Goal: Task Accomplishment & Management: Use online tool/utility

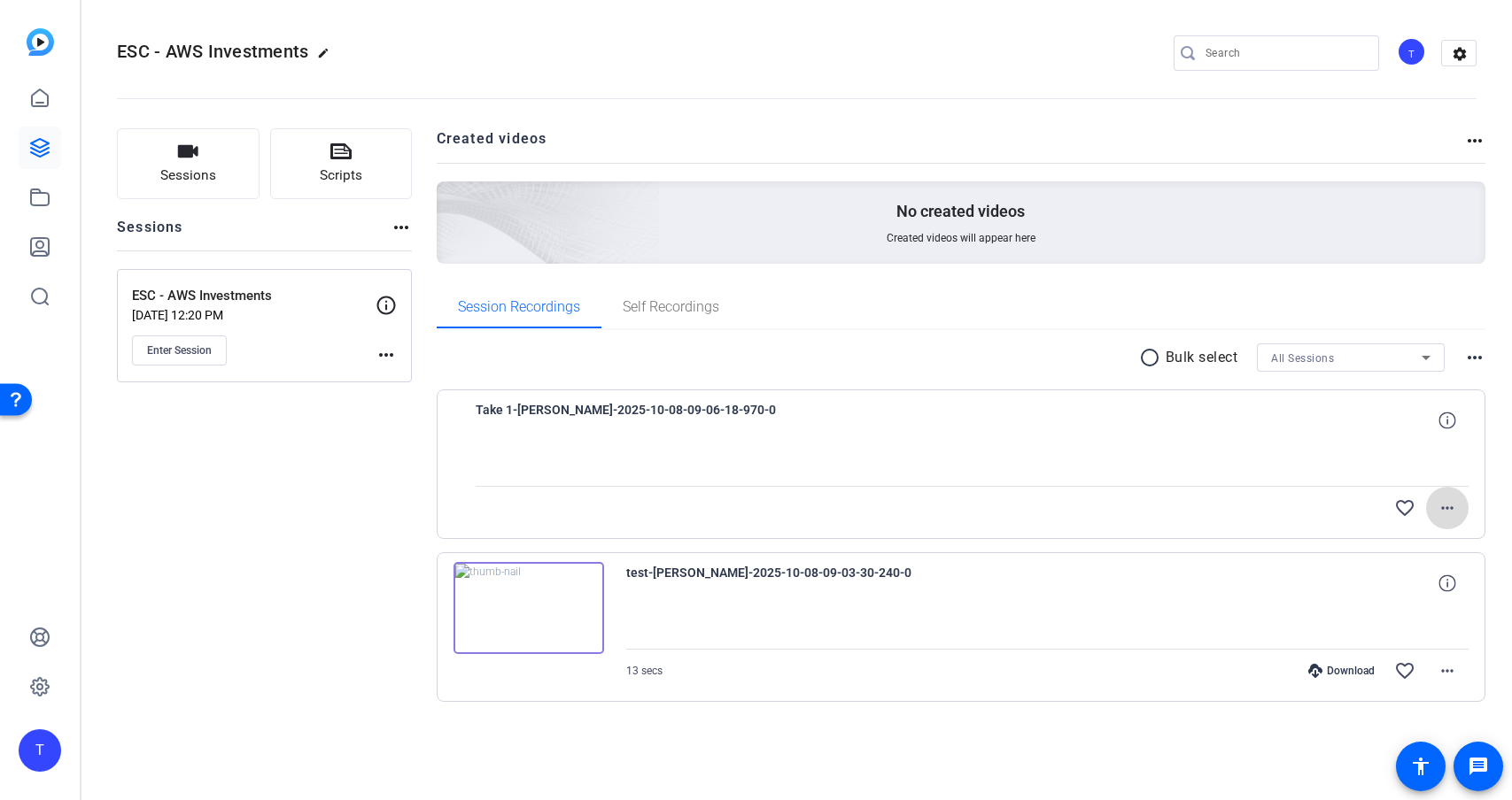
click at [1450, 509] on mat-icon "more_horiz" at bounding box center [1447, 508] width 21 height 21
click at [1450, 509] on div at bounding box center [756, 400] width 1512 height 800
click at [194, 350] on span "Enter Session" at bounding box center [179, 350] width 64 height 14
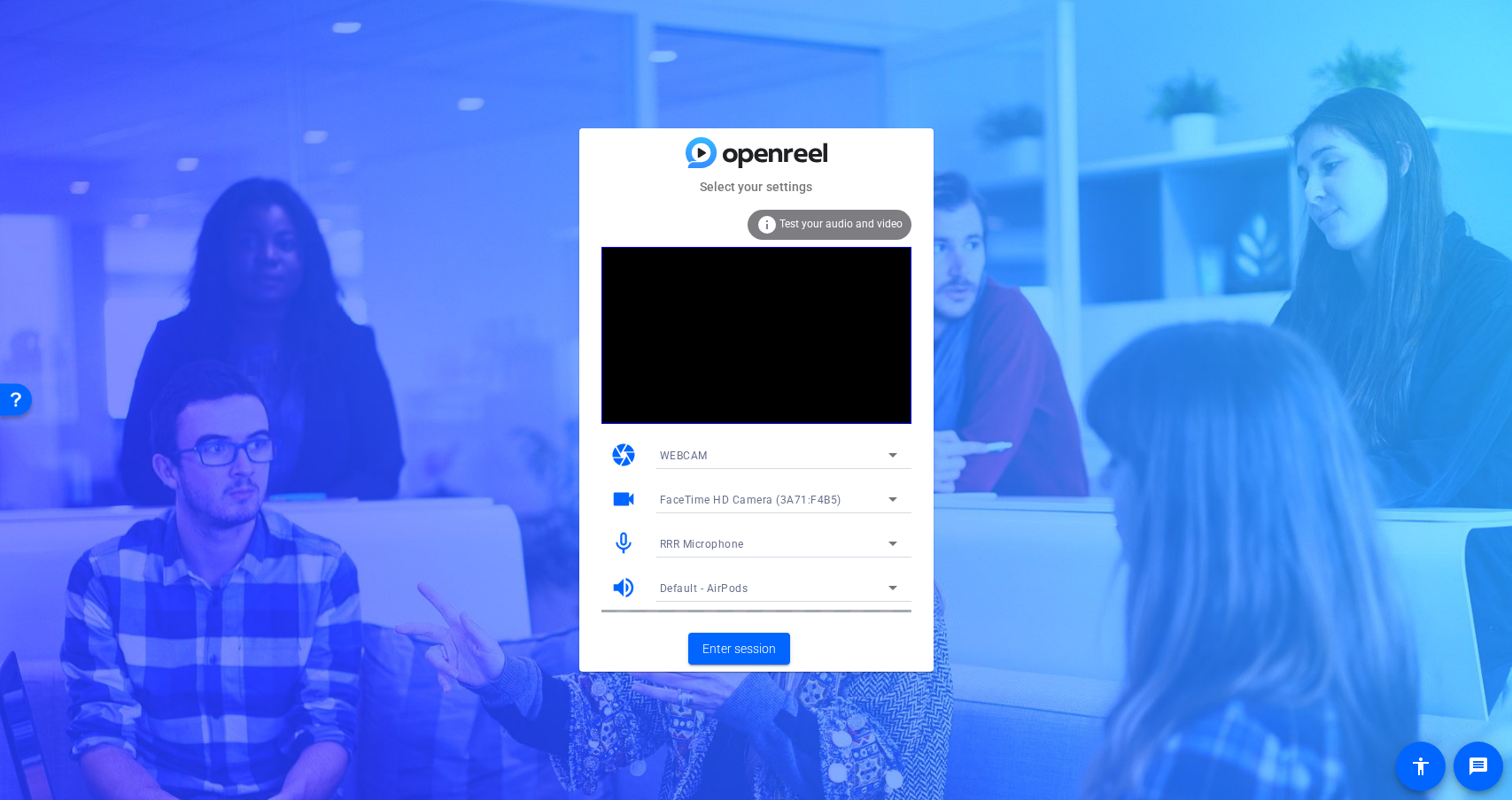
click at [776, 535] on div "RRR Microphone" at bounding box center [773, 543] width 228 height 22
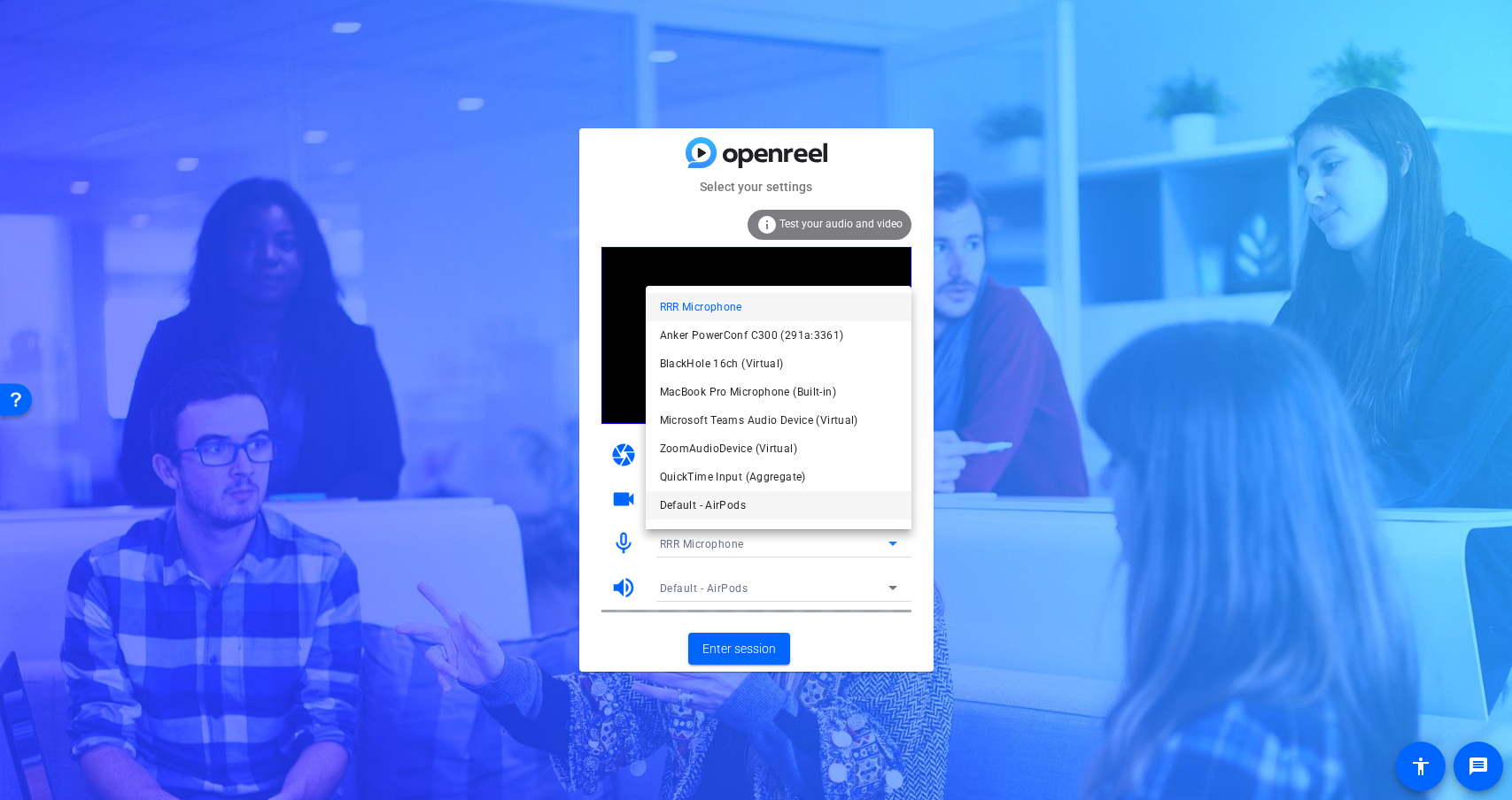
click at [730, 506] on span "Default - AirPods" at bounding box center [702, 505] width 86 height 21
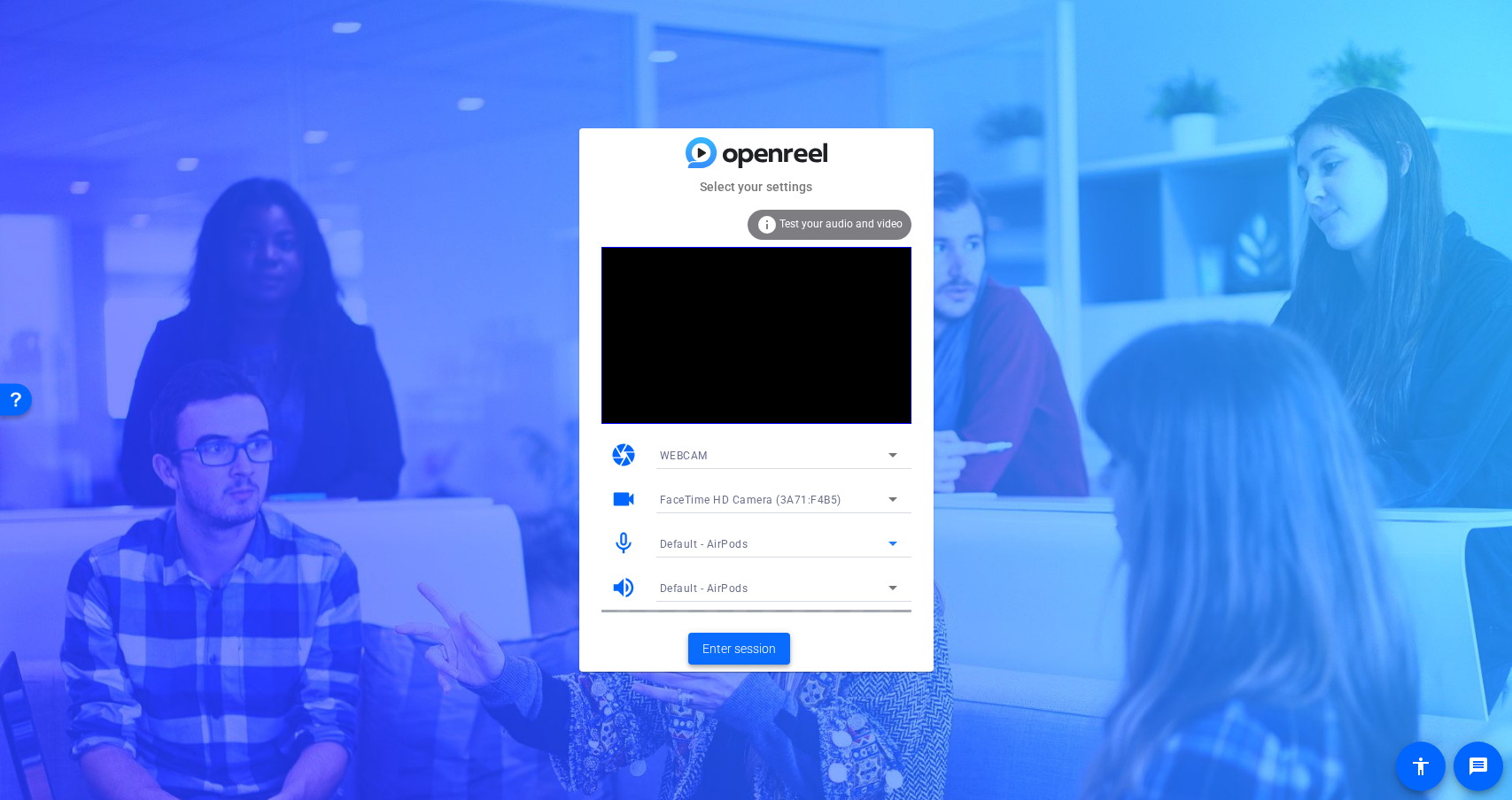
click at [730, 640] on span "Enter session" at bounding box center [739, 650] width 74 height 19
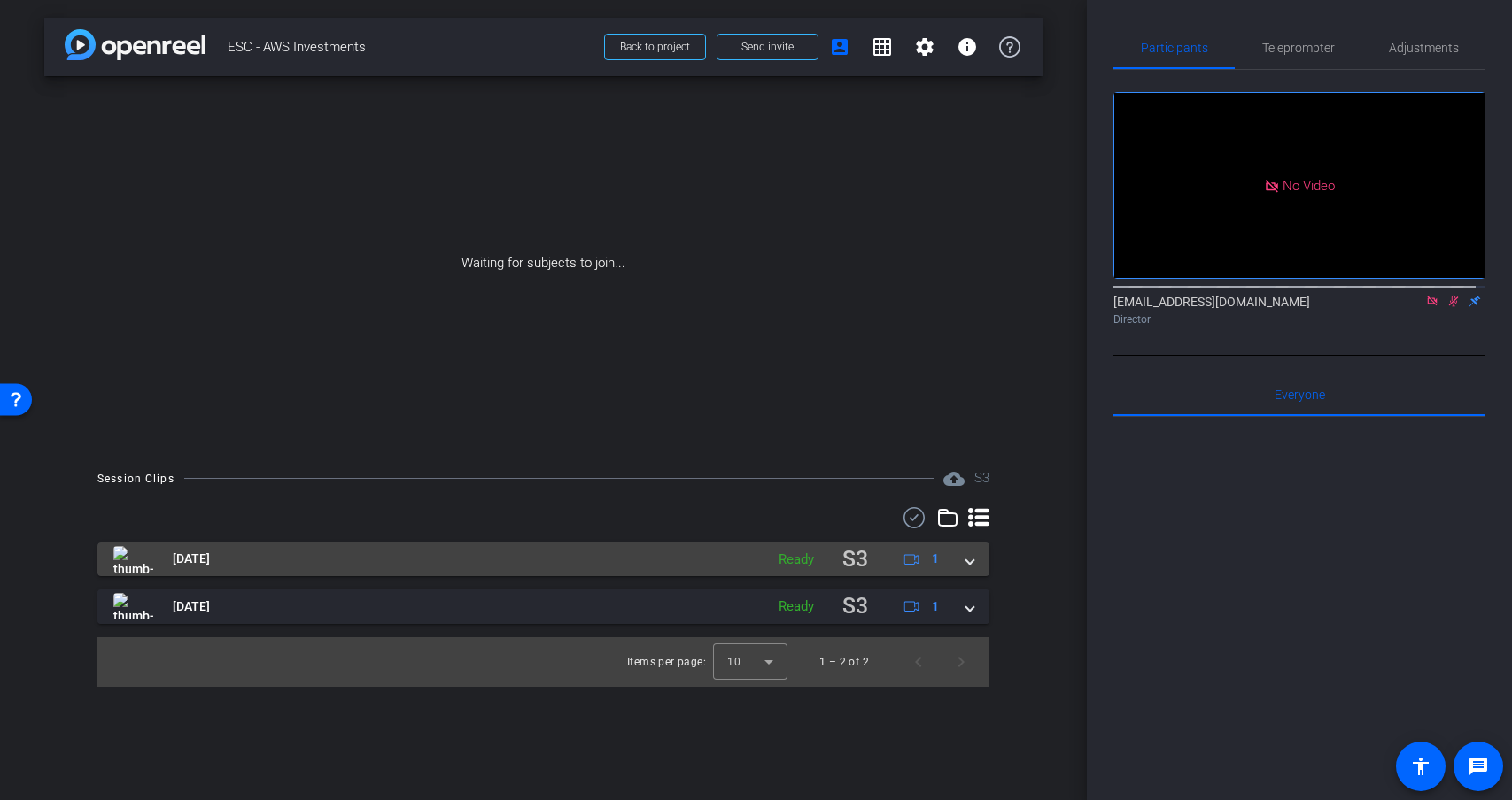
click at [529, 565] on mat-panel-title "[DATE]" at bounding box center [434, 560] width 642 height 35
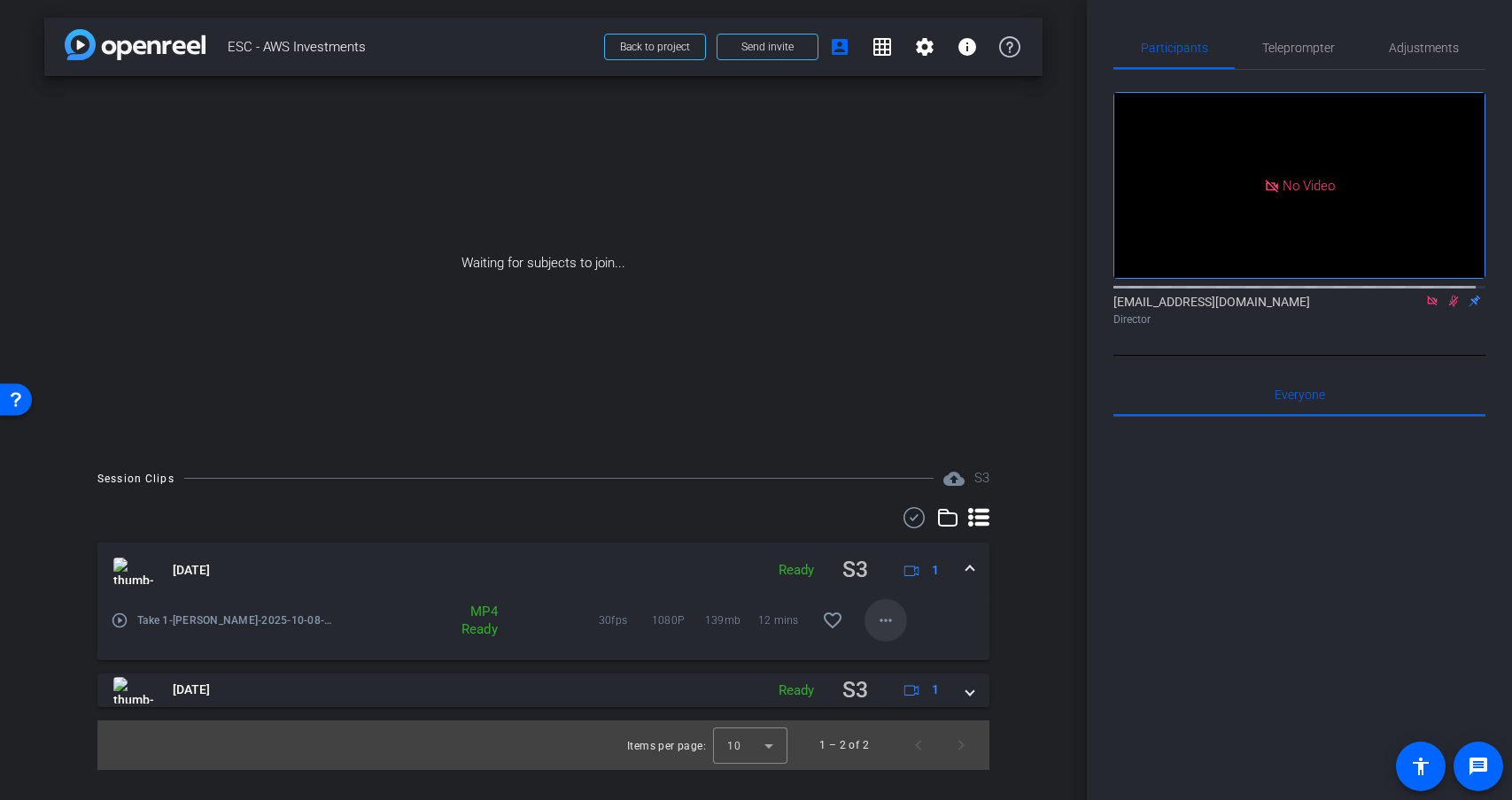
click at [885, 624] on mat-icon "more_horiz" at bounding box center [886, 620] width 21 height 21
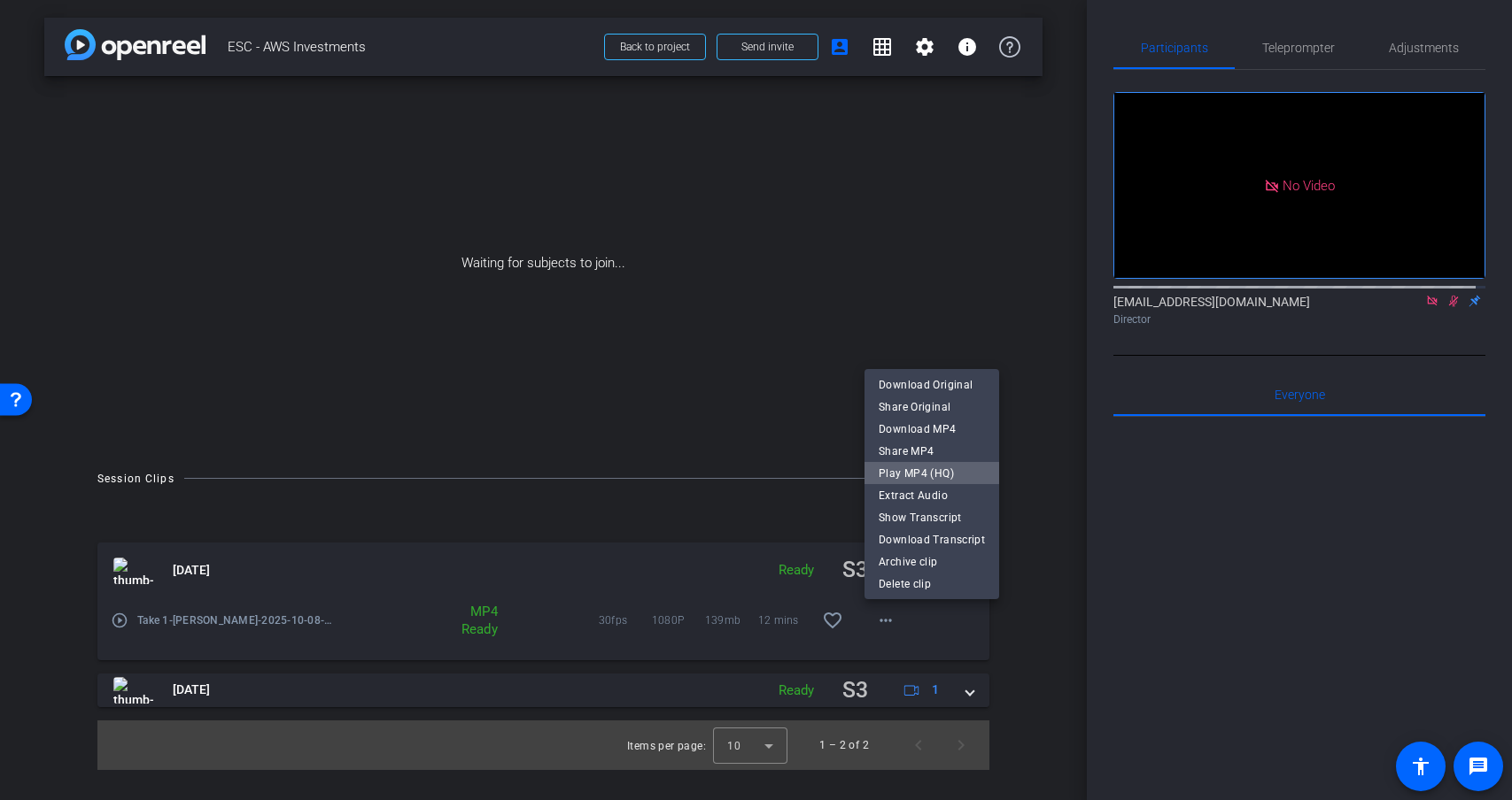
click at [938, 472] on span "Play MP4 (HQ)" at bounding box center [931, 473] width 106 height 21
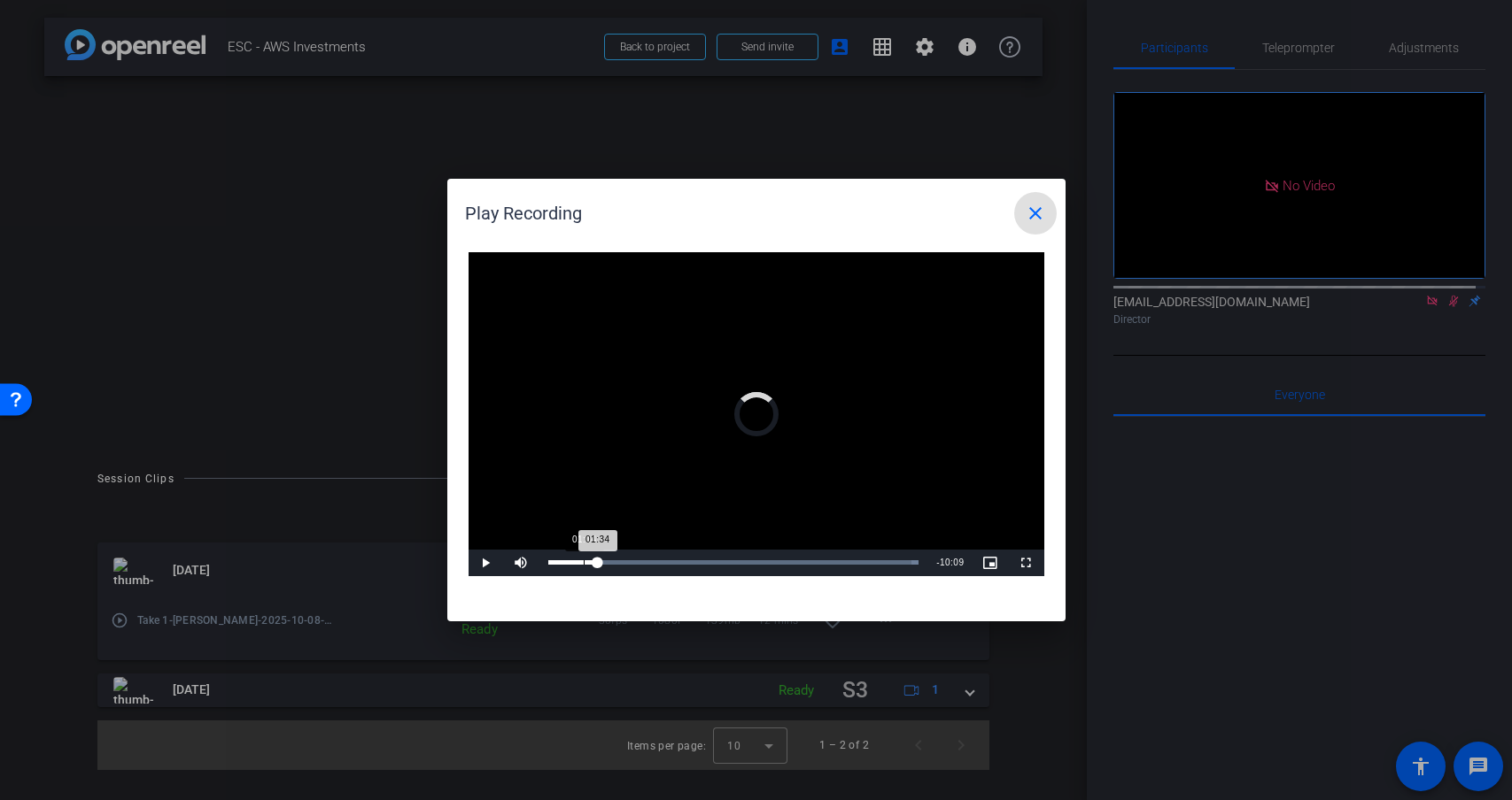
click at [622, 560] on div "Loaded : 100.00%" at bounding box center [733, 562] width 371 height 5
click at [655, 560] on div "Loaded : 100.00% 03:09 03:22" at bounding box center [736, 562] width 377 height 5
click at [712, 563] on div "Loaded : 100.00%" at bounding box center [736, 562] width 377 height 5
click at [773, 565] on div "Loaded : 100.00% 06:28 05:07" at bounding box center [736, 563] width 394 height 26
drag, startPoint x: 815, startPoint y: 564, endPoint x: 877, endPoint y: 499, distance: 89.8
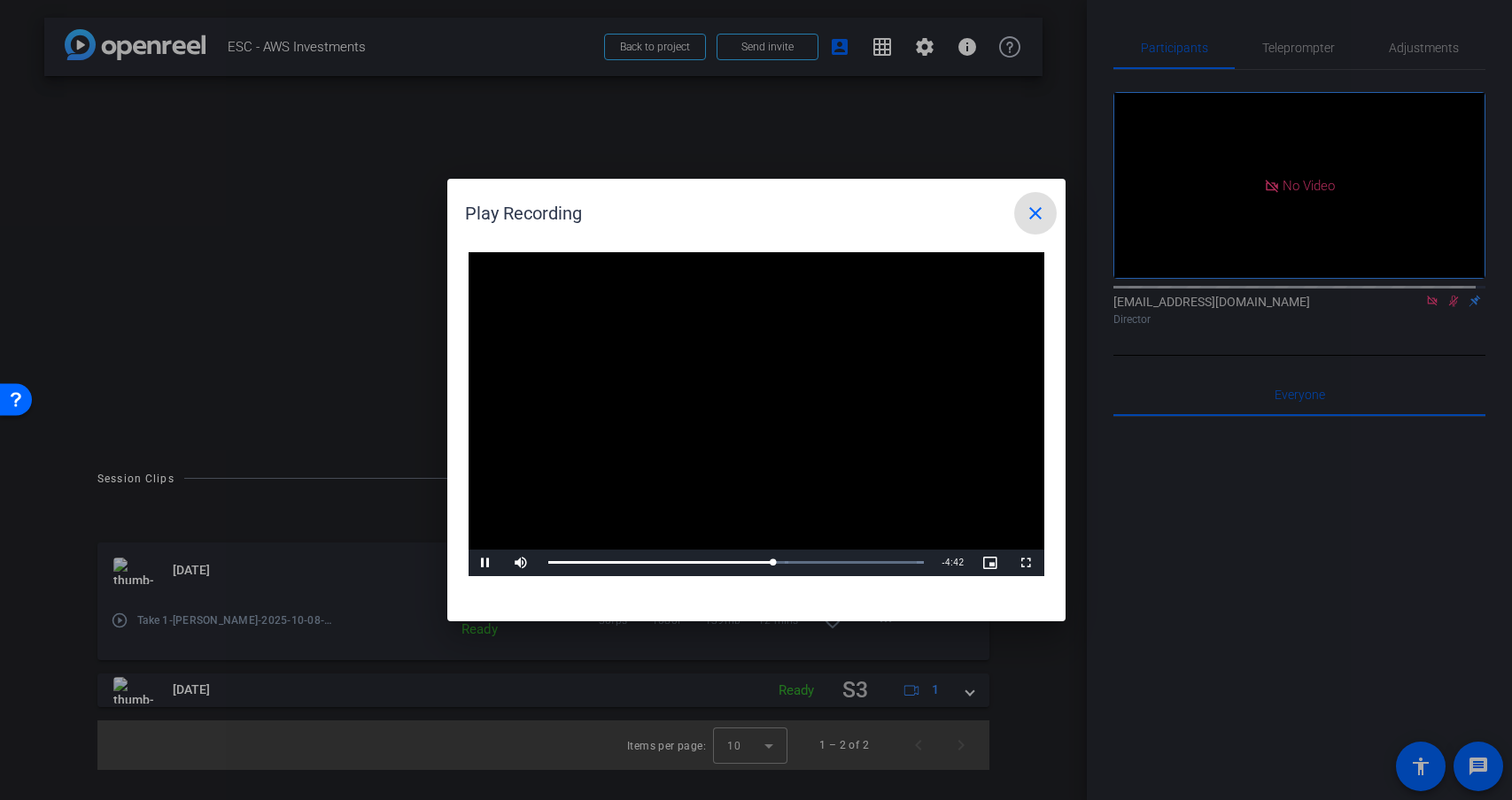
click at [815, 564] on div "Loaded : 100.00% 08:14 07:01" at bounding box center [736, 562] width 377 height 3
click at [1037, 214] on mat-icon "close" at bounding box center [1035, 213] width 21 height 21
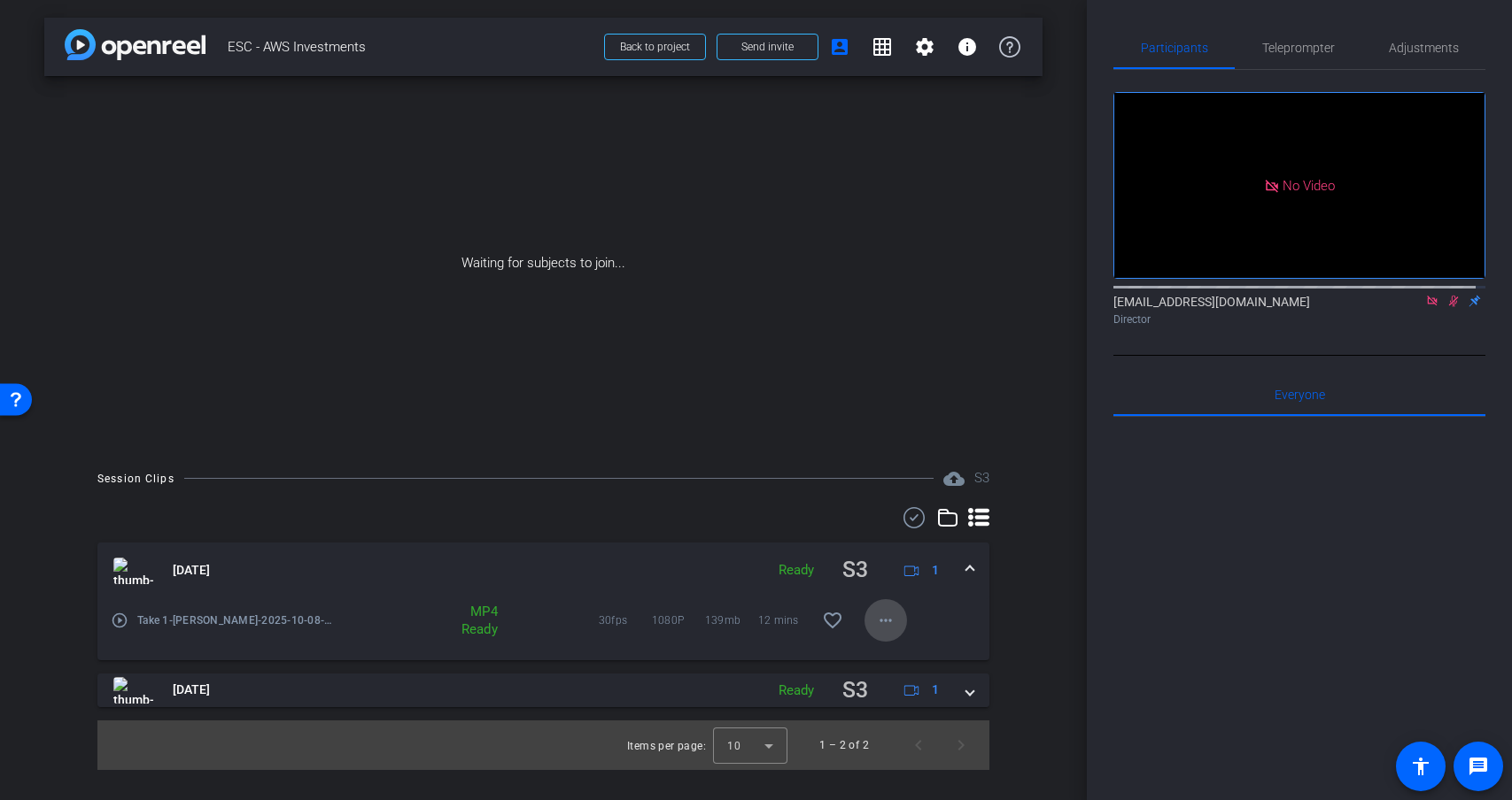
click at [889, 619] on mat-icon "more_horiz" at bounding box center [886, 620] width 21 height 21
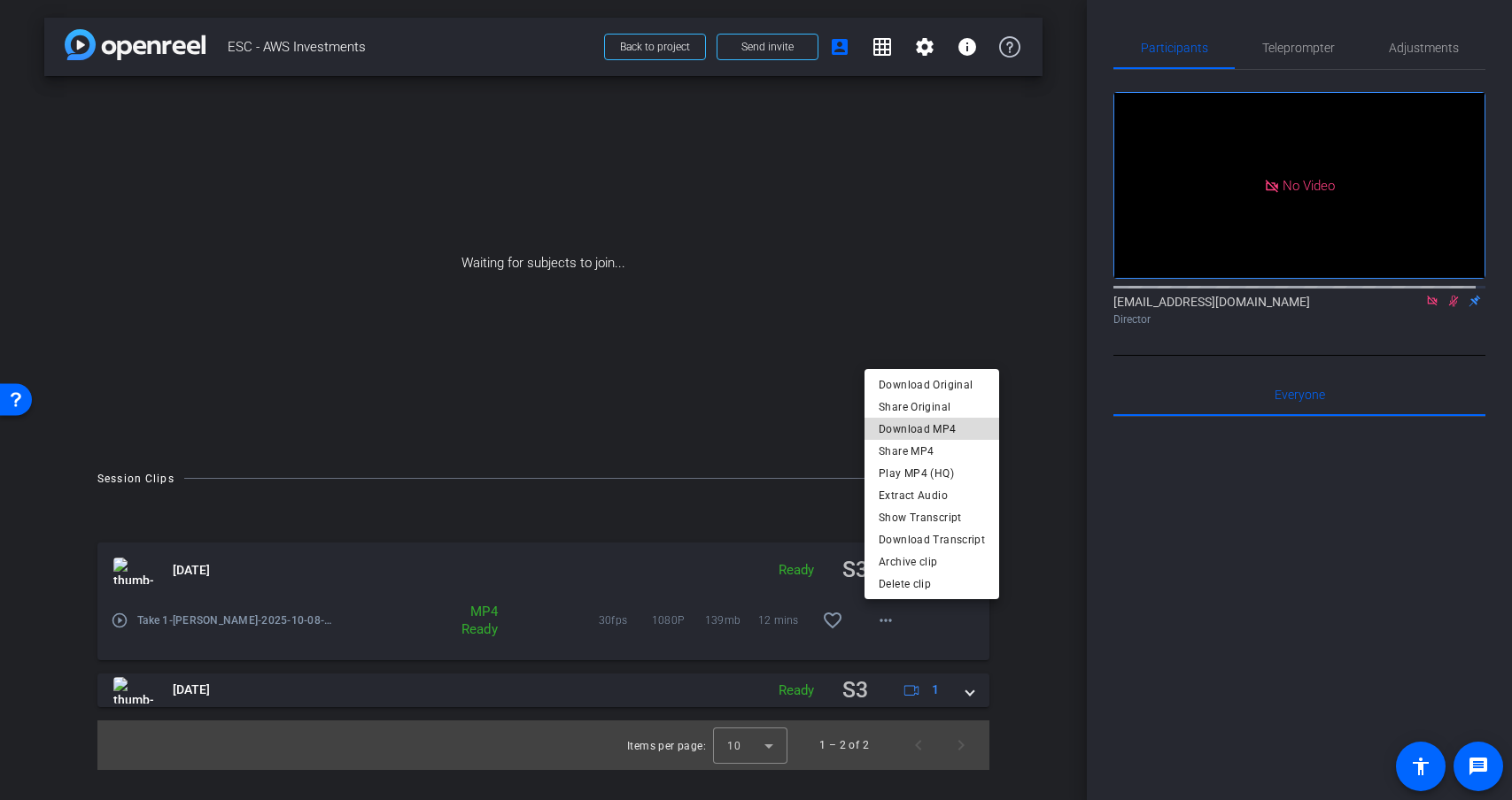
click at [946, 422] on span "Download MP4" at bounding box center [931, 428] width 106 height 21
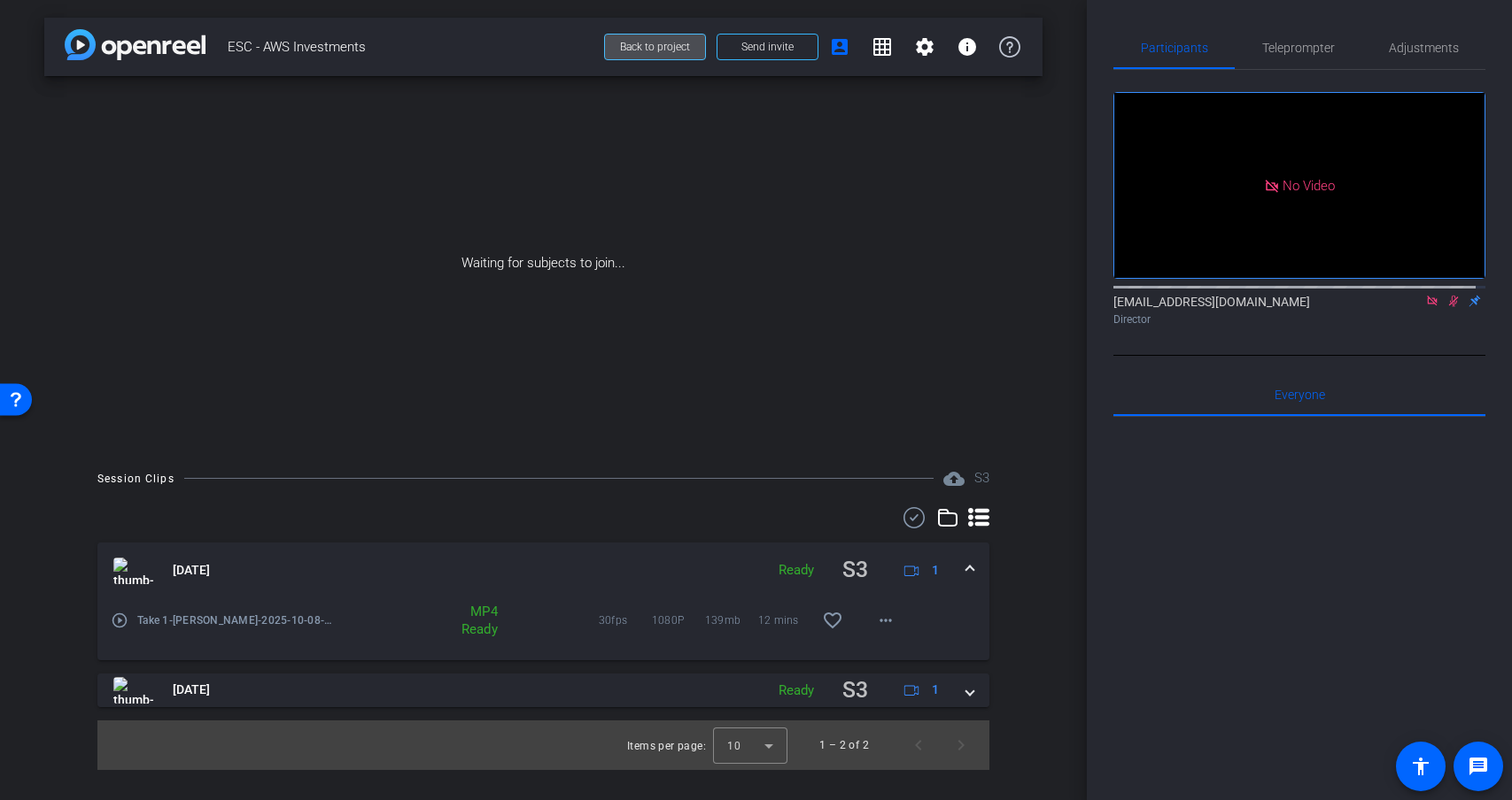
click at [652, 45] on span "Back to project" at bounding box center [655, 46] width 70 height 12
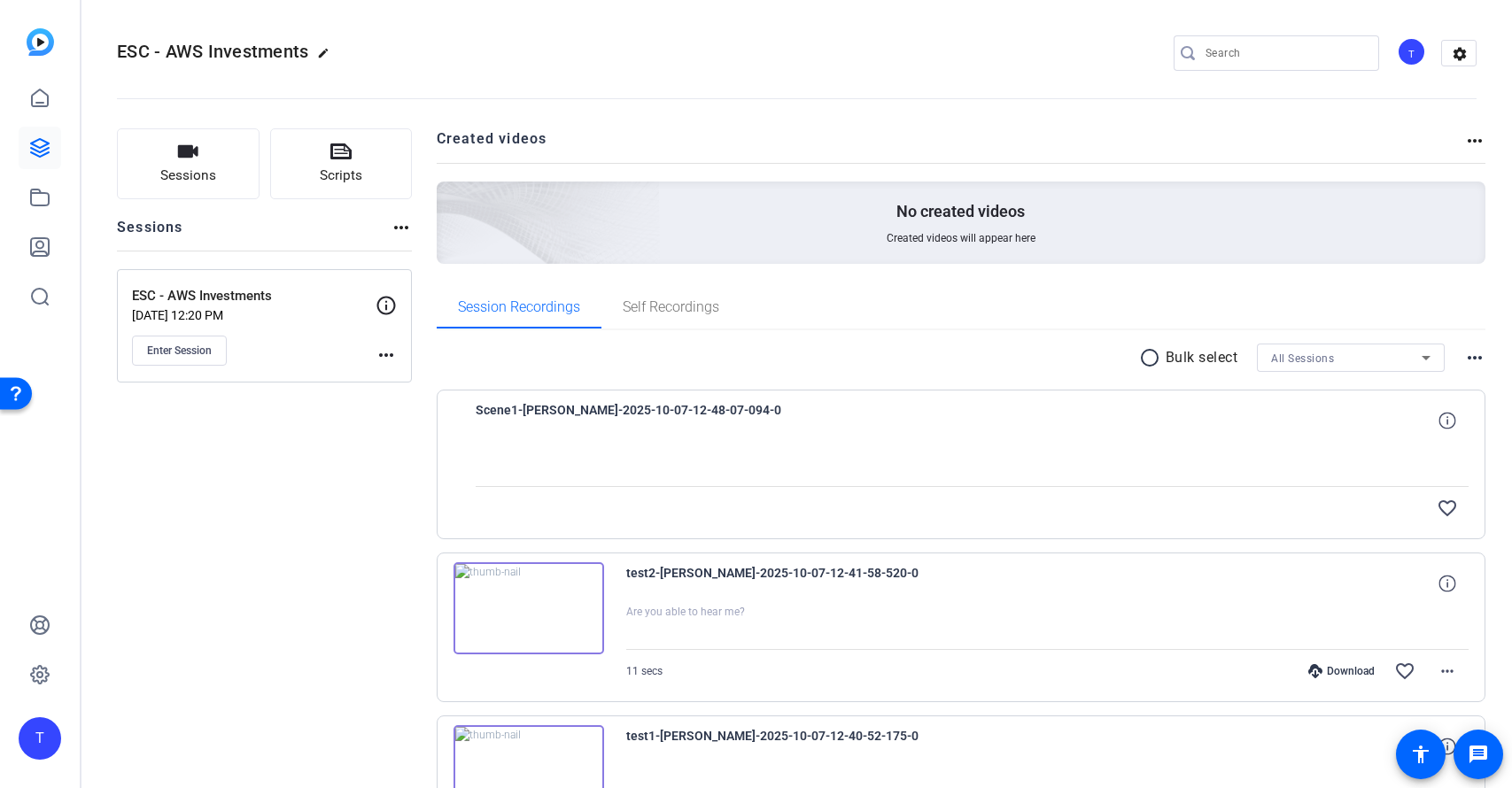
click at [853, 86] on openreel-divider-bar at bounding box center [797, 93] width 1360 height 54
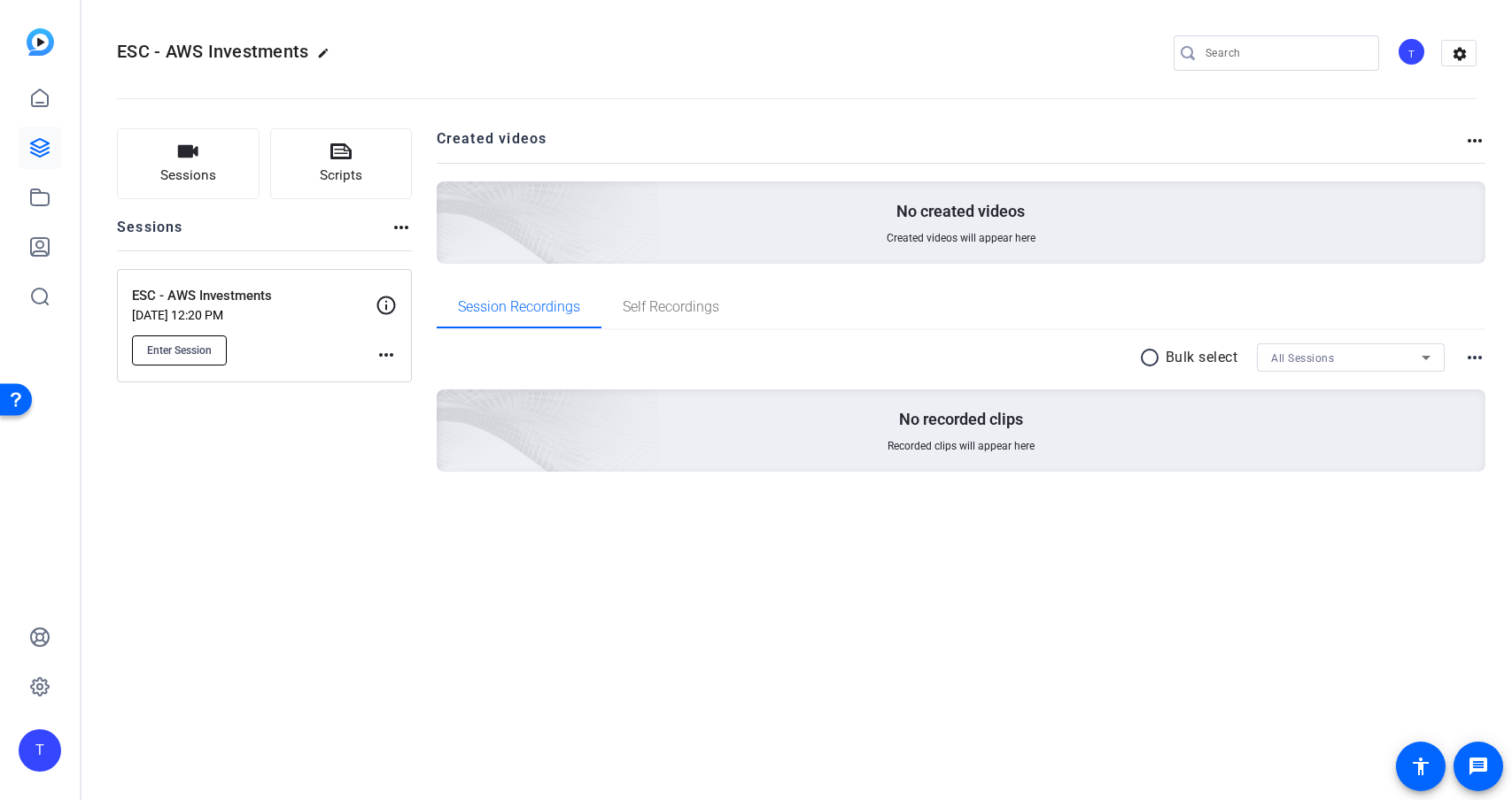
click at [191, 353] on span "Enter Session" at bounding box center [179, 350] width 64 height 14
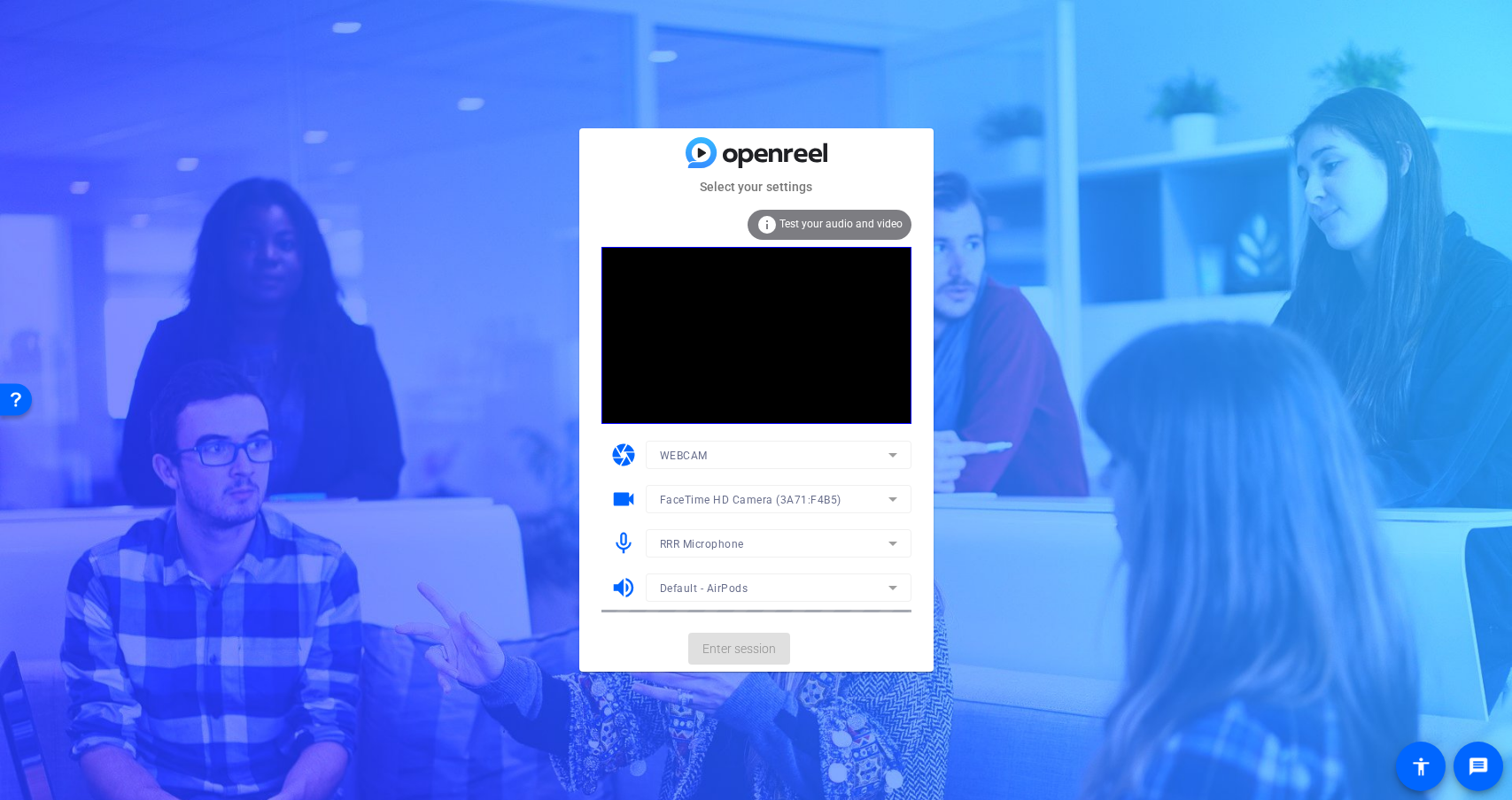
click at [885, 546] on mat-form-field "RRR Microphone" at bounding box center [778, 544] width 266 height 28
click at [893, 542] on mat-form-field "RRR Microphone" at bounding box center [778, 544] width 266 height 28
click at [892, 539] on mat-form-field "RRR Microphone" at bounding box center [778, 544] width 266 height 28
click at [897, 536] on icon at bounding box center [892, 543] width 21 height 21
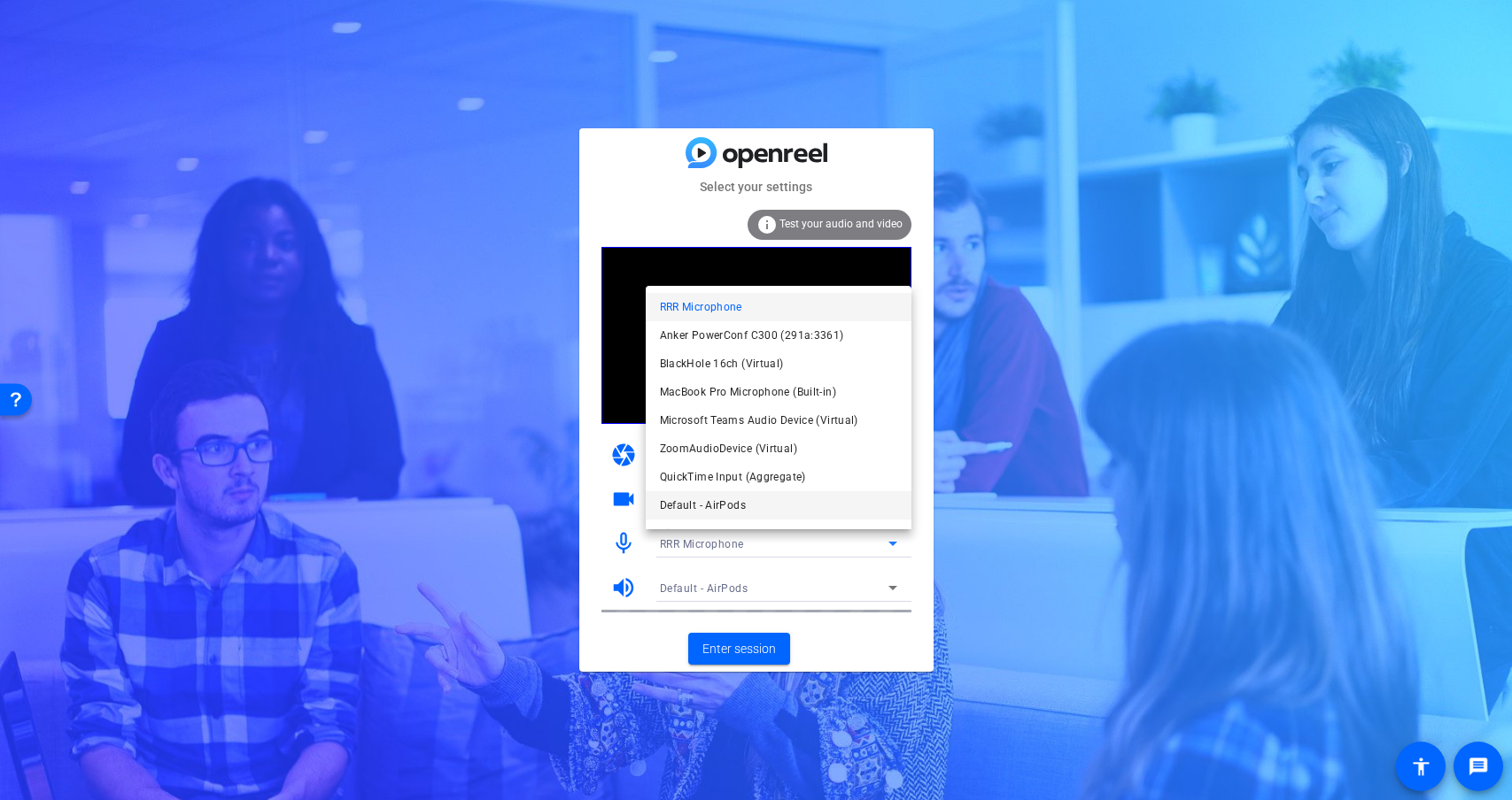
click at [759, 508] on mat-option "Default - AirPods" at bounding box center [778, 505] width 266 height 28
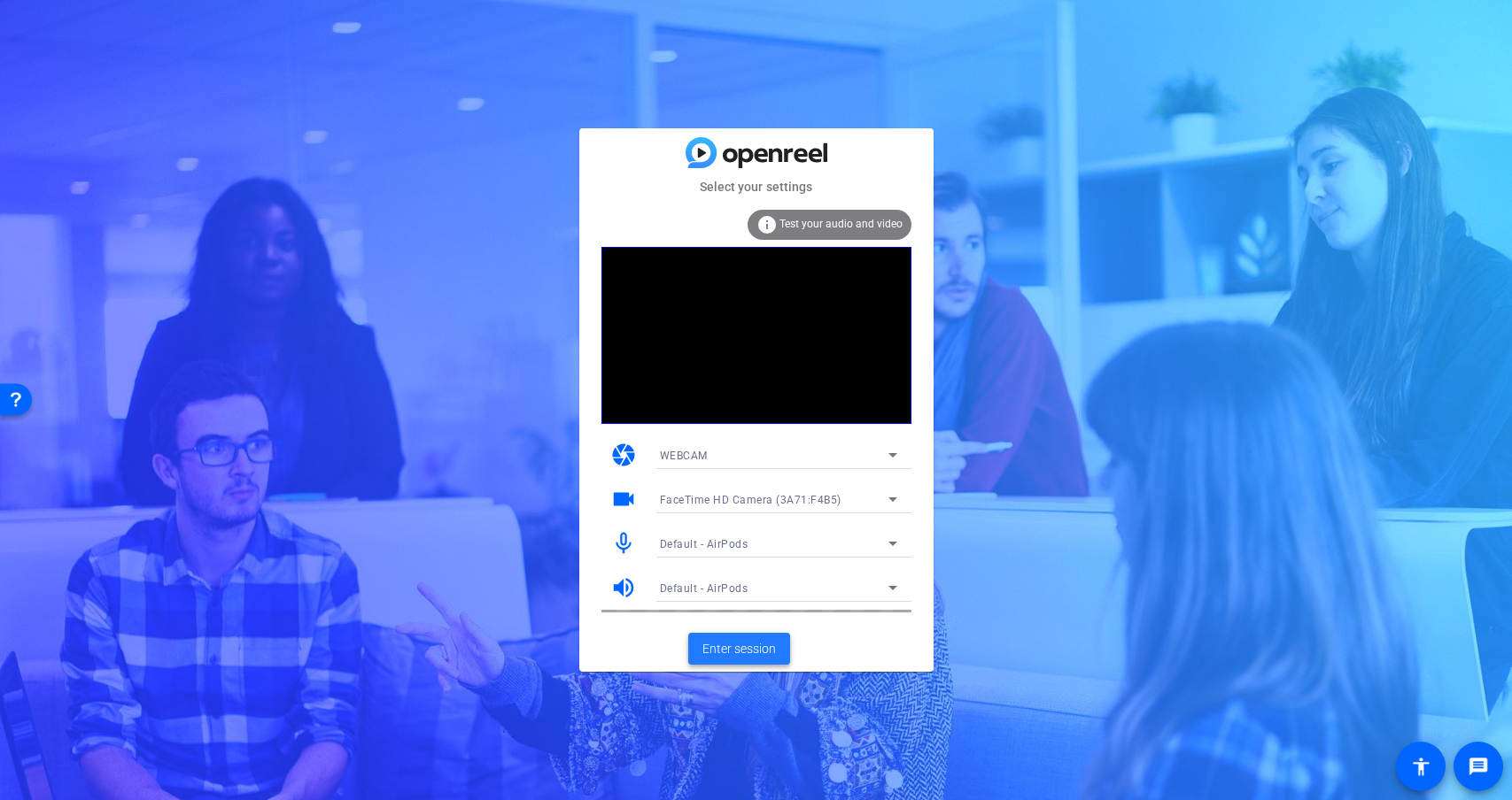
click at [728, 647] on span "Enter session" at bounding box center [739, 650] width 74 height 19
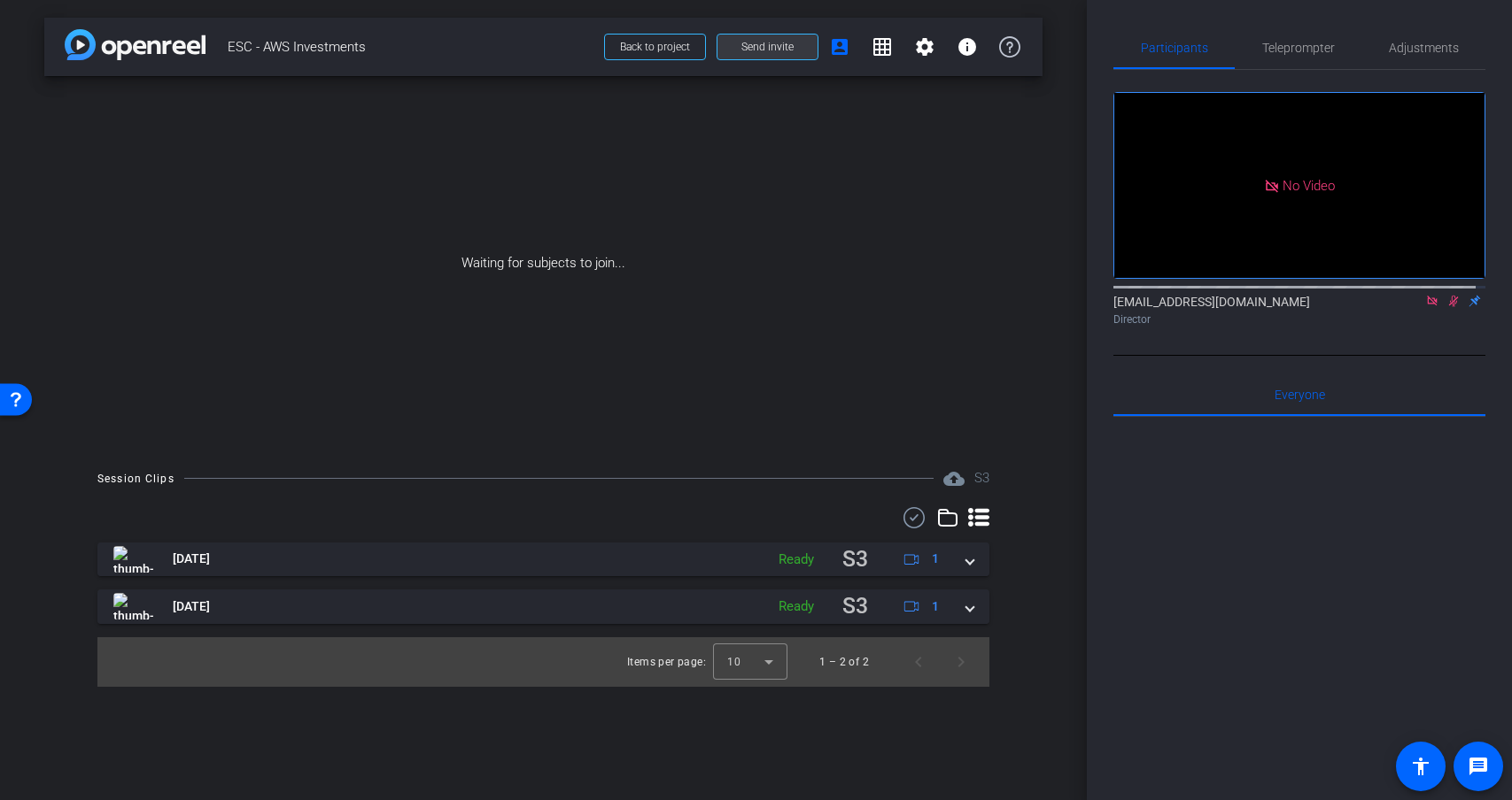
click at [734, 47] on span at bounding box center [767, 46] width 100 height 43
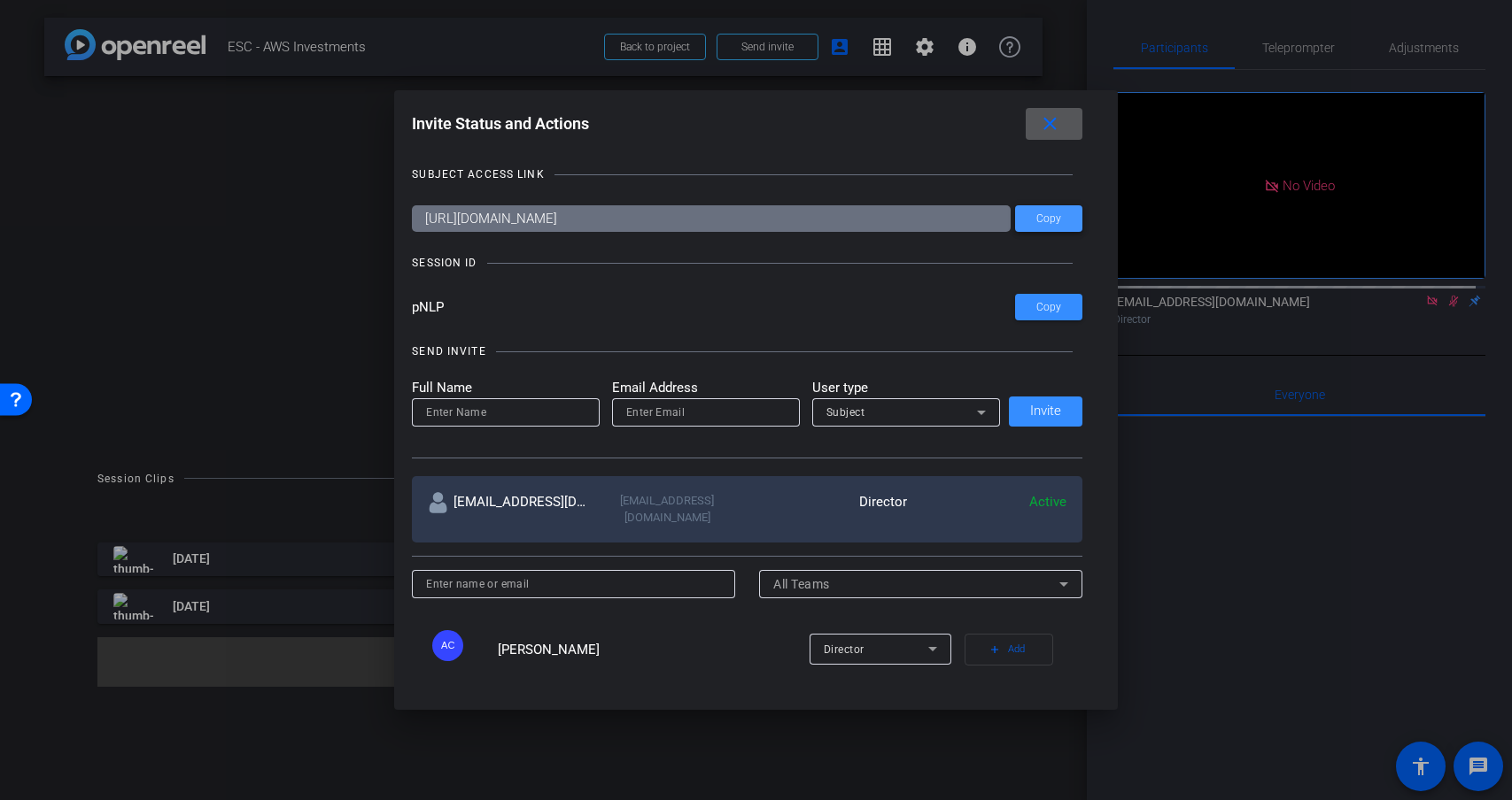
click at [1057, 221] on span at bounding box center [1048, 218] width 67 height 43
click at [1059, 125] on mat-icon "close" at bounding box center [1049, 124] width 22 height 22
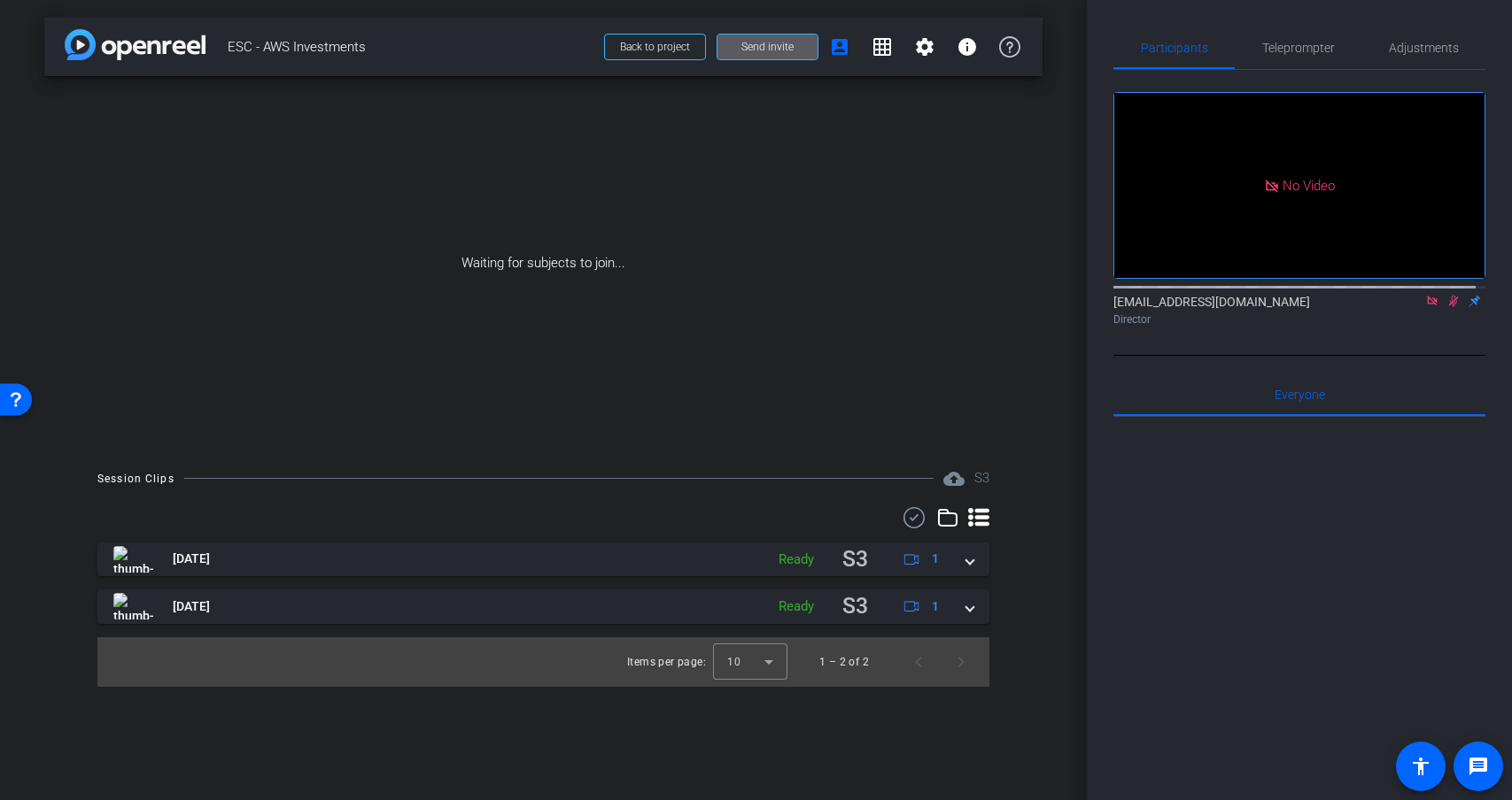
click at [1425, 307] on icon at bounding box center [1432, 301] width 14 height 12
click at [1443, 308] on mat-icon "flip" at bounding box center [1453, 300] width 21 height 16
click at [1428, 307] on icon at bounding box center [1433, 302] width 9 height 11
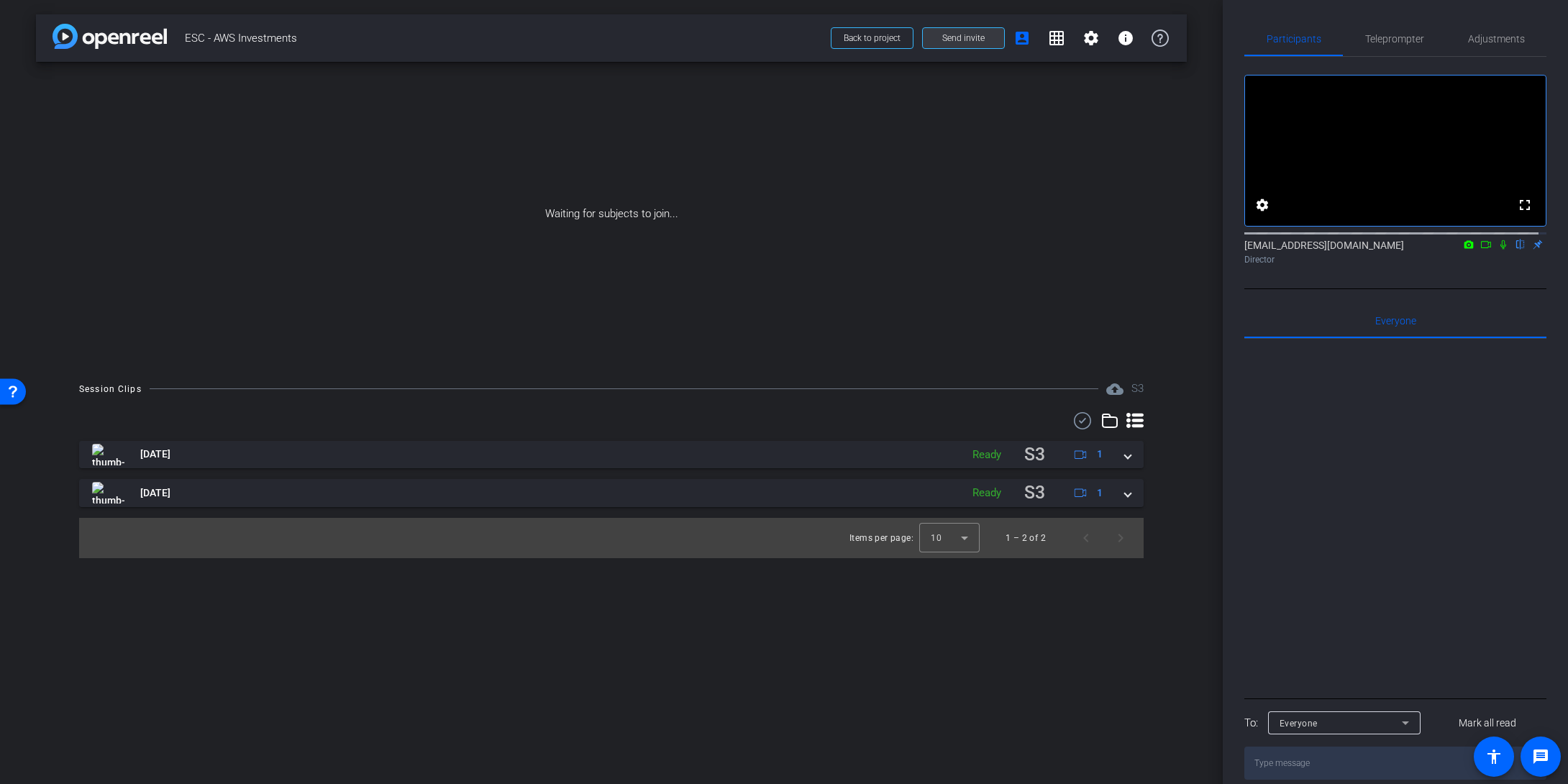
click at [965, 37] on span "Send invite" at bounding box center [963, 38] width 42 height 12
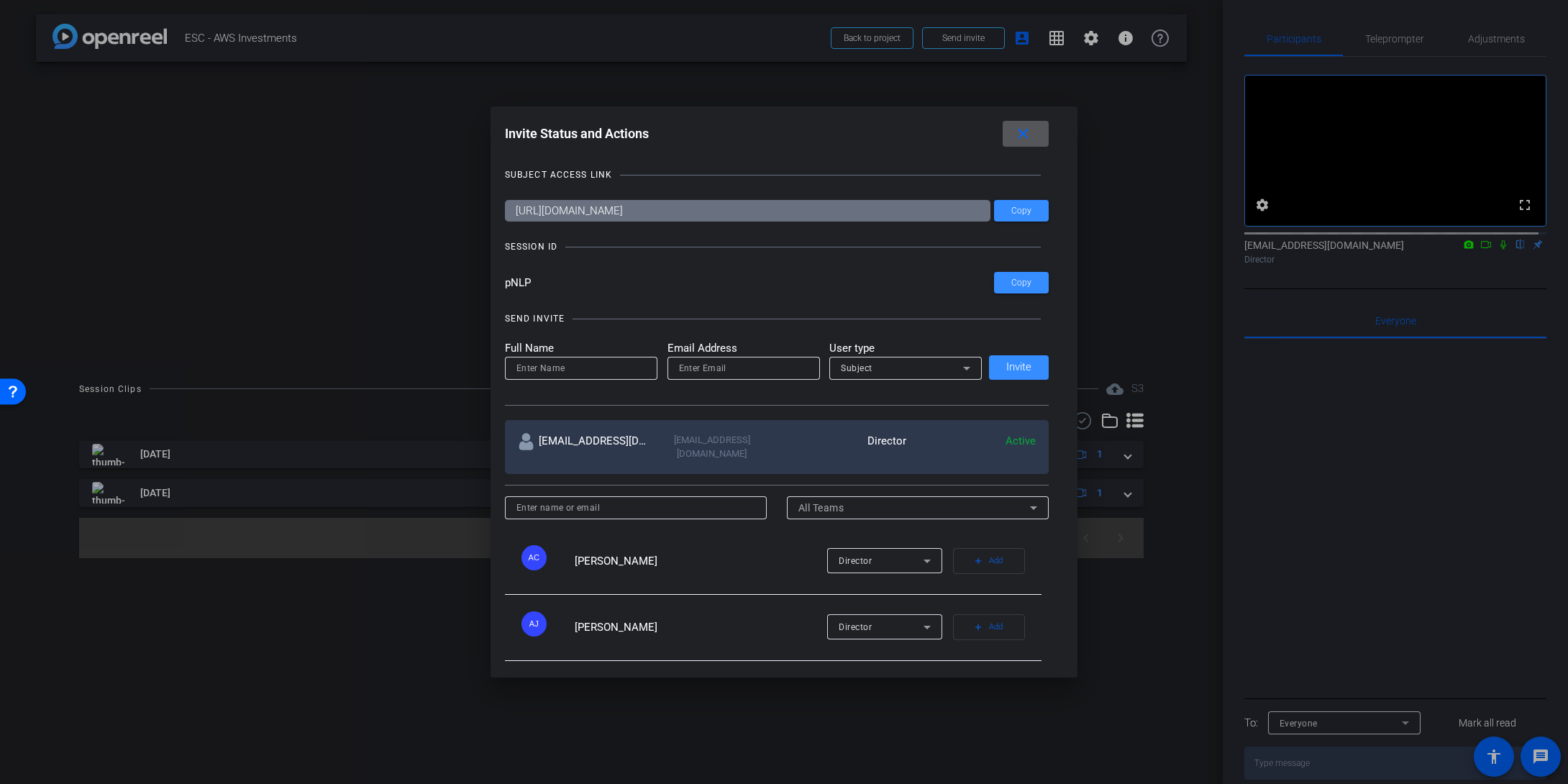
click at [1028, 131] on mat-icon "close" at bounding box center [1023, 134] width 18 height 18
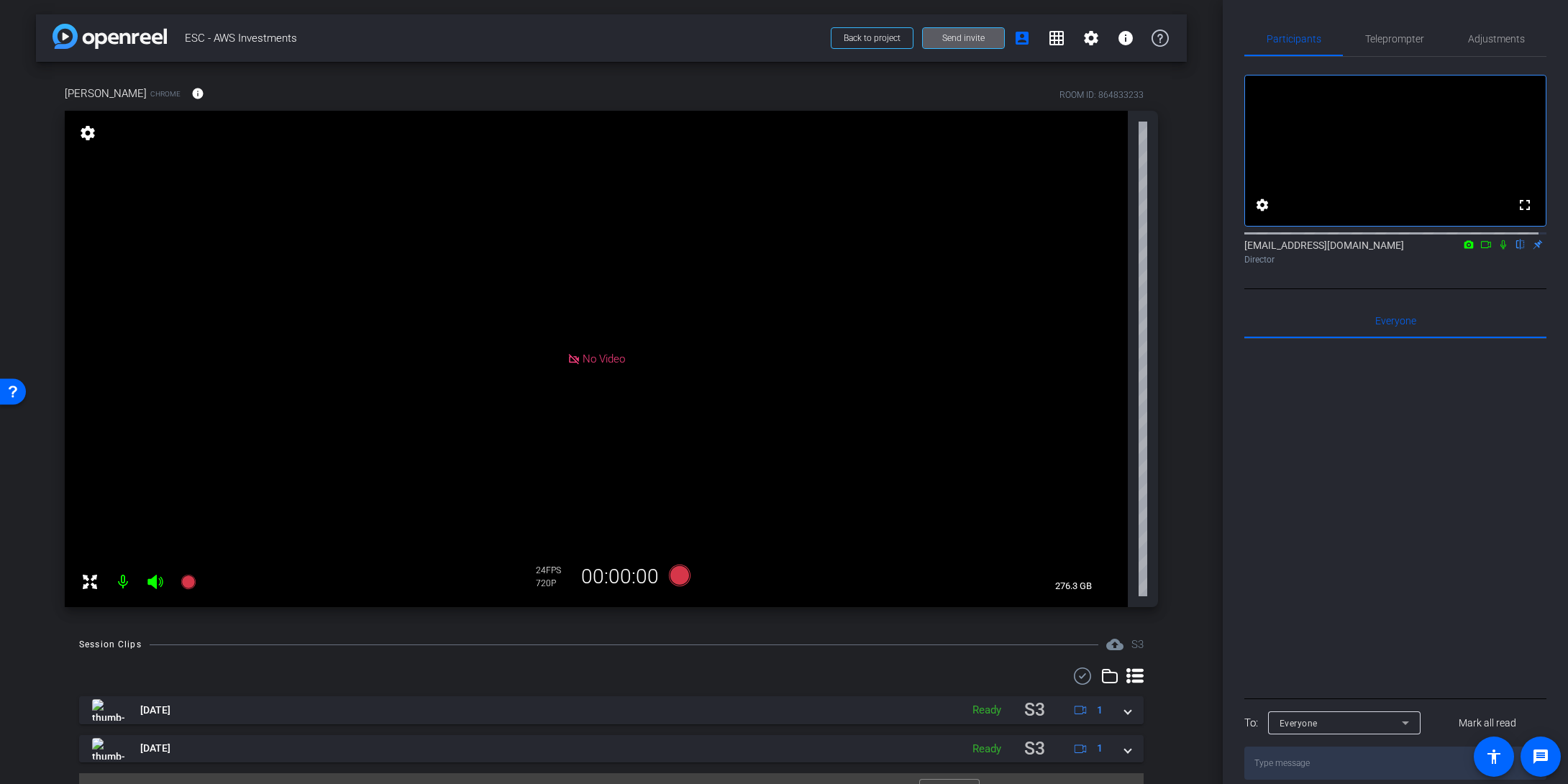
click at [432, 649] on div "Session Clips cloud_upload S3 [DATE] Ready S3 1 [DATE] Ready S3 1 Items per pag…" at bounding box center [612, 724] width 1151 height 178
click at [88, 134] on mat-icon "settings" at bounding box center [88, 133] width 20 height 17
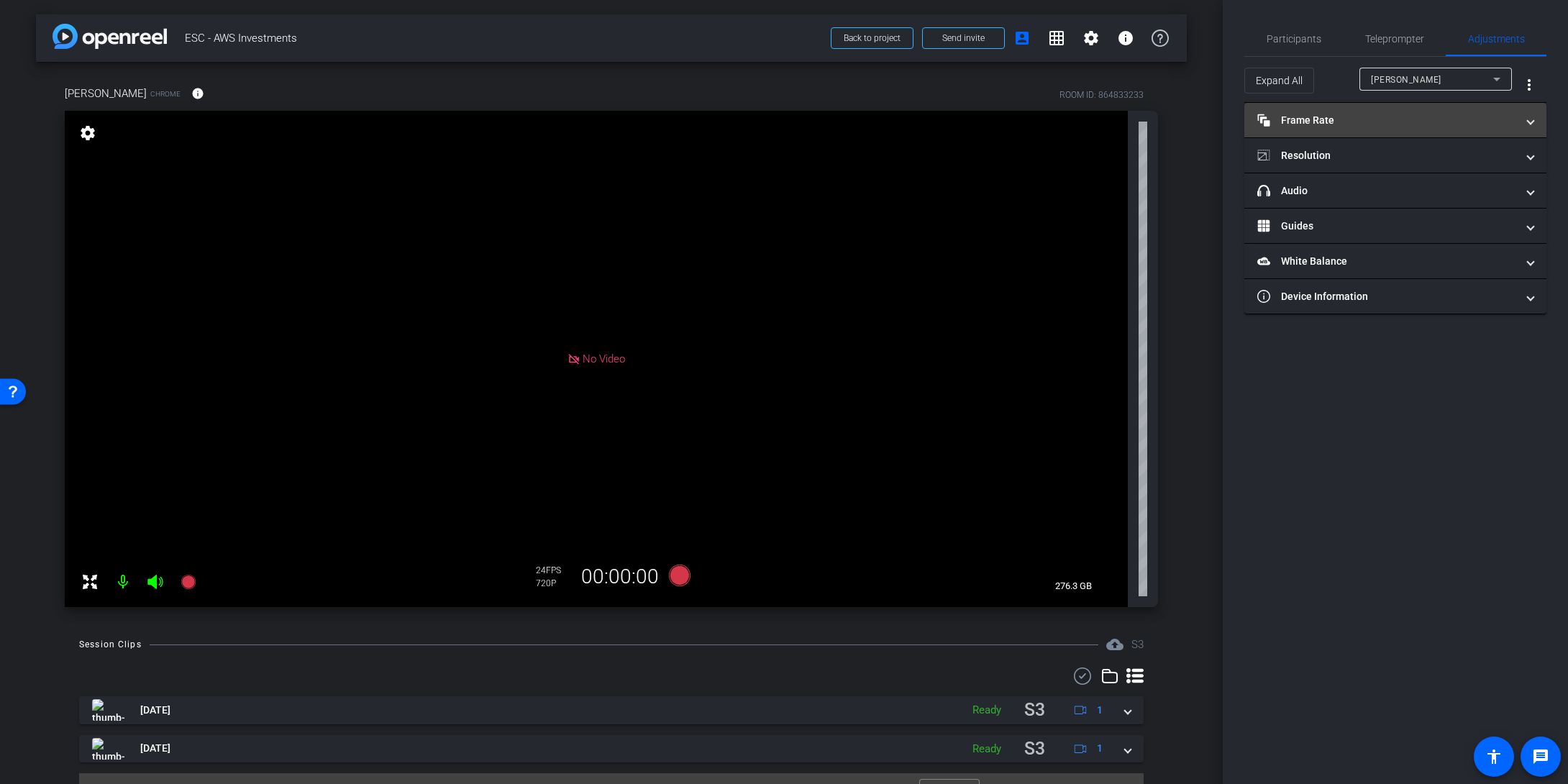
click at [1227, 116] on mat-panel-title "Frame Rate Frame Rate" at bounding box center [1387, 121] width 259 height 15
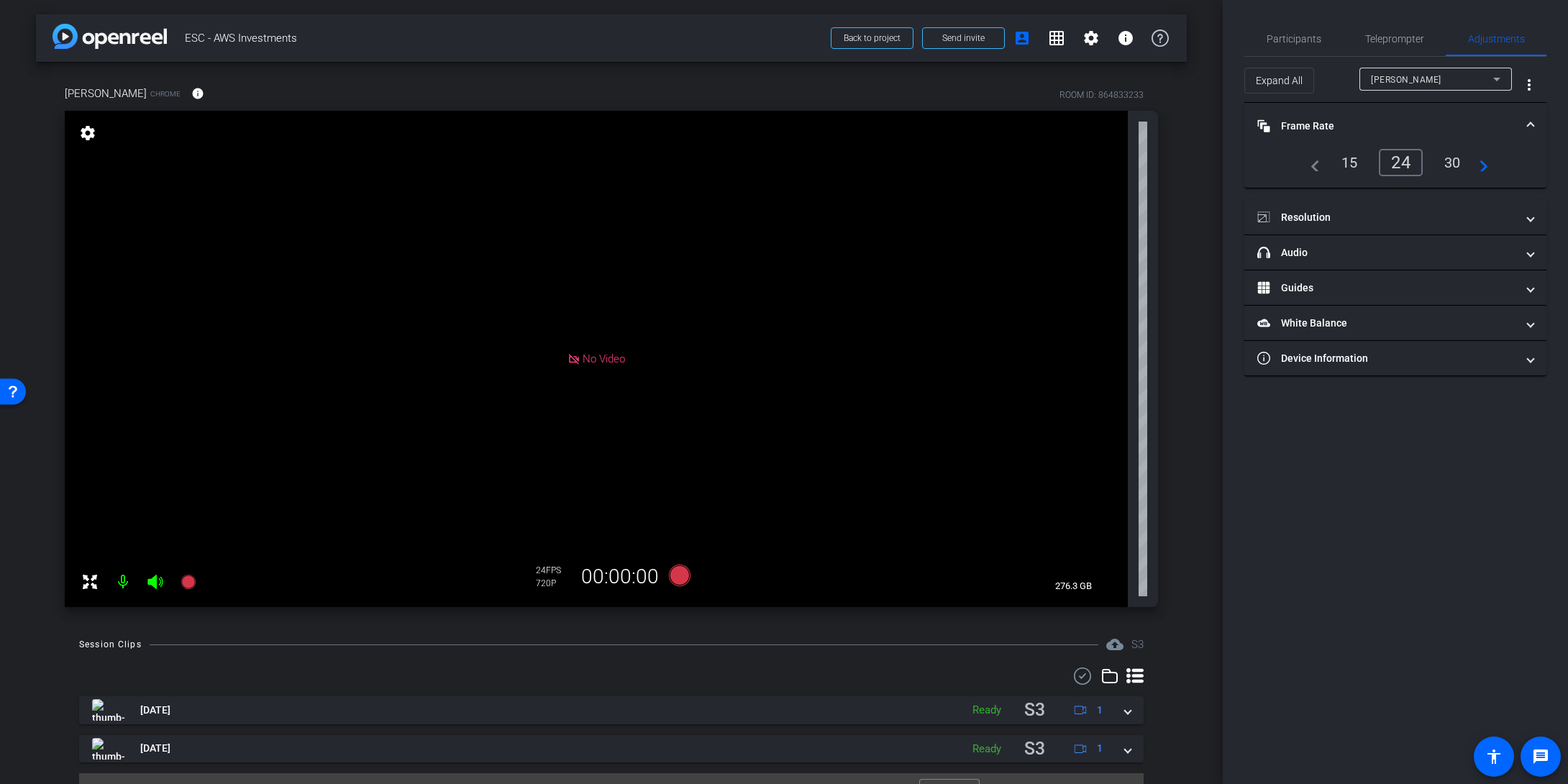
click at [1227, 116] on mat-expansion-panel-header "Frame Rate Frame Rate" at bounding box center [1395, 126] width 302 height 46
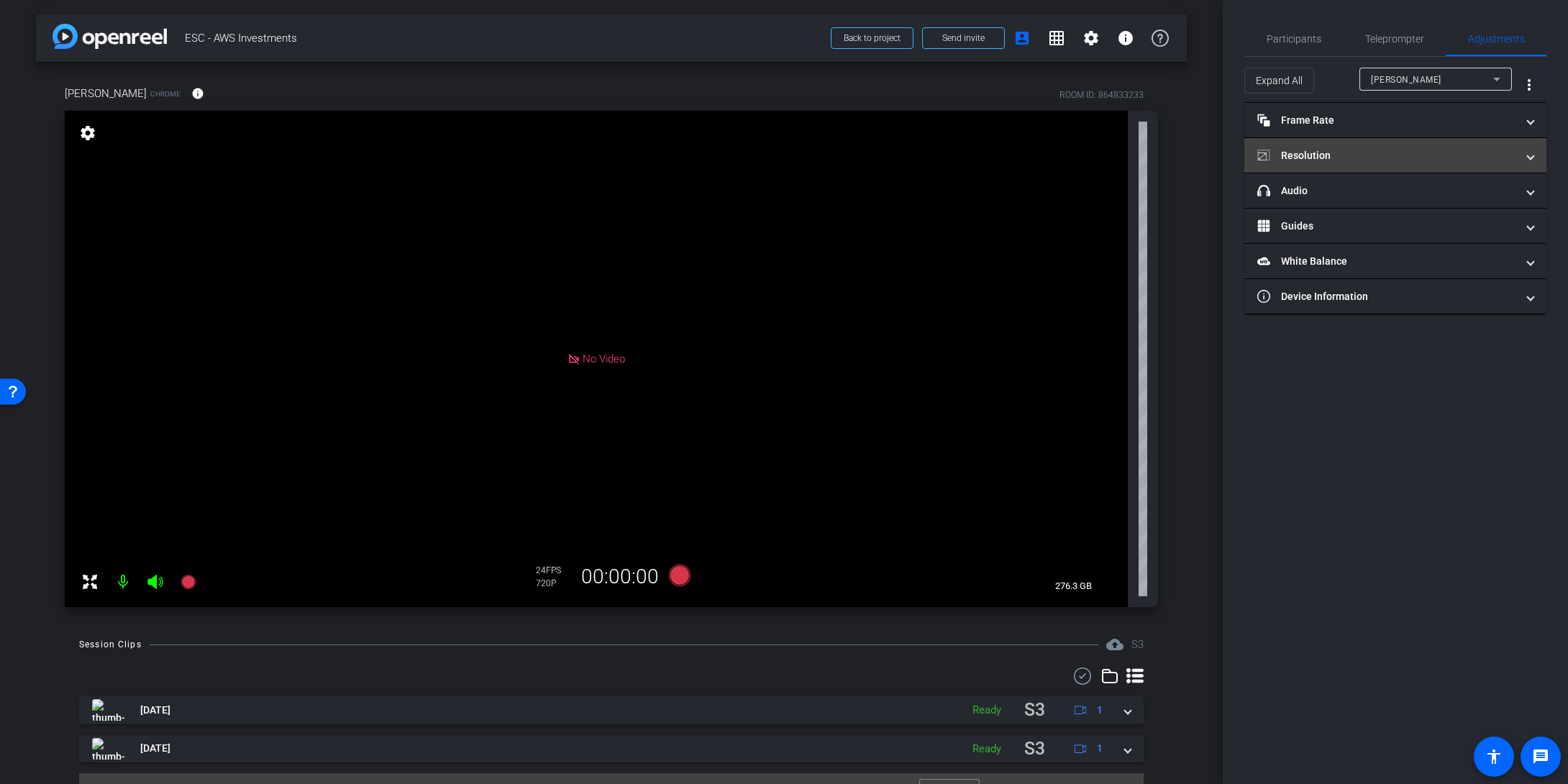
click at [1227, 148] on mat-panel-title "Resolution" at bounding box center [1387, 156] width 259 height 15
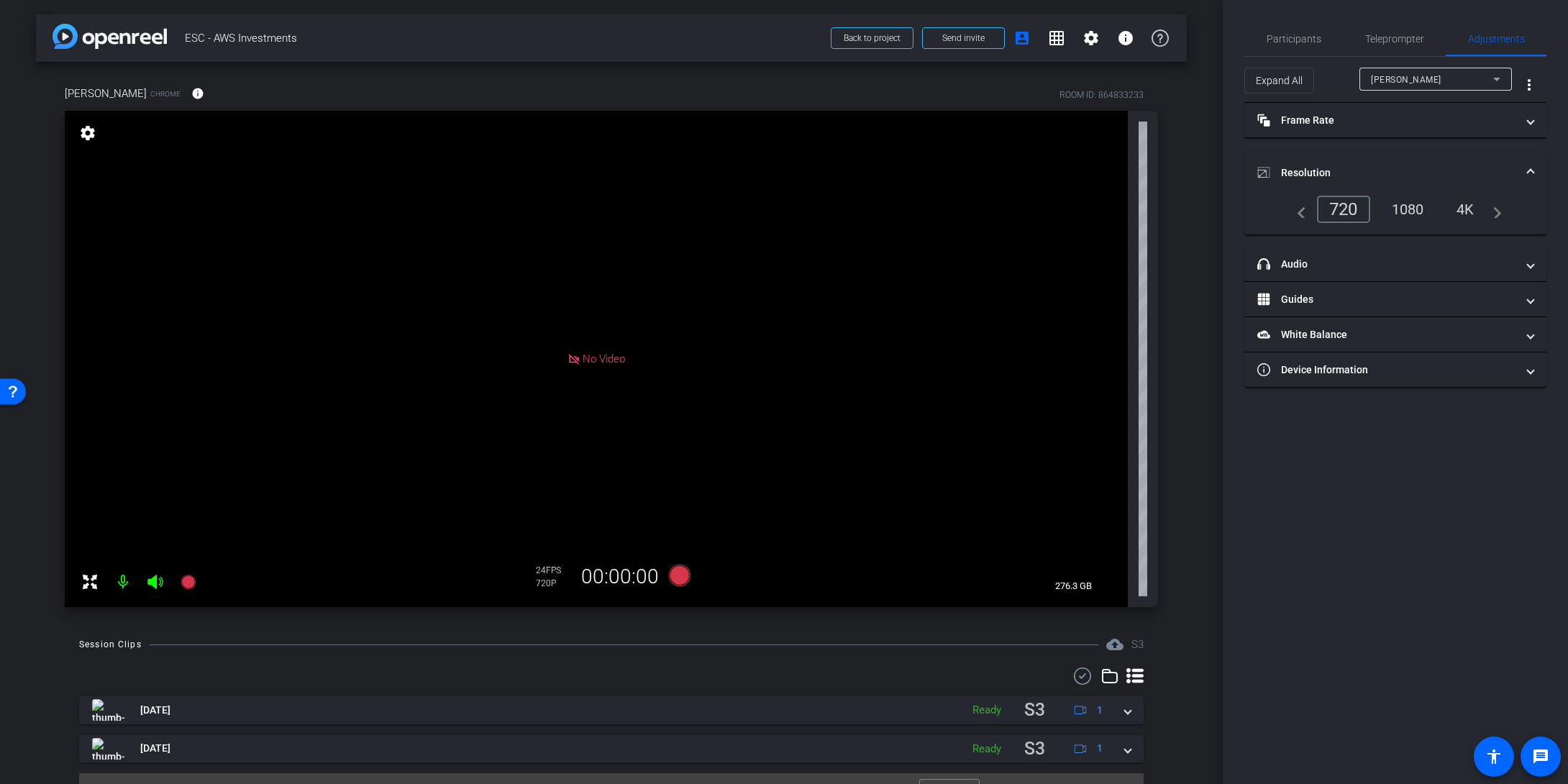
click at [1227, 208] on div "1080" at bounding box center [1408, 209] width 54 height 25
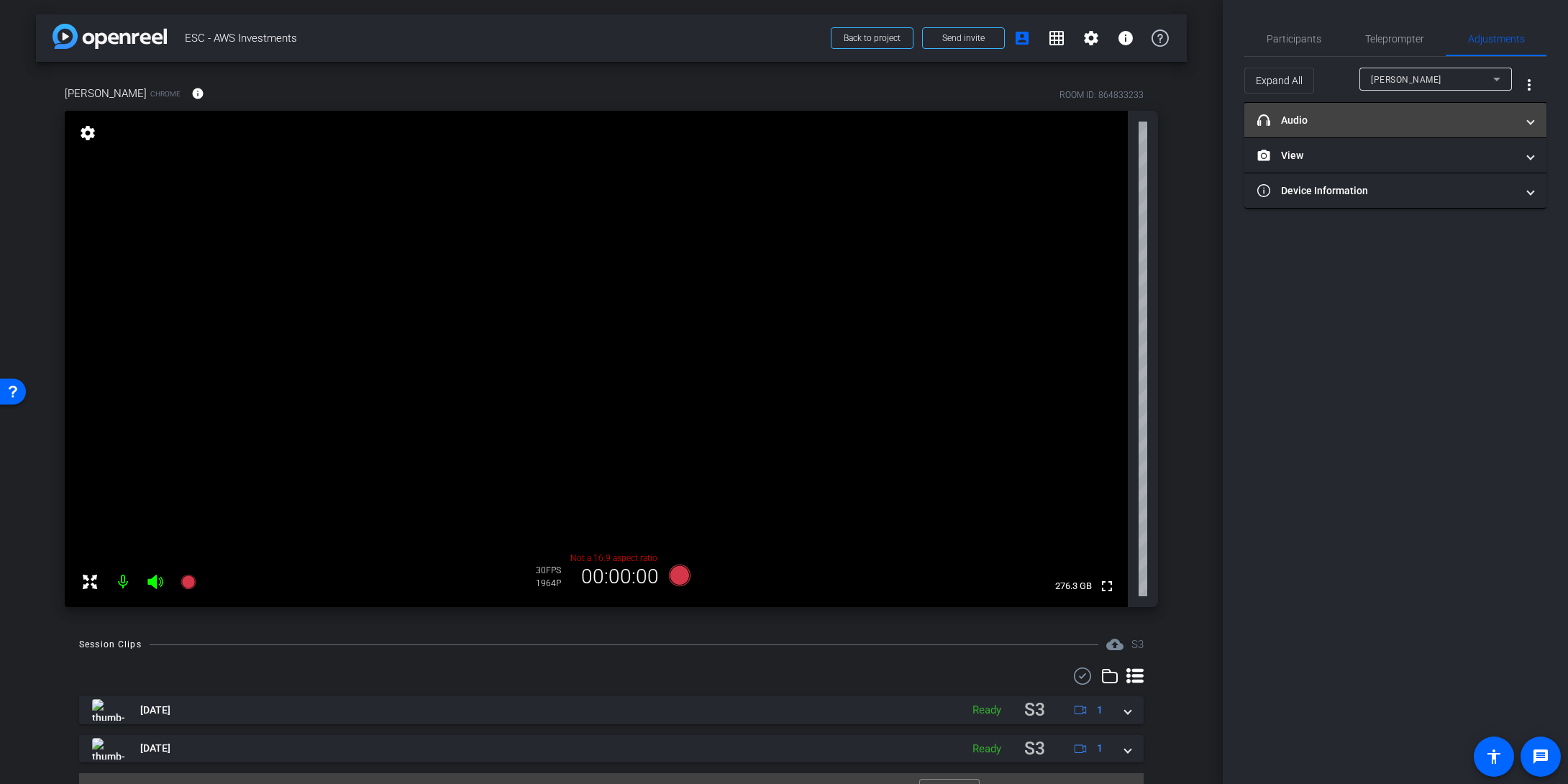
click at [1227, 125] on mat-panel-title "headphone icon Audio" at bounding box center [1387, 121] width 259 height 15
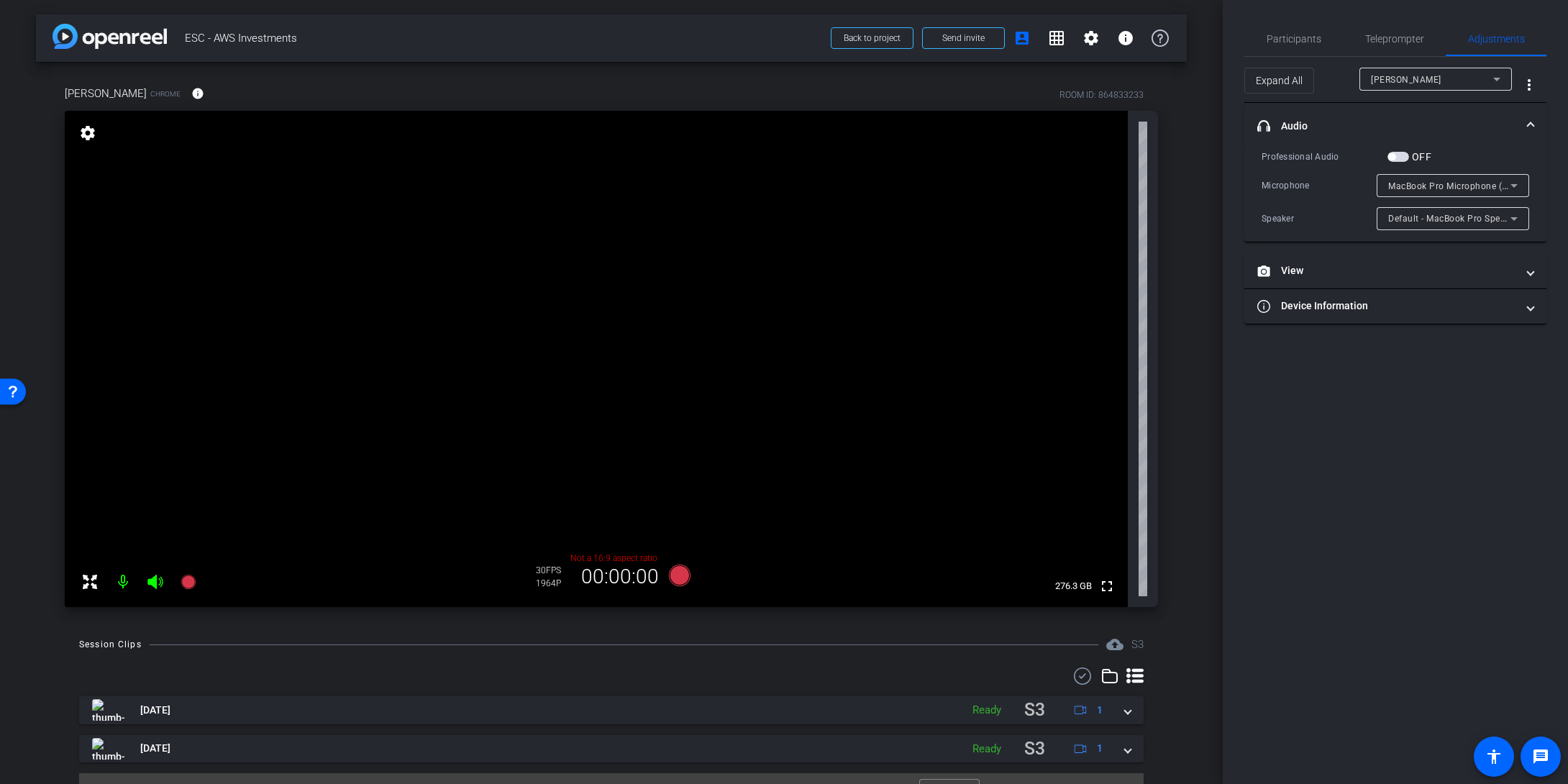
click at [1227, 124] on mat-panel-title "headphone icon Audio" at bounding box center [1387, 126] width 259 height 15
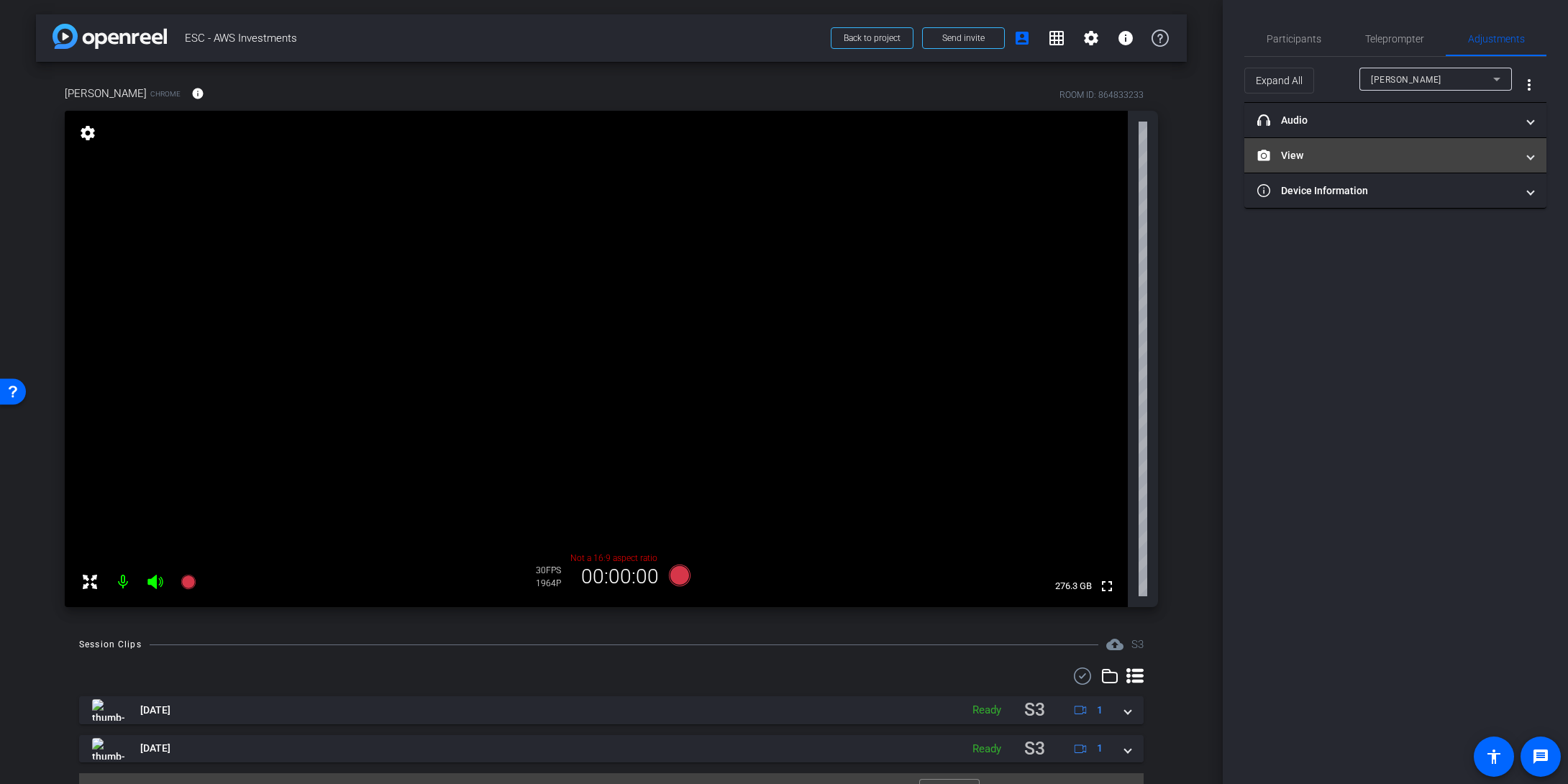
click at [1227, 151] on mat-panel-title "View" at bounding box center [1387, 156] width 259 height 15
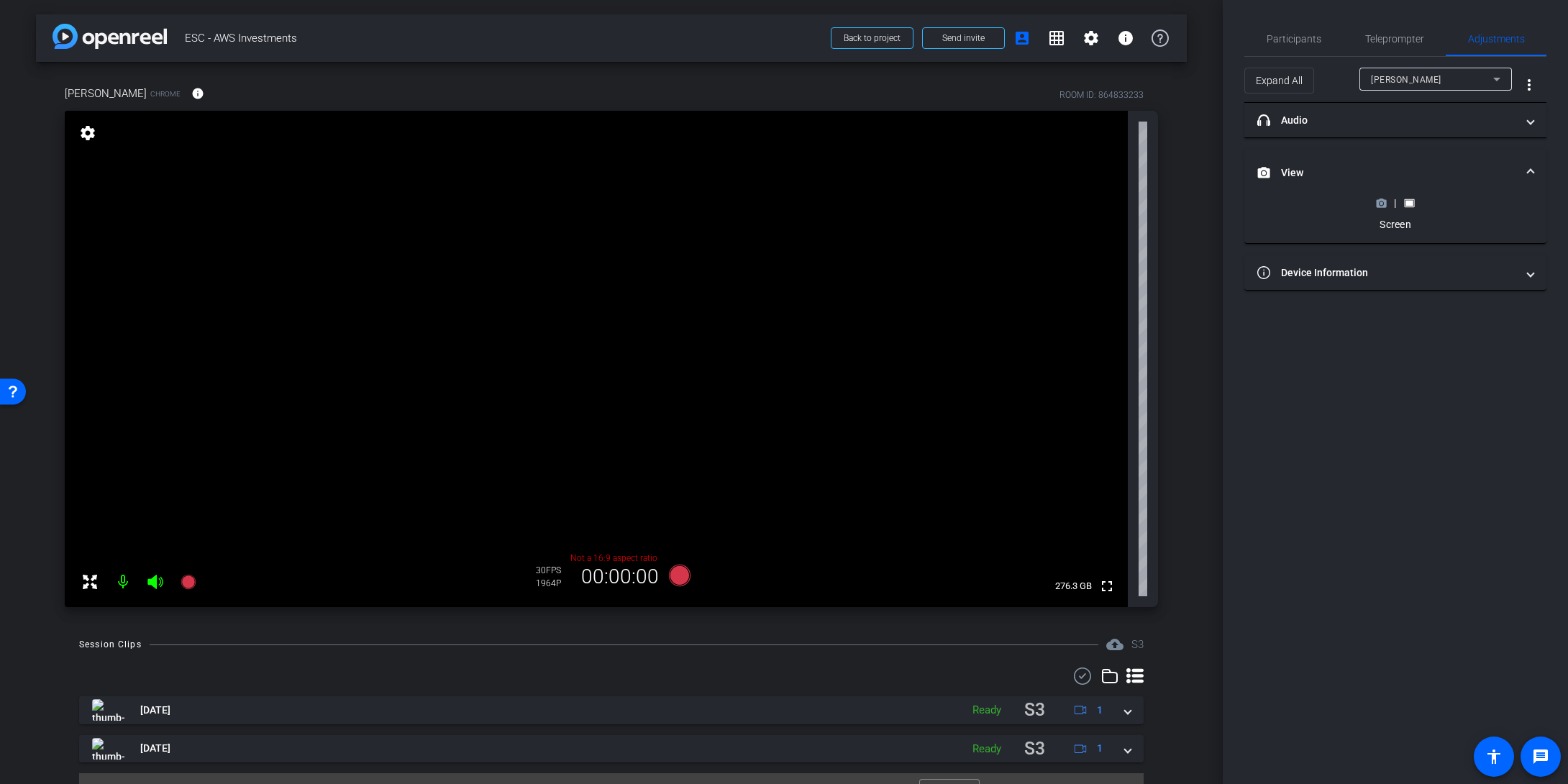
click at [1227, 151] on mat-expansion-panel-header "View" at bounding box center [1395, 173] width 302 height 46
click at [1227, 43] on span "Participants" at bounding box center [1294, 38] width 55 height 10
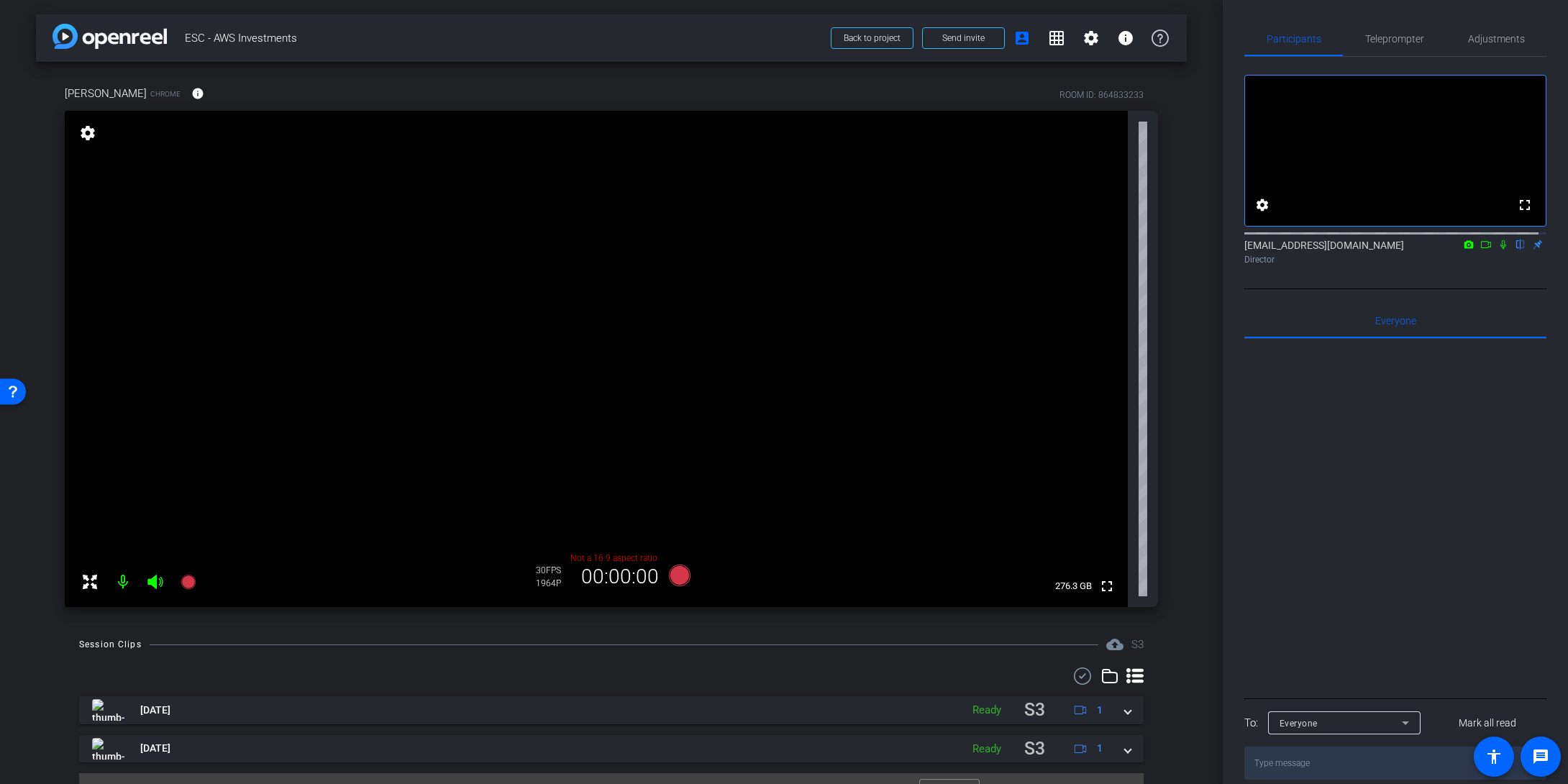
click at [89, 132] on mat-icon "settings" at bounding box center [88, 133] width 20 height 17
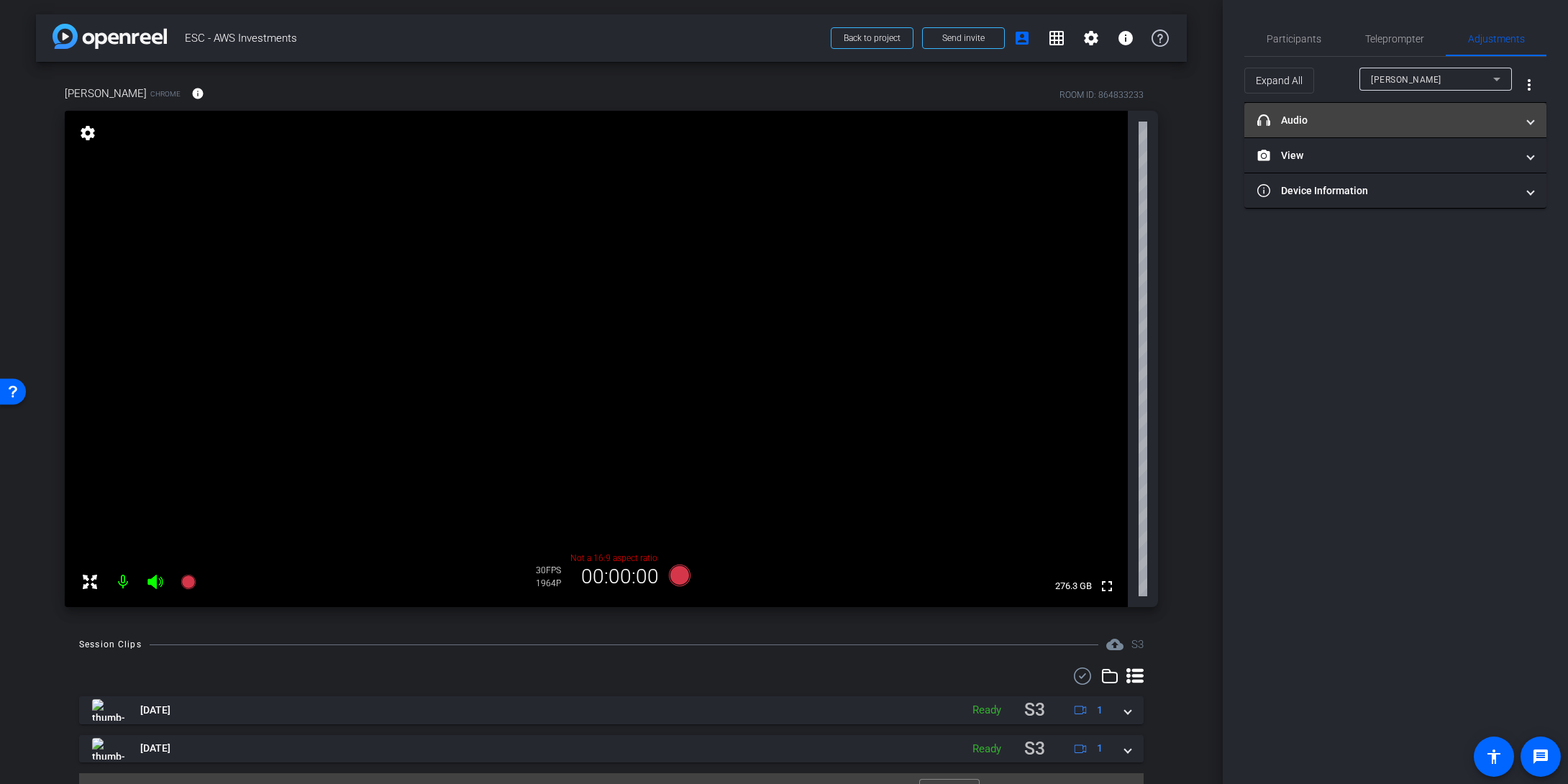
click at [1227, 119] on mat-panel-title "headphone icon Audio" at bounding box center [1387, 121] width 259 height 15
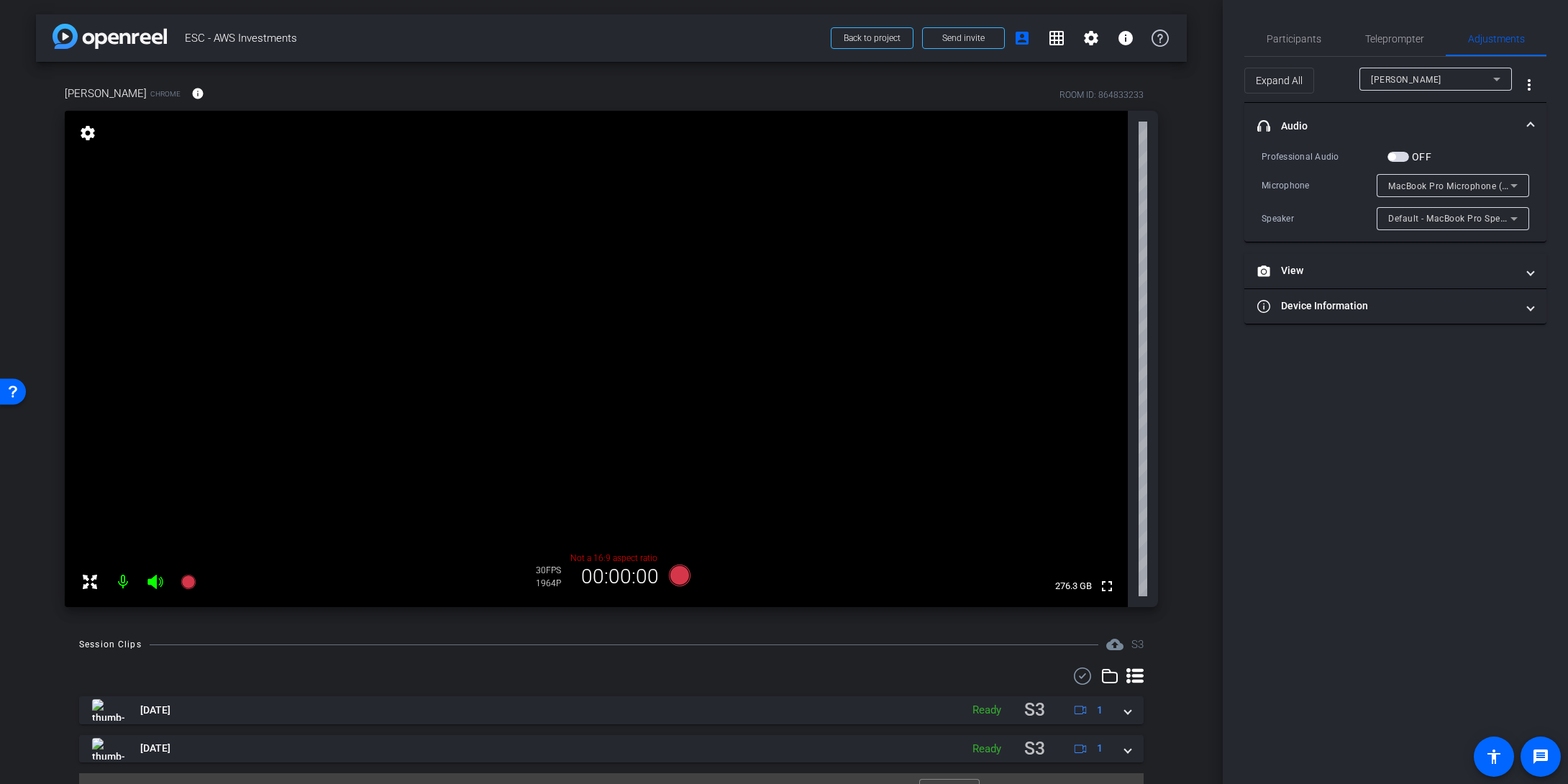
click at [1227, 118] on mat-panel-title "headphone icon Audio" at bounding box center [1387, 126] width 259 height 15
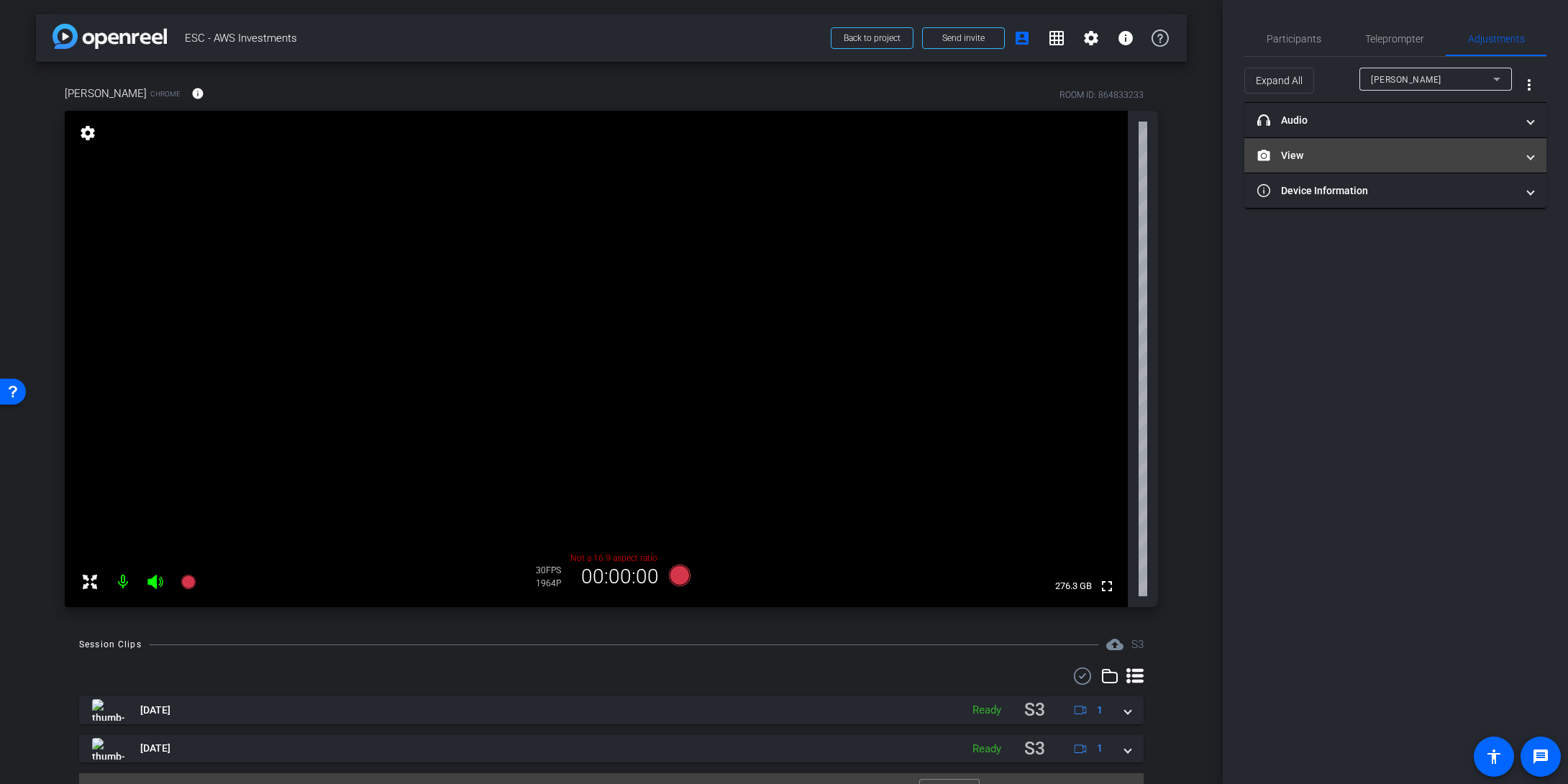
click at [1227, 155] on mat-panel-title "View" at bounding box center [1387, 156] width 259 height 15
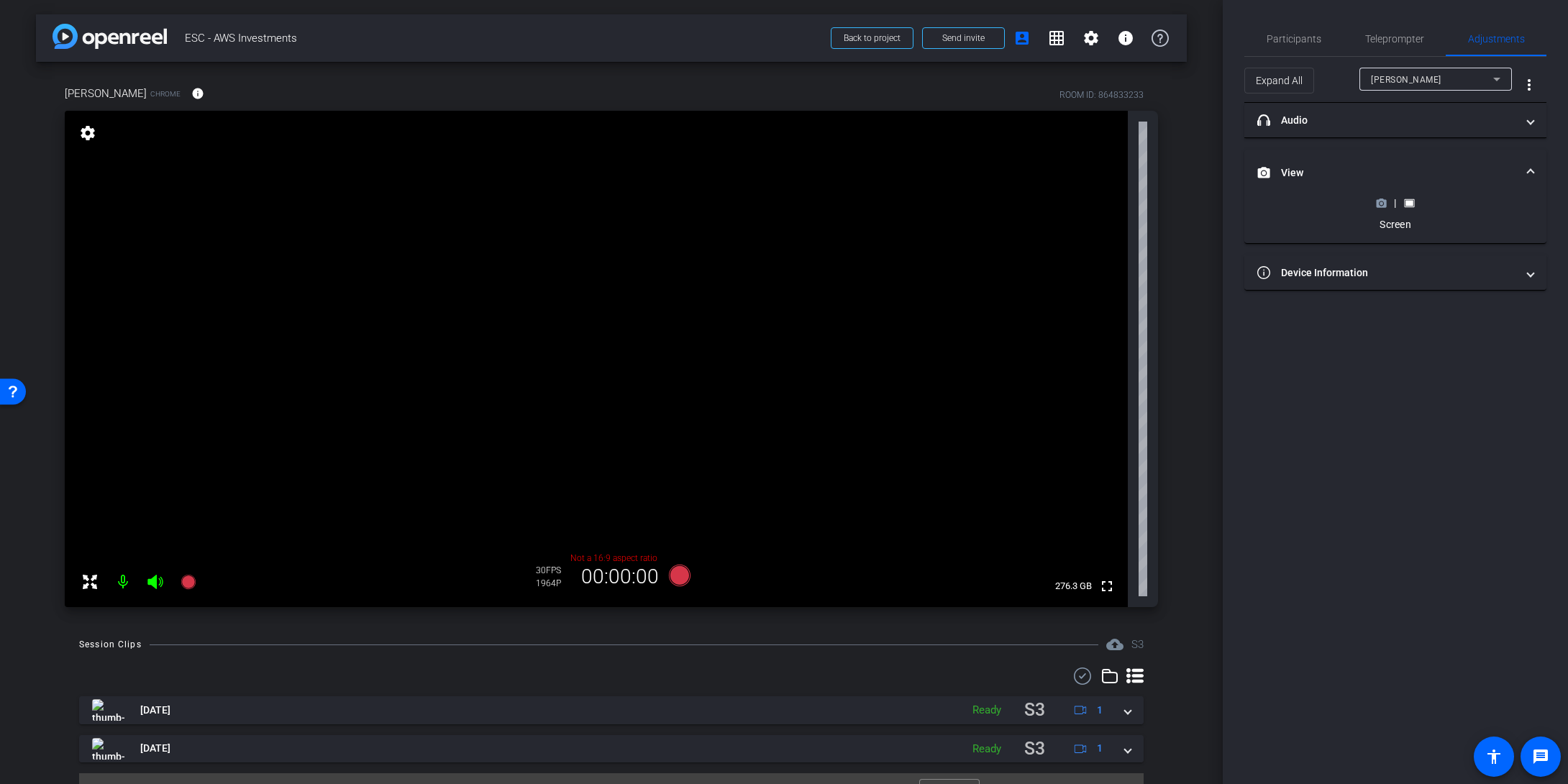
click at [1227, 154] on mat-expansion-panel-header "View" at bounding box center [1395, 173] width 302 height 46
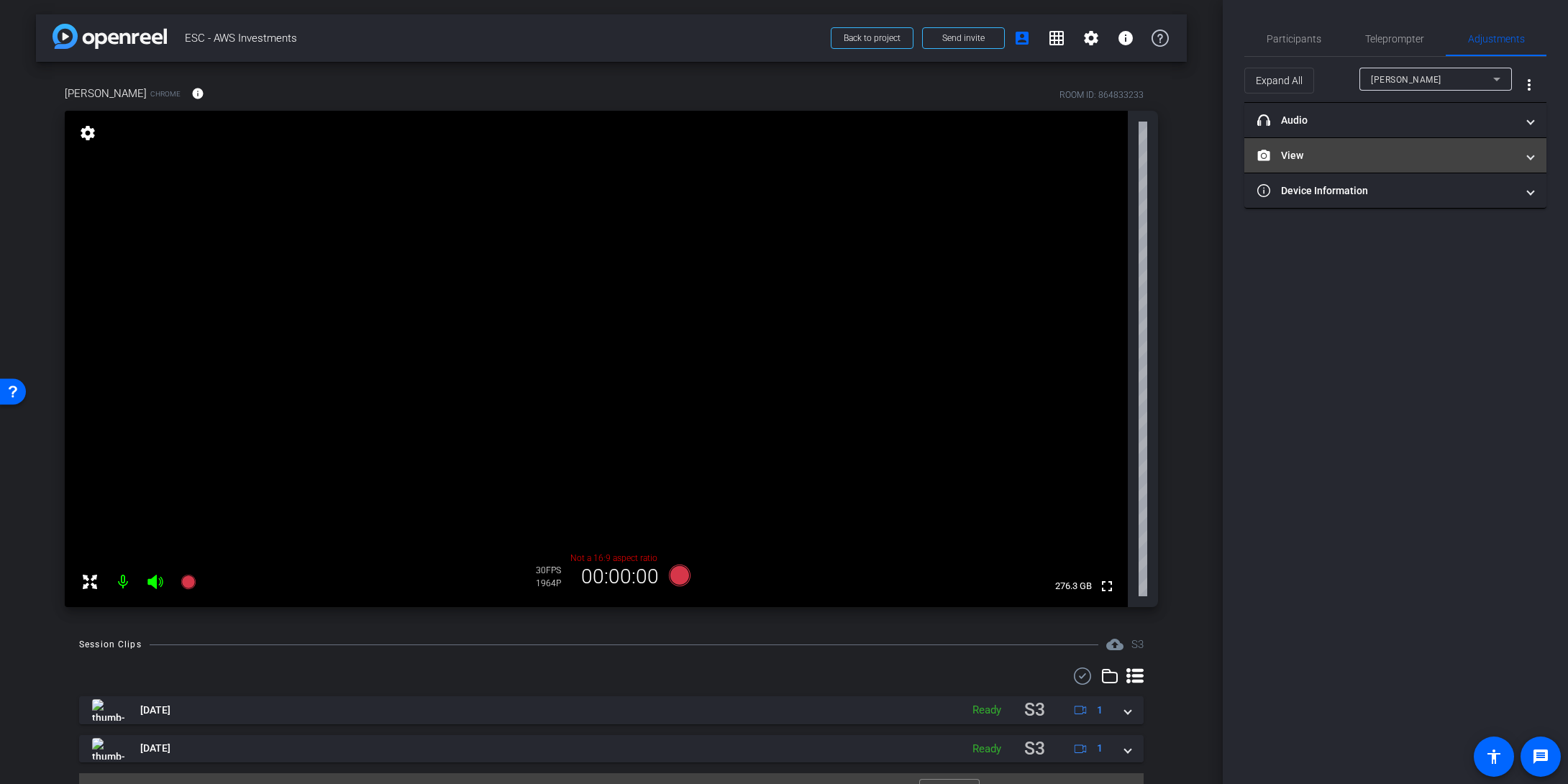
click at [1227, 154] on mat-panel-title "View" at bounding box center [1387, 156] width 259 height 15
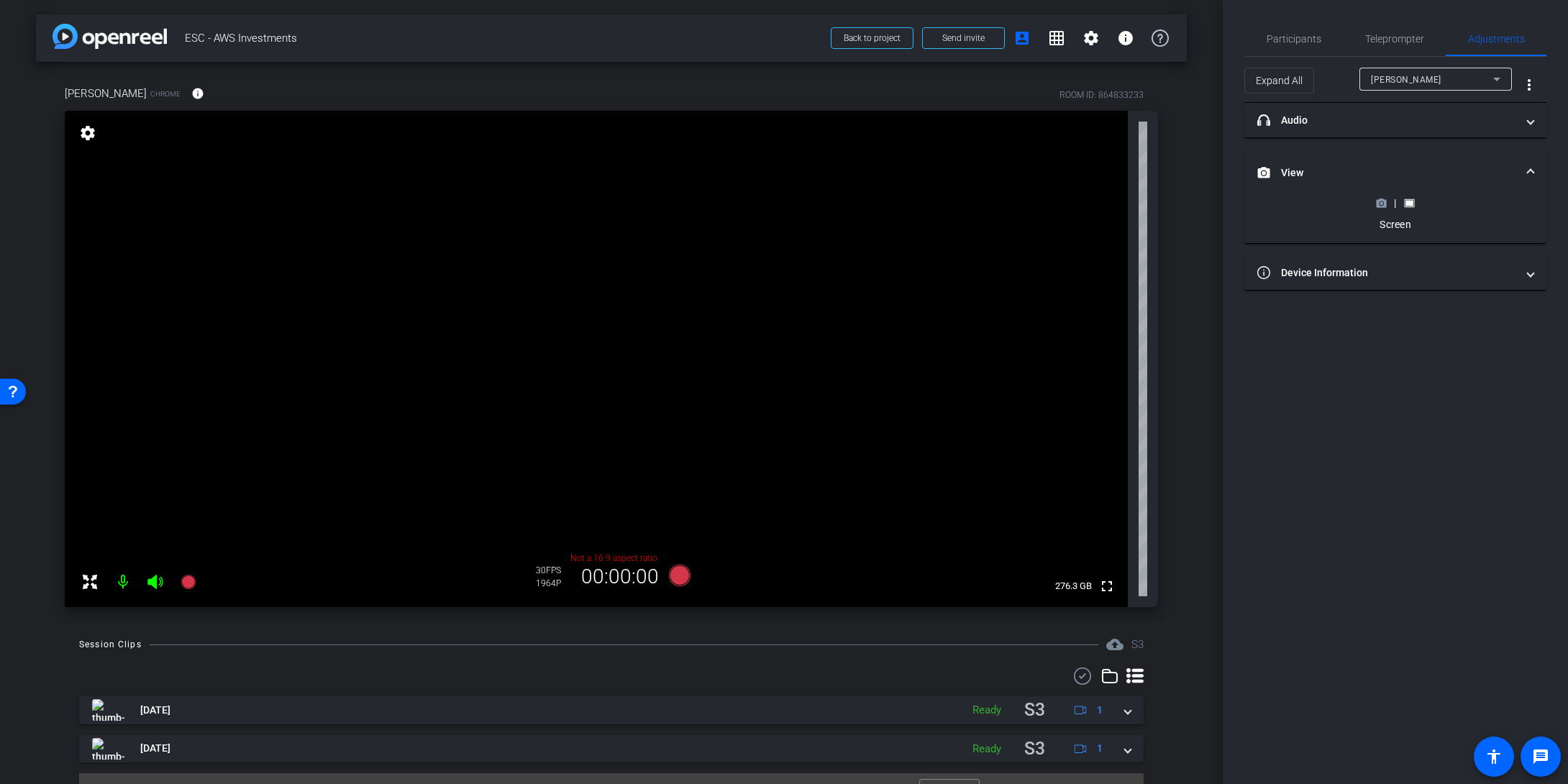
click at [1227, 205] on rect at bounding box center [1410, 202] width 8 height 5
click at [1227, 174] on mat-panel-title "View" at bounding box center [1387, 173] width 259 height 15
click at [679, 577] on icon at bounding box center [679, 576] width 22 height 22
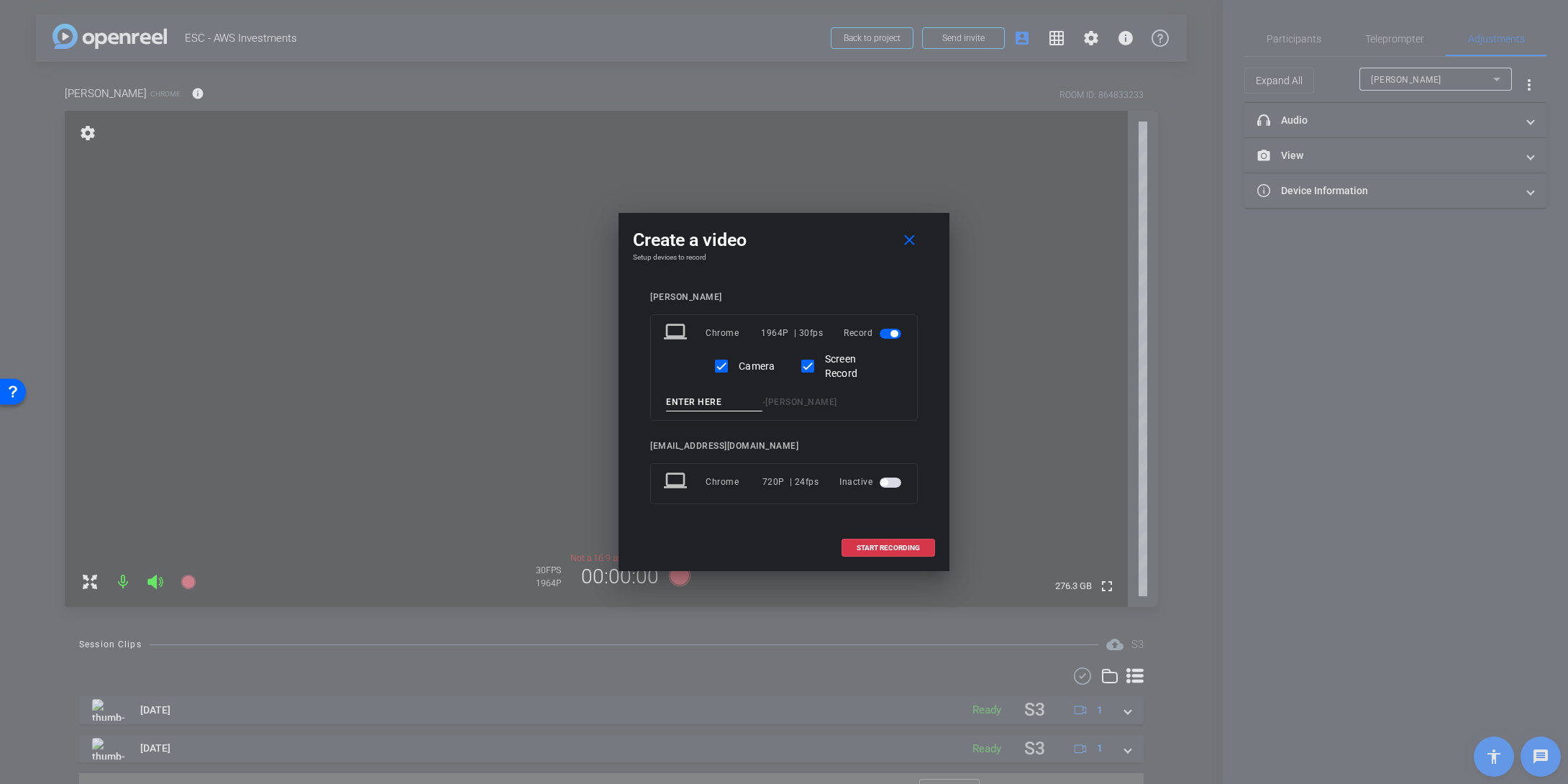
click at [691, 406] on input at bounding box center [714, 402] width 96 height 18
paste input "Opportunity Builder - Cloud Region"
drag, startPoint x: 705, startPoint y: 401, endPoint x: 610, endPoint y: 410, distance: 95.4
click at [610, 410] on div "Create a video close Setup devices to record [PERSON_NAME] M laptop Chrome 1964…" at bounding box center [784, 392] width 1568 height 784
type input "Cloud Region - Take 1"
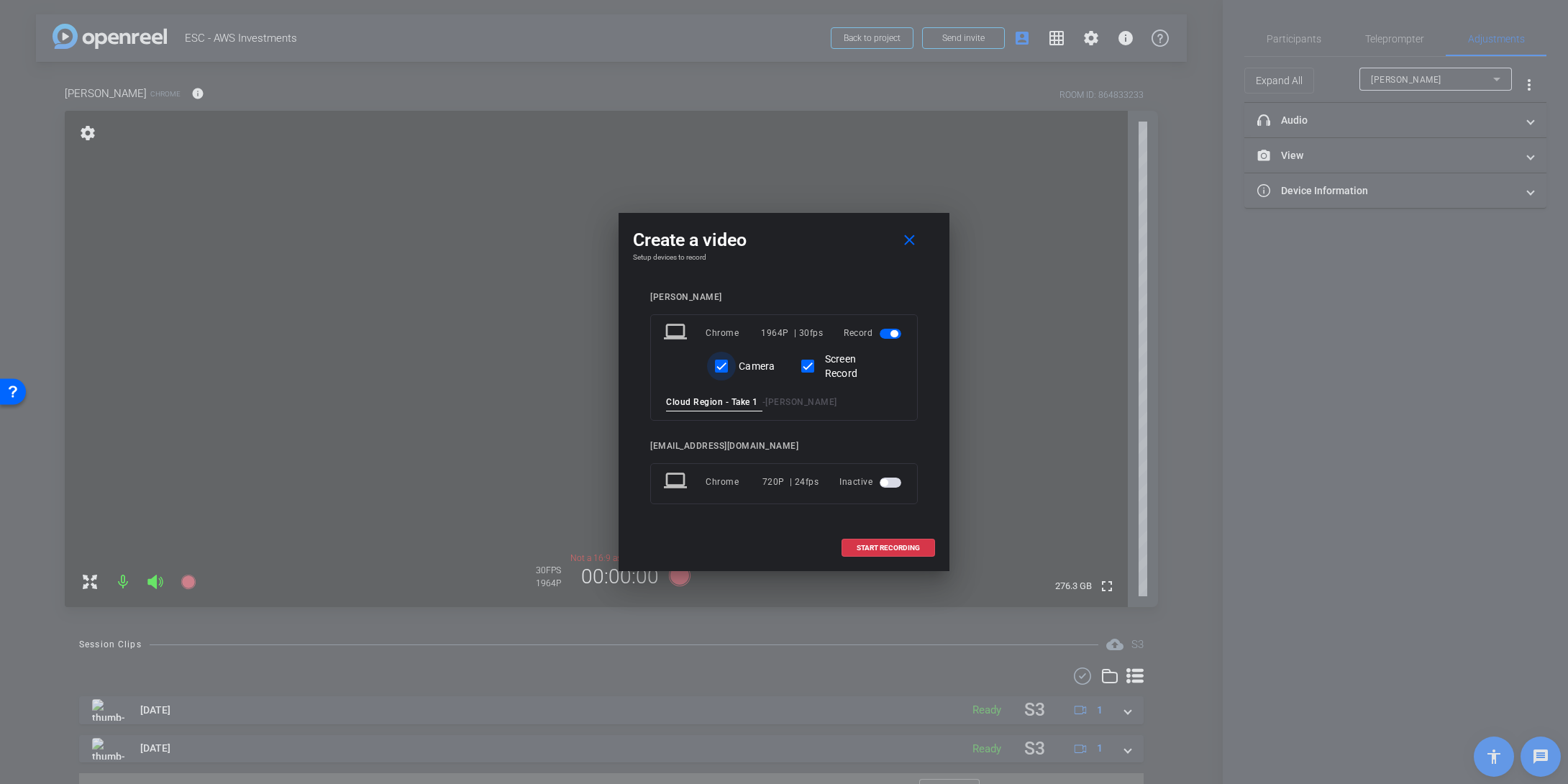
click at [723, 362] on input "Camera" at bounding box center [721, 366] width 28 height 28
click at [724, 363] on input "Camera" at bounding box center [721, 366] width 28 height 28
checkbox input "false"
click at [874, 547] on span "START RECORDING" at bounding box center [889, 548] width 63 height 7
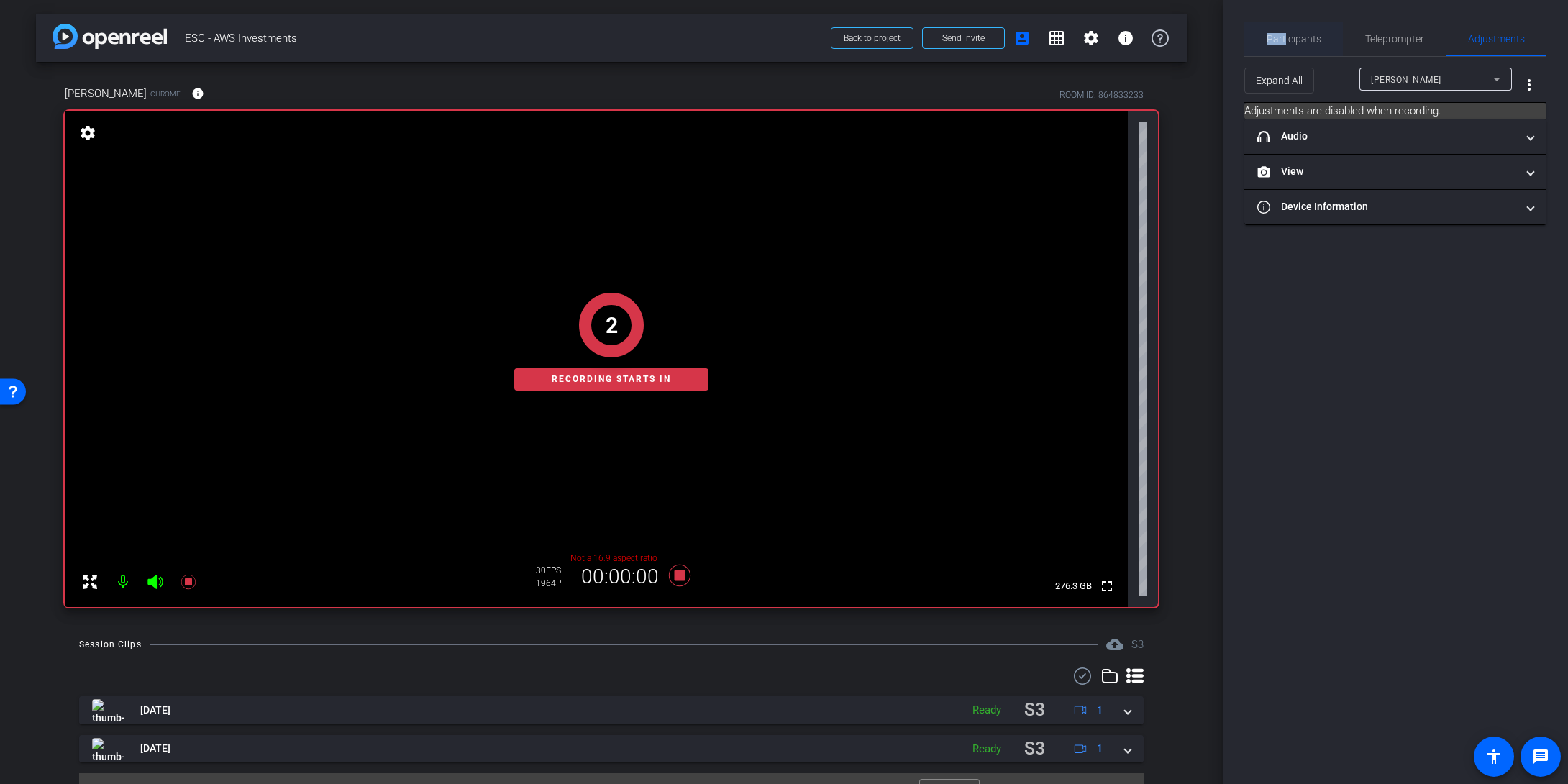
click at [1227, 34] on span "Participants" at bounding box center [1294, 38] width 55 height 10
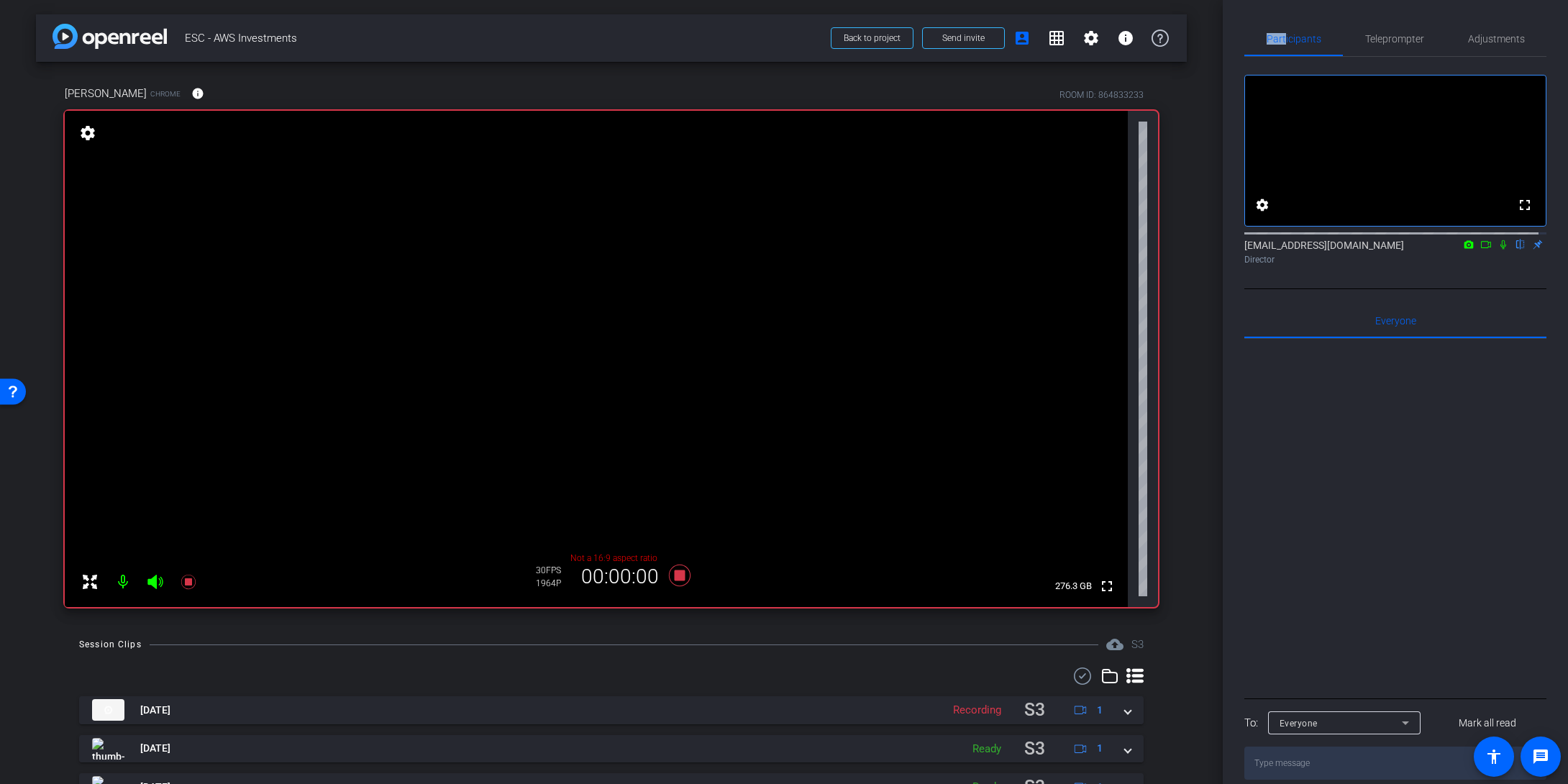
click at [1227, 250] on icon at bounding box center [1486, 244] width 12 height 10
click at [1227, 250] on icon at bounding box center [1520, 245] width 5 height 9
click at [1227, 250] on icon at bounding box center [1521, 245] width 8 height 9
click at [1227, 250] on icon at bounding box center [1503, 244] width 12 height 10
click at [190, 583] on icon at bounding box center [188, 582] width 15 height 15
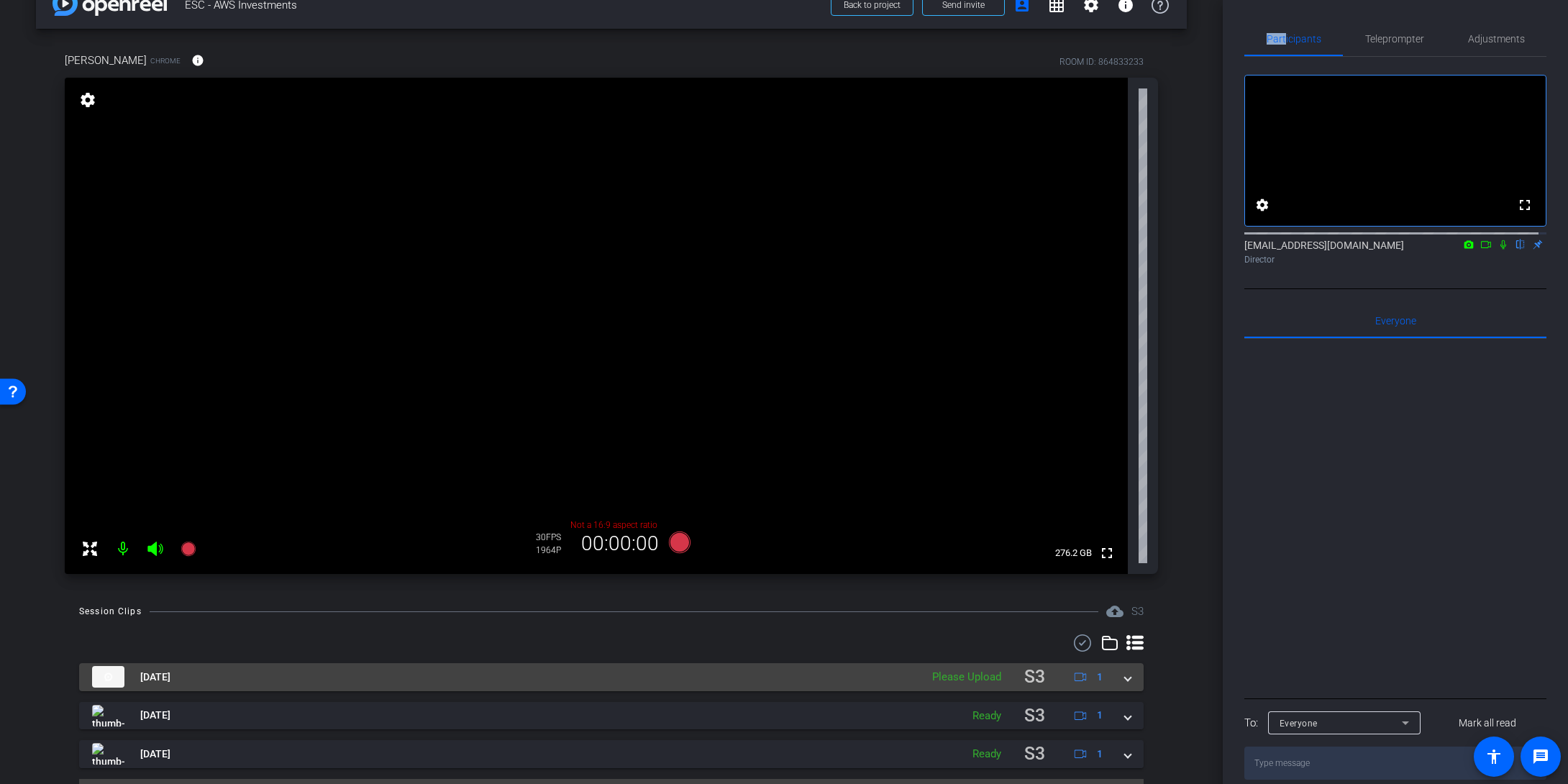
scroll to position [68, 0]
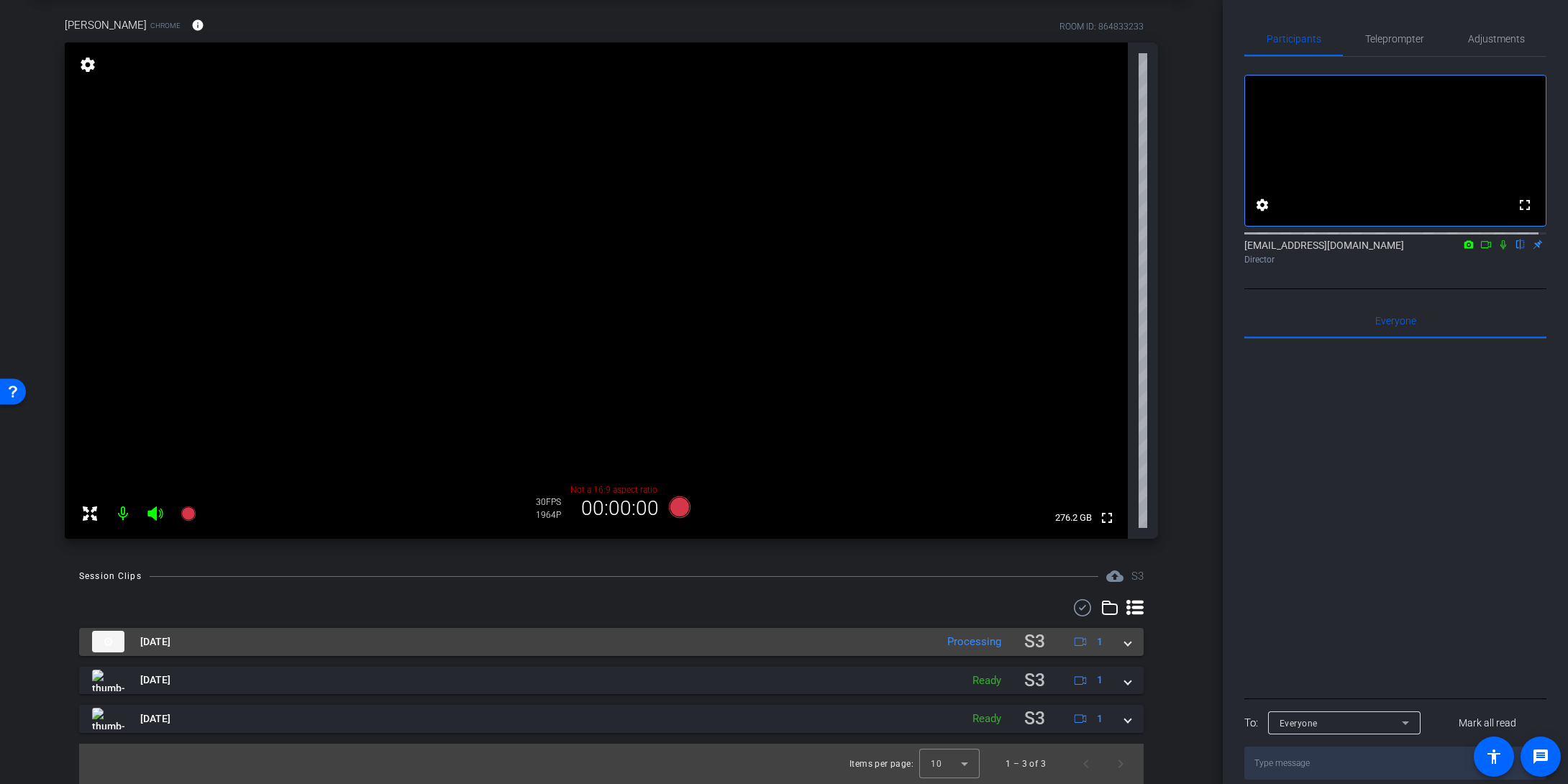
click at [1125, 641] on span at bounding box center [1128, 642] width 5 height 15
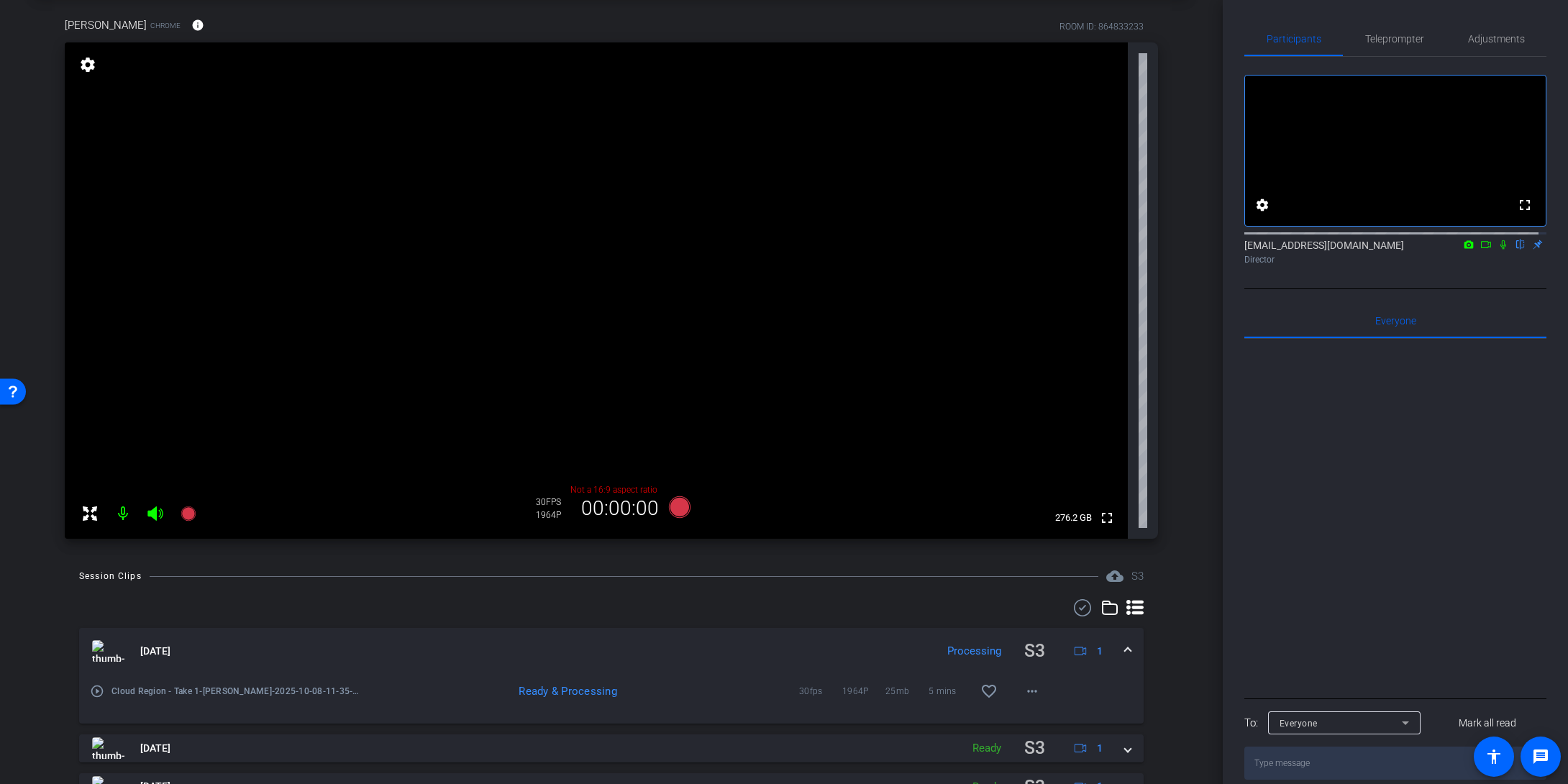
click at [1118, 641] on mat-expansion-panel-header "[DATE] Processing S3 1" at bounding box center [611, 651] width 1065 height 46
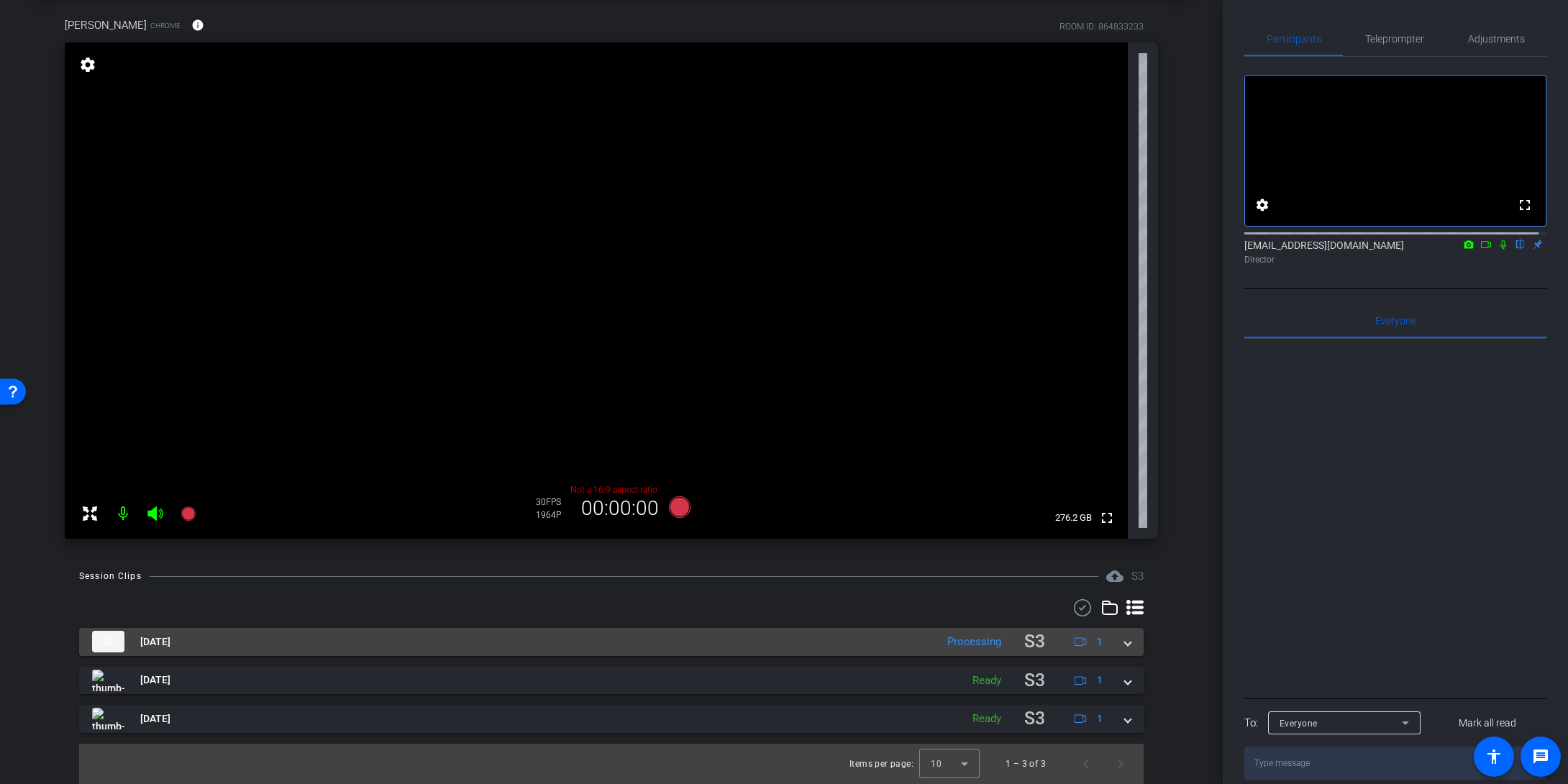
click at [1125, 641] on span at bounding box center [1128, 642] width 5 height 15
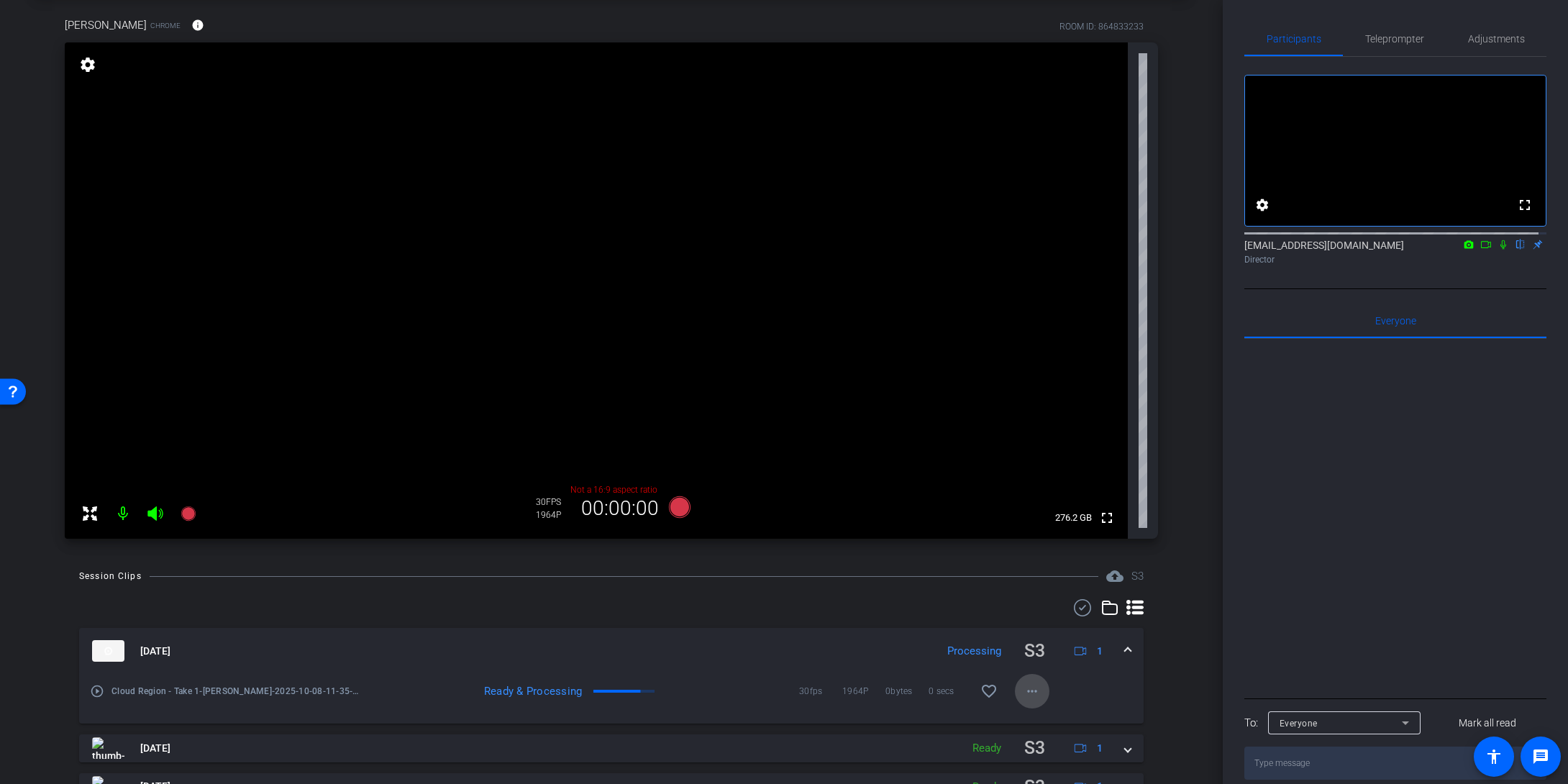
click at [1024, 649] on mat-icon "more_horiz" at bounding box center [1032, 691] width 17 height 17
click at [1118, 649] on div at bounding box center [784, 392] width 1568 height 784
click at [1125, 644] on span at bounding box center [1128, 652] width 5 height 15
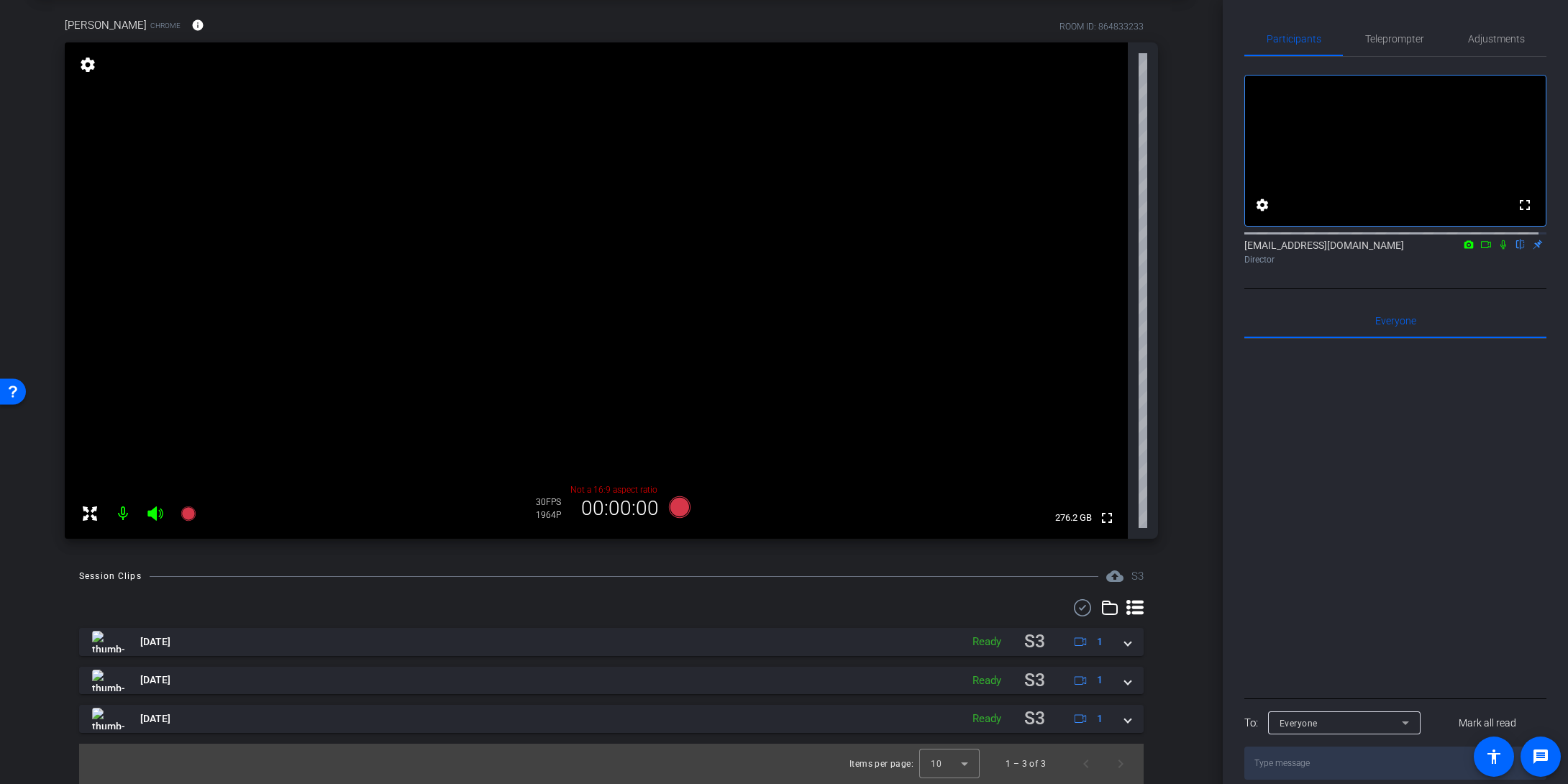
click at [958, 606] on div at bounding box center [611, 608] width 1065 height 17
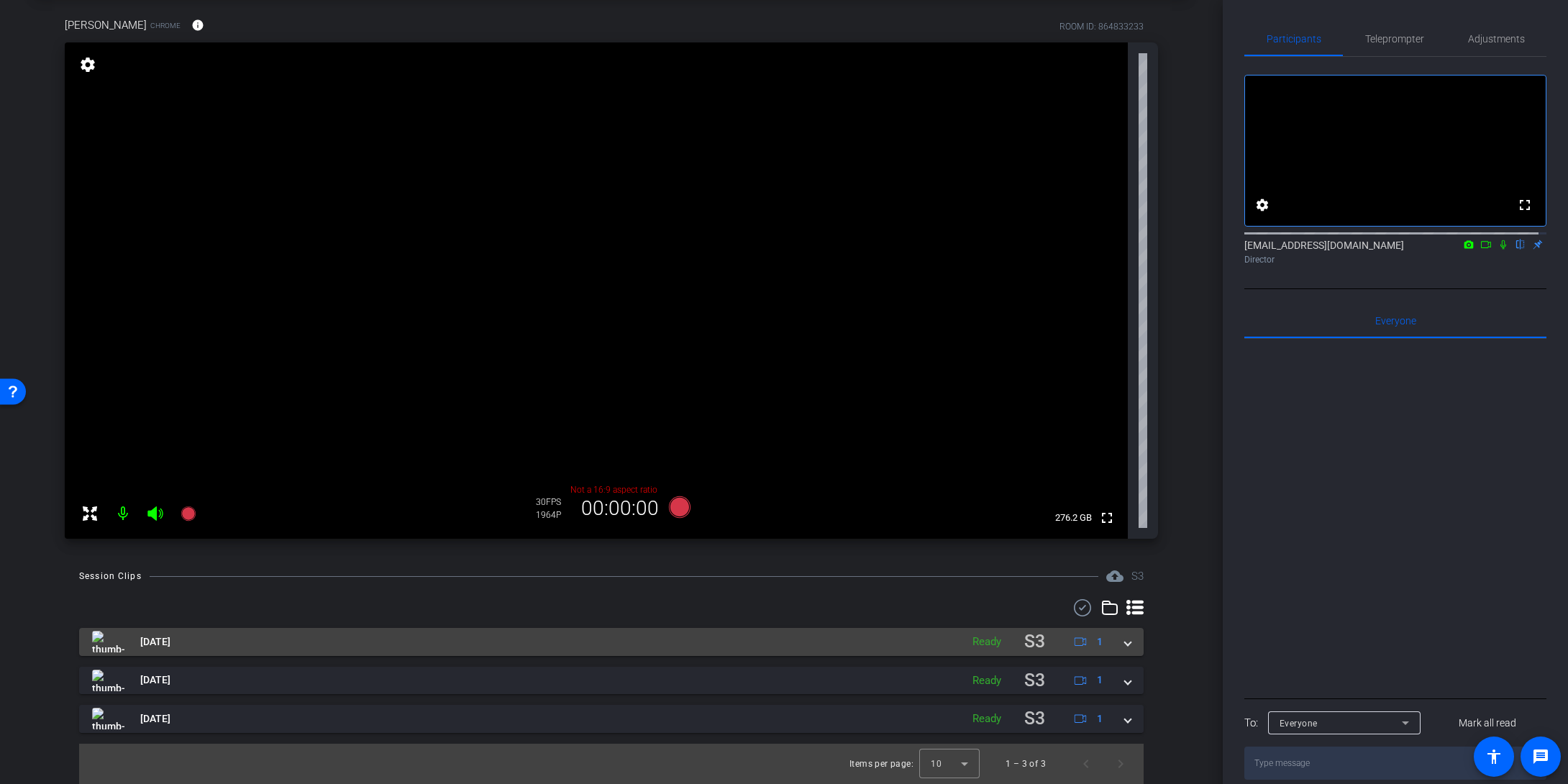
click at [1125, 646] on span at bounding box center [1128, 642] width 5 height 15
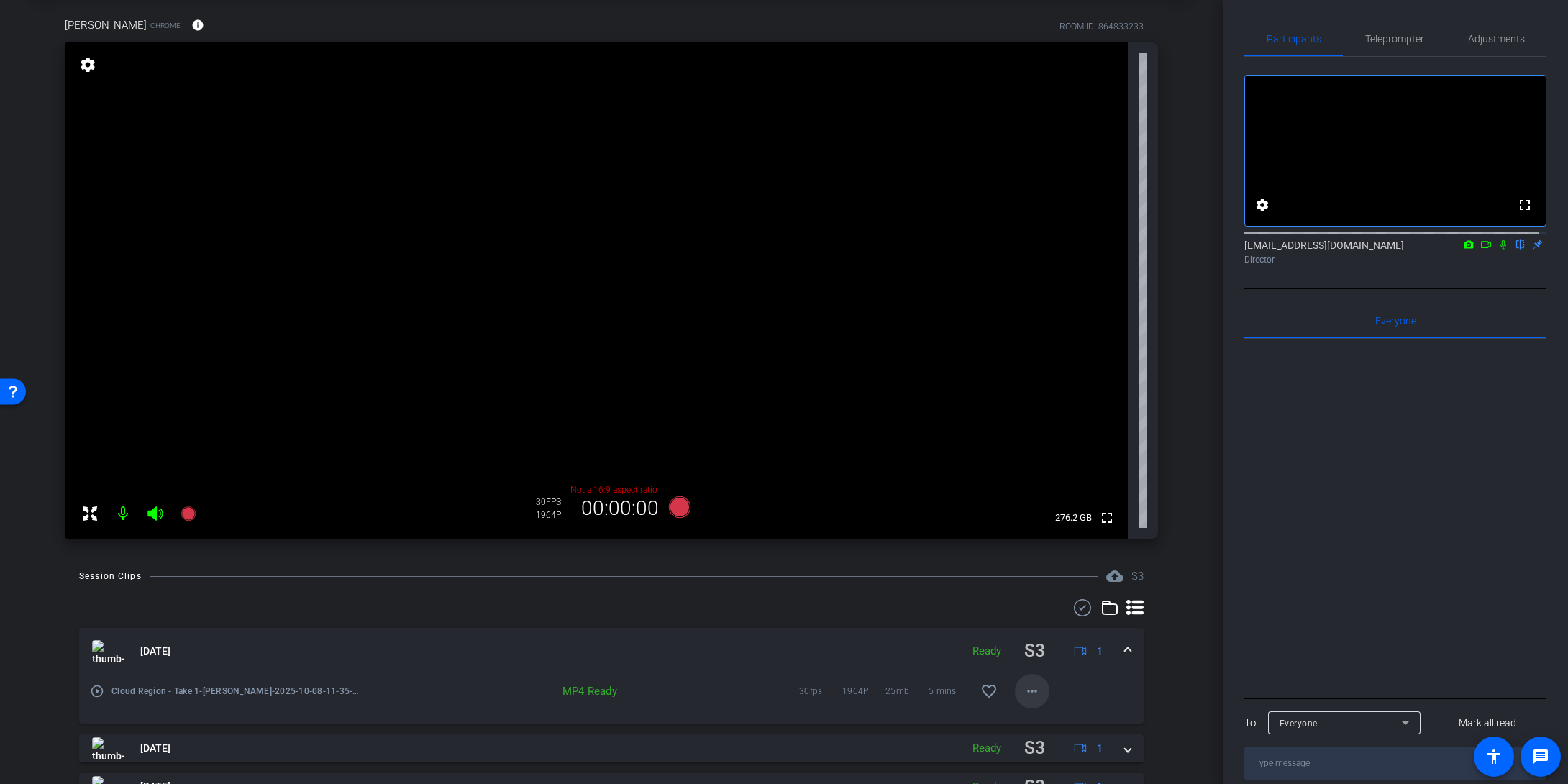
click at [1025, 649] on mat-icon "more_horiz" at bounding box center [1032, 691] width 17 height 17
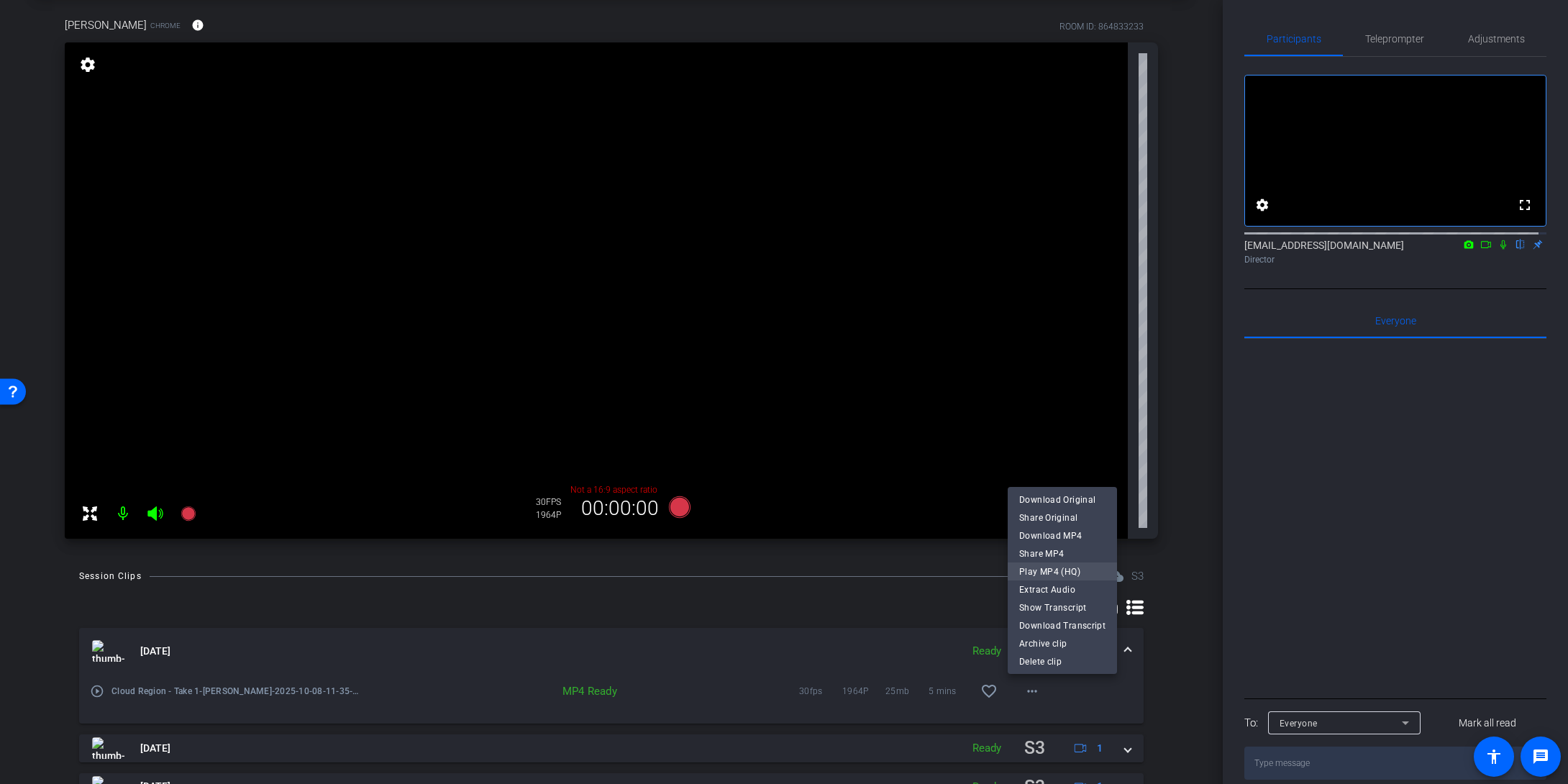
click at [1064, 574] on span "Play MP4 (HQ)" at bounding box center [1062, 572] width 86 height 17
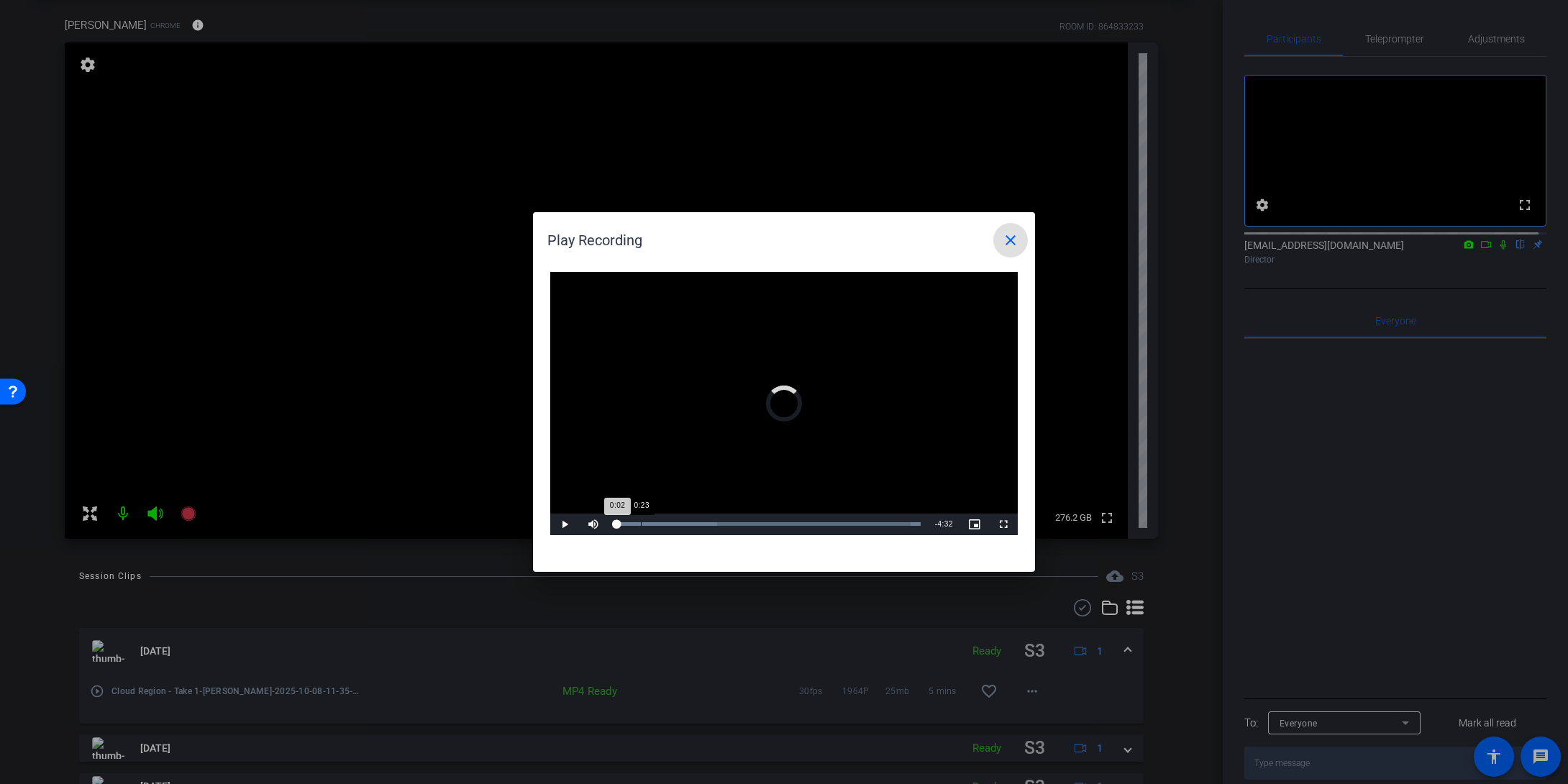
click at [645, 524] on div "Progress Bar" at bounding box center [666, 523] width 102 height 4
click at [669, 522] on div "0:48" at bounding box center [669, 523] width 1 height 4
drag, startPoint x: 699, startPoint y: 522, endPoint x: 723, endPoint y: 523, distance: 24.0
click at [699, 522] on div "1:15" at bounding box center [699, 523] width 1 height 4
click at [725, 523] on div "Loaded : 100.00% 1:38 1:15" at bounding box center [768, 523] width 306 height 4
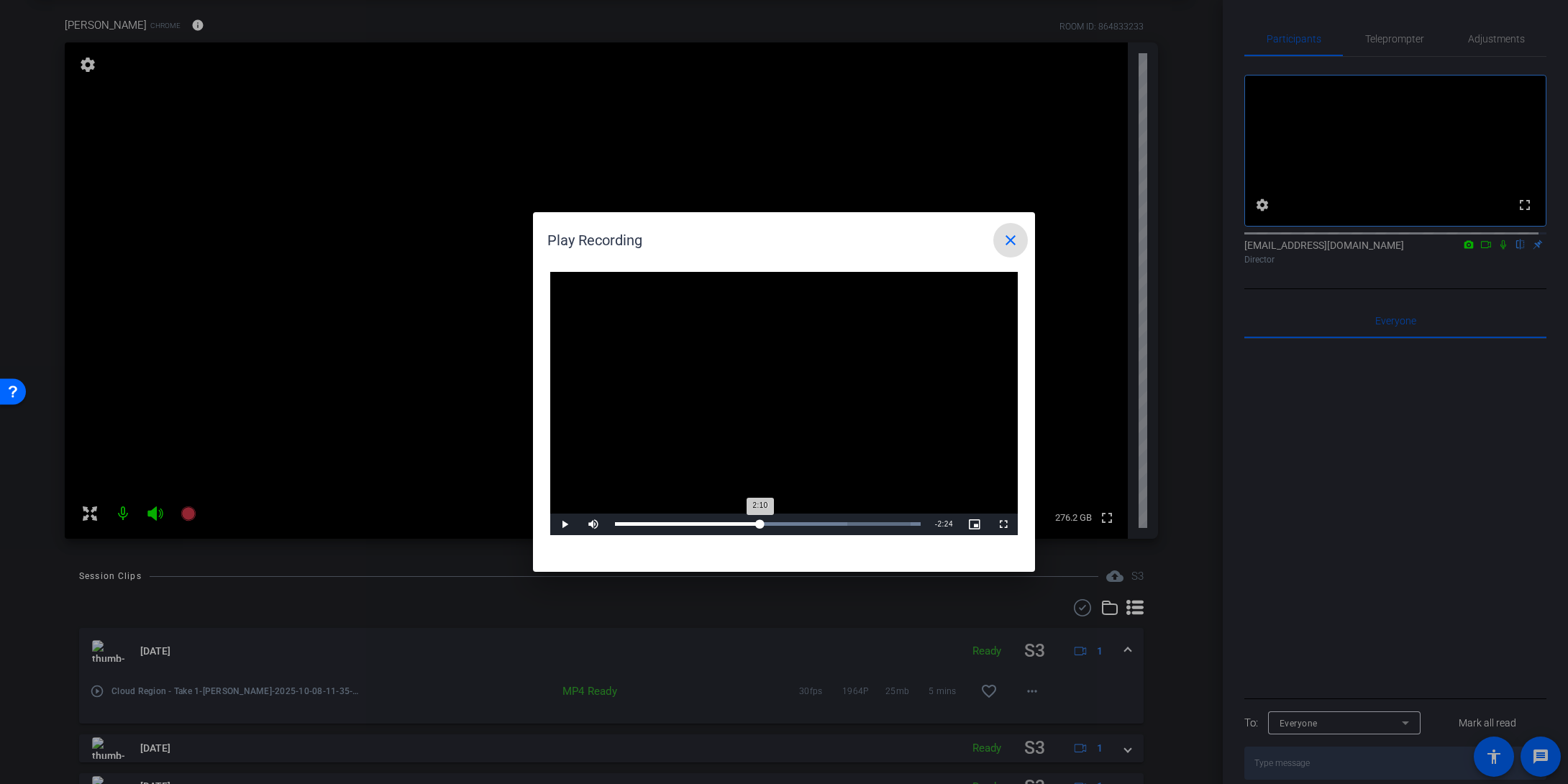
click at [760, 523] on div "Loaded : 100.00% 2:10 2:10" at bounding box center [768, 523] width 306 height 4
click at [1007, 241] on mat-icon "close" at bounding box center [1011, 240] width 17 height 17
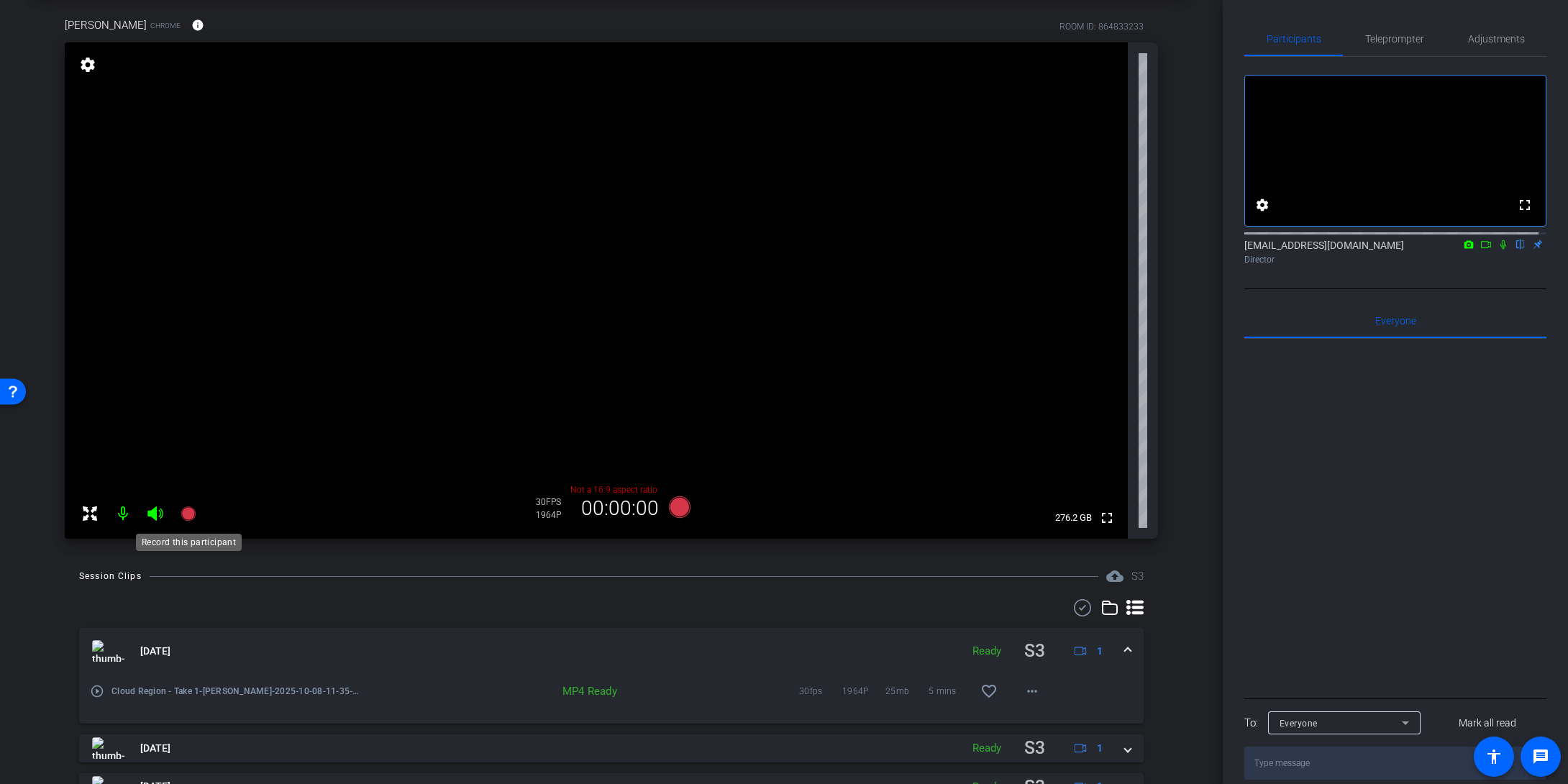
click at [189, 511] on icon at bounding box center [188, 513] width 15 height 15
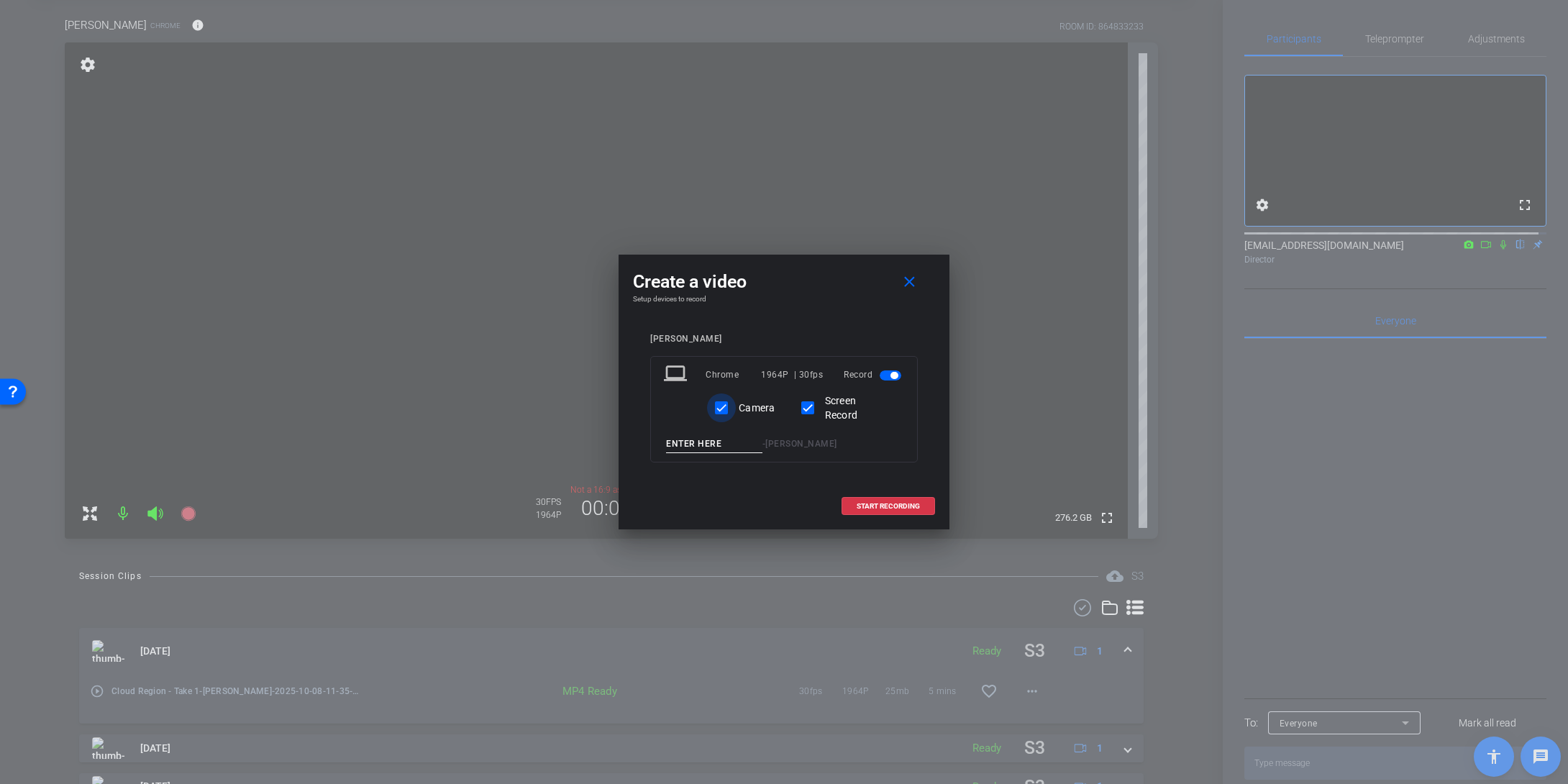
click at [722, 407] on input "Camera" at bounding box center [721, 407] width 28 height 28
checkbox input "false"
click at [699, 441] on input at bounding box center [714, 443] width 96 height 18
paste input "EURO Currency"
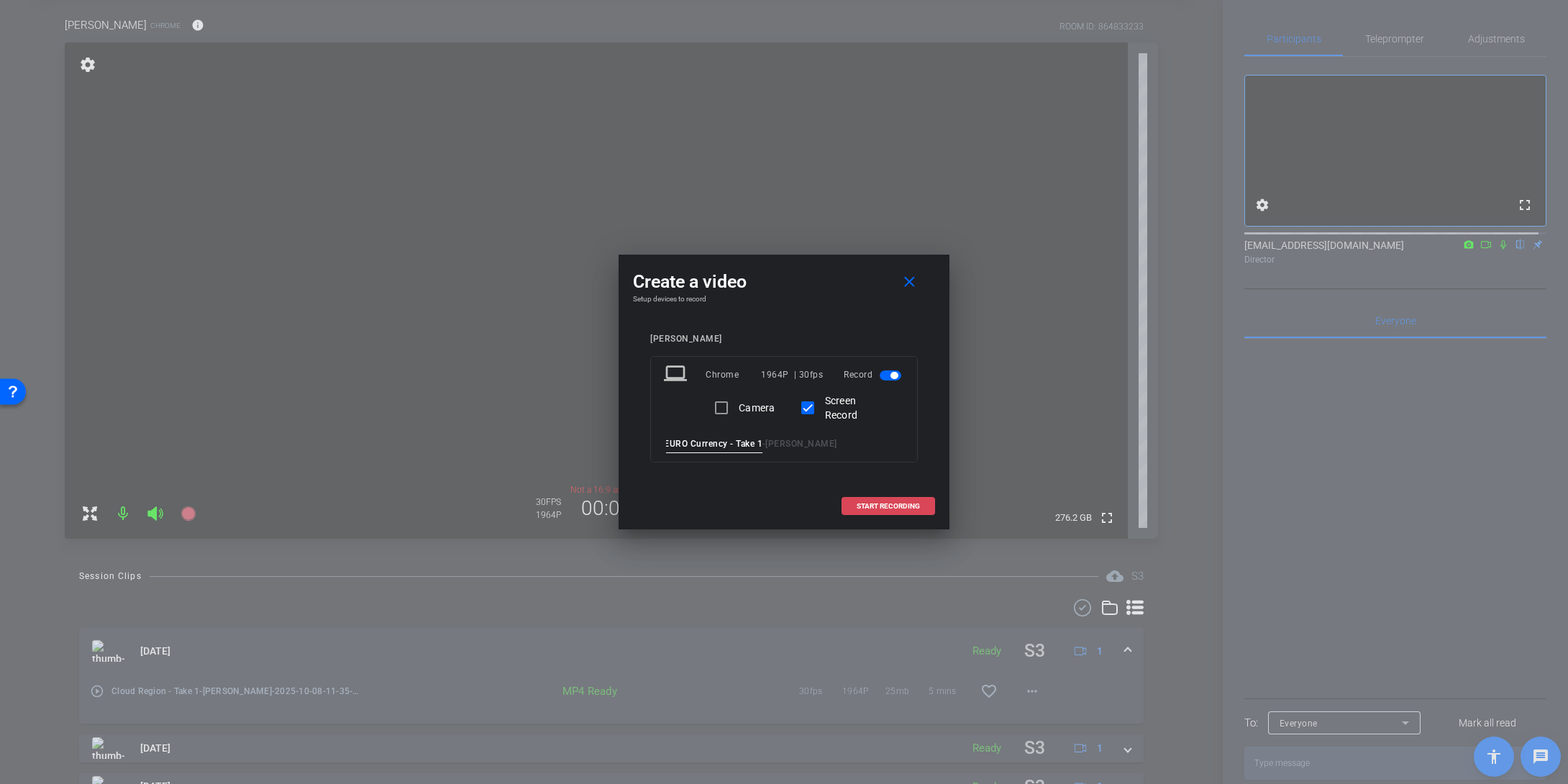
type input "EURO Currency - Take 1"
click at [874, 503] on span "START RECORDING" at bounding box center [889, 506] width 63 height 7
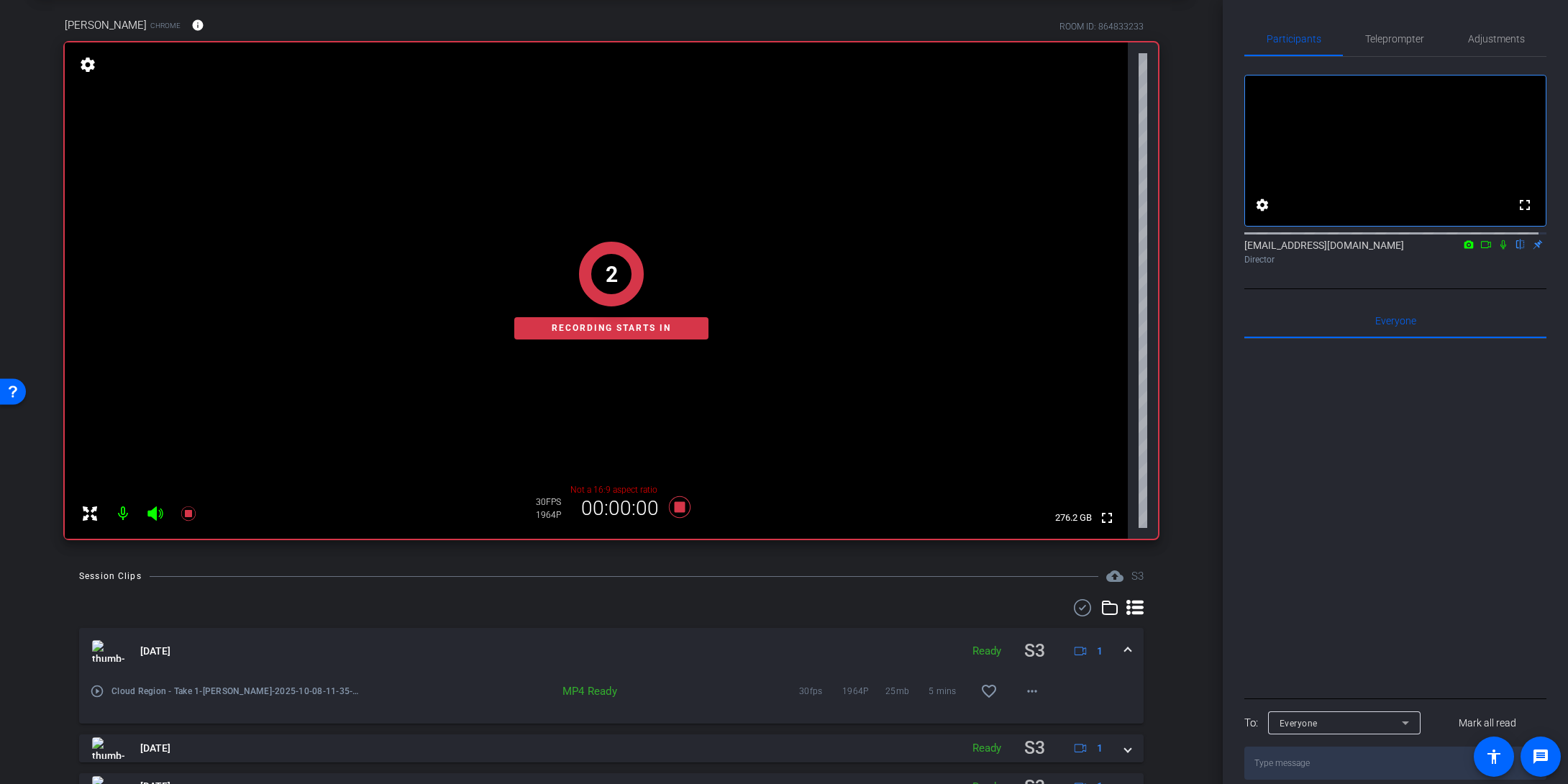
click at [1227, 250] on icon at bounding box center [1486, 244] width 12 height 10
drag, startPoint x: 1510, startPoint y: 260, endPoint x: 1501, endPoint y: 287, distance: 28.5
click at [1227, 250] on icon at bounding box center [1520, 244] width 12 height 10
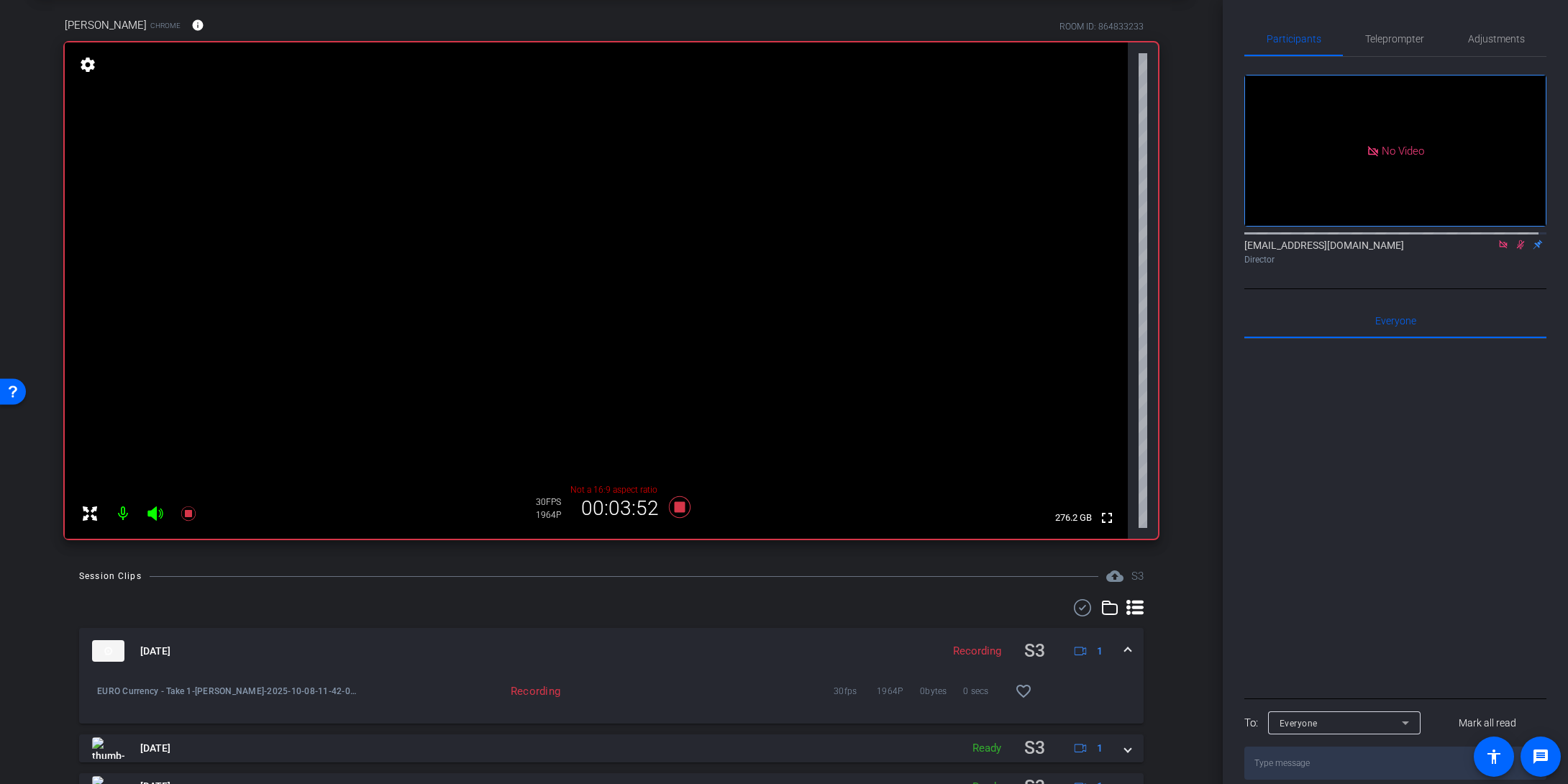
click at [1227, 250] on icon at bounding box center [1520, 244] width 12 height 10
drag, startPoint x: 1496, startPoint y: 258, endPoint x: 1477, endPoint y: 269, distance: 22.0
click at [1227, 250] on icon at bounding box center [1503, 244] width 12 height 10
click at [184, 513] on icon at bounding box center [188, 513] width 17 height 17
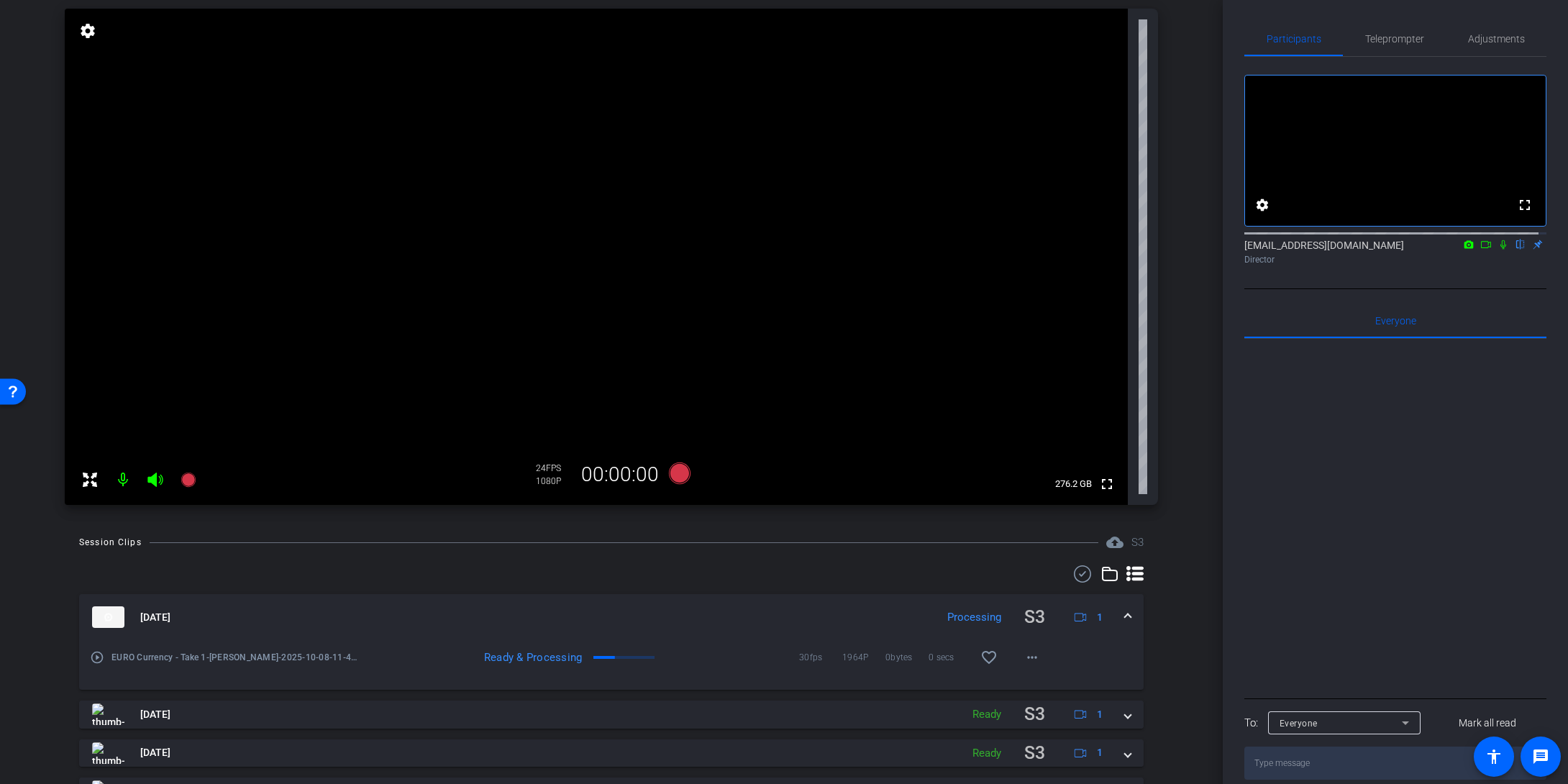
scroll to position [173, 0]
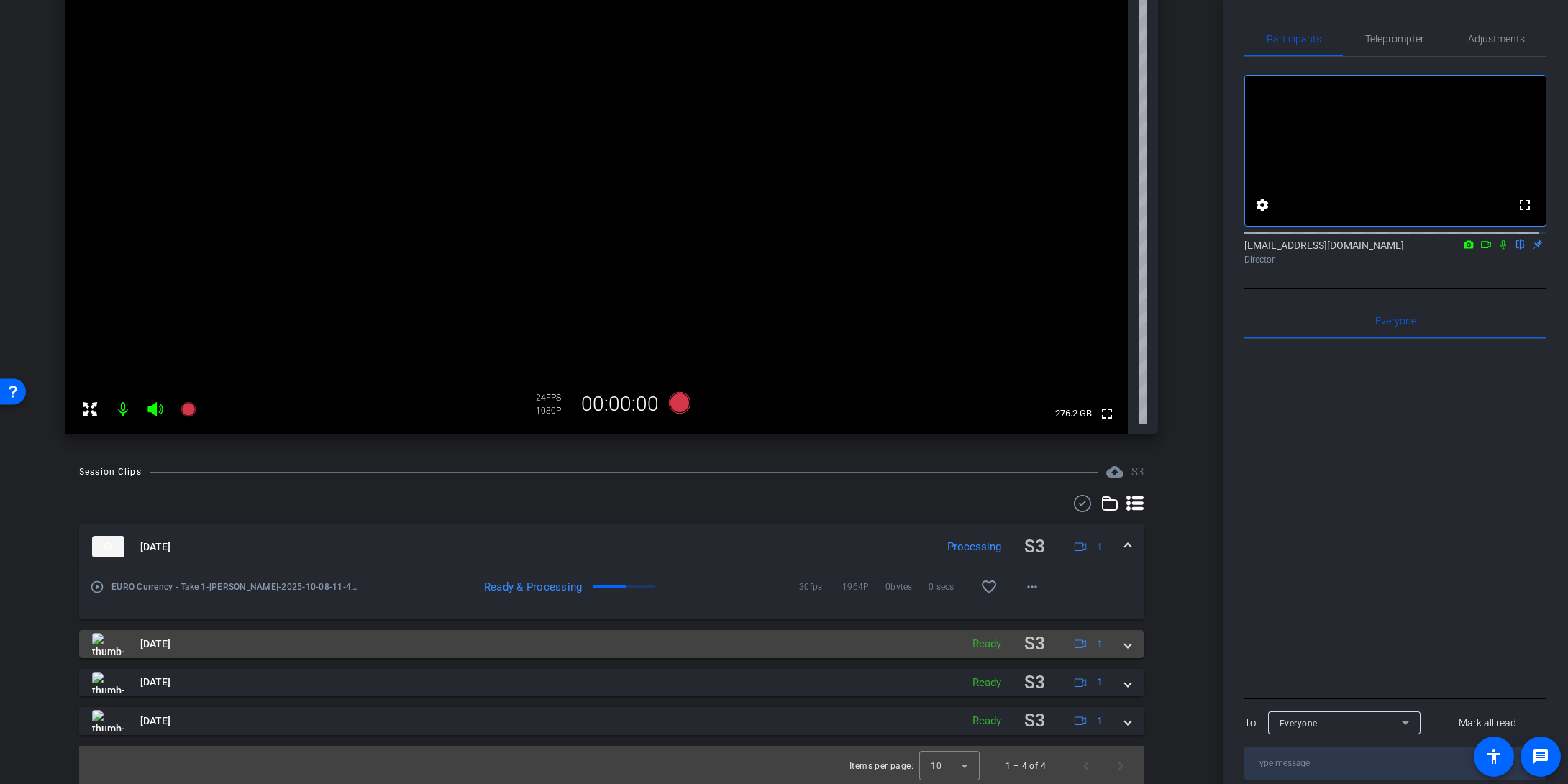
click at [1125, 646] on span at bounding box center [1128, 644] width 5 height 15
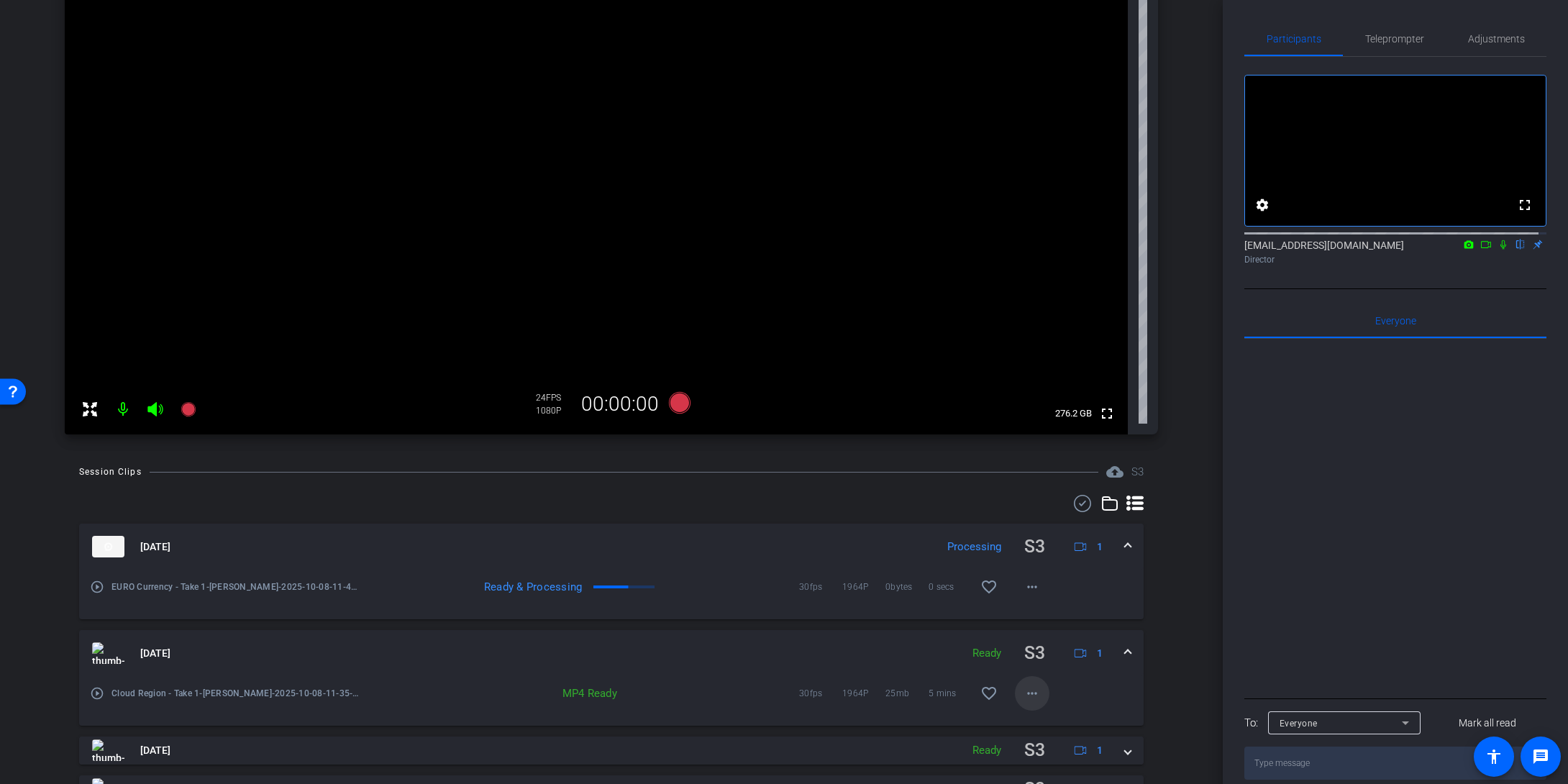
click at [1024, 649] on mat-icon "more_horiz" at bounding box center [1032, 693] width 17 height 17
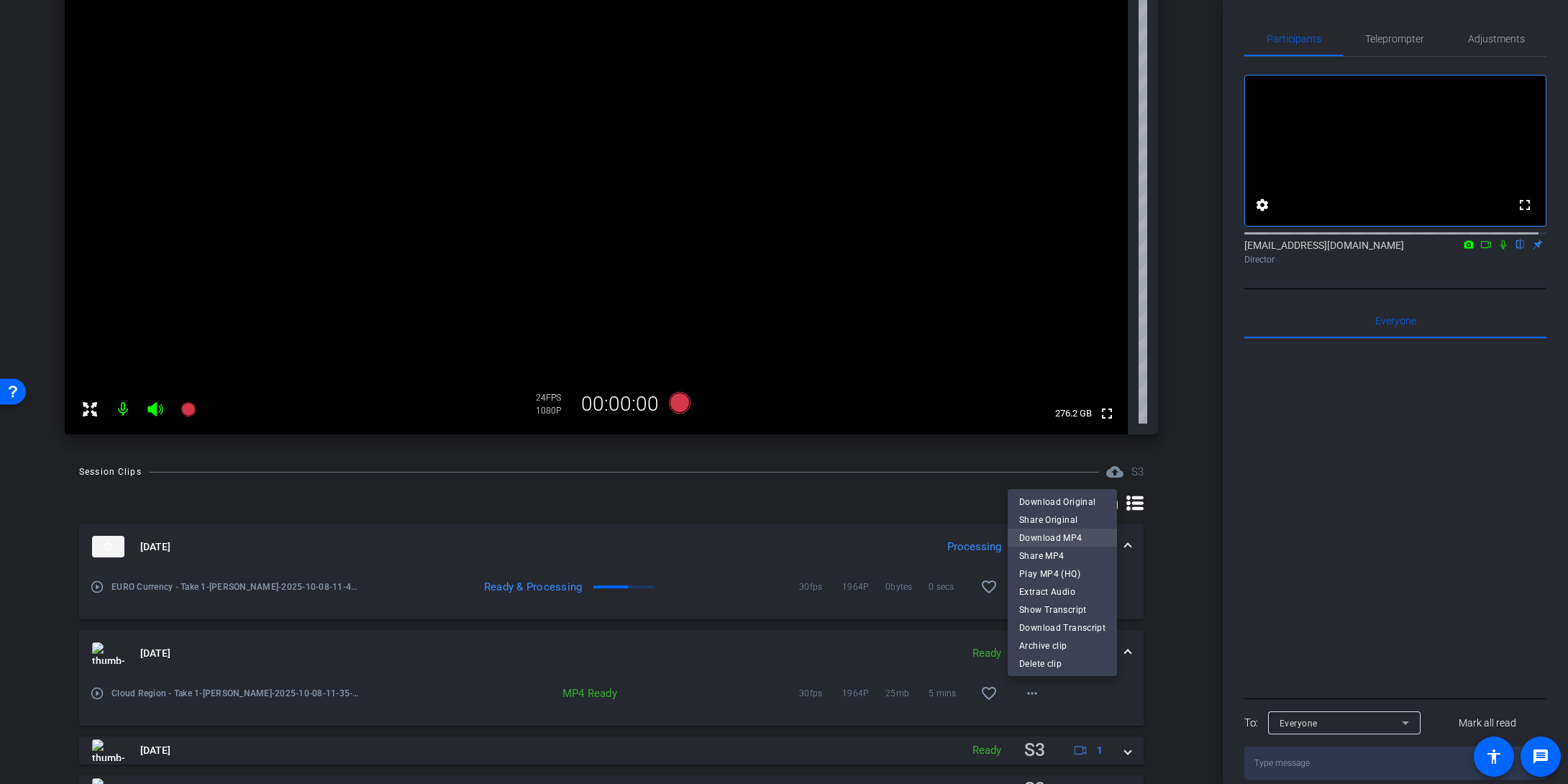
click at [1070, 533] on span "Download MP4" at bounding box center [1062, 538] width 86 height 17
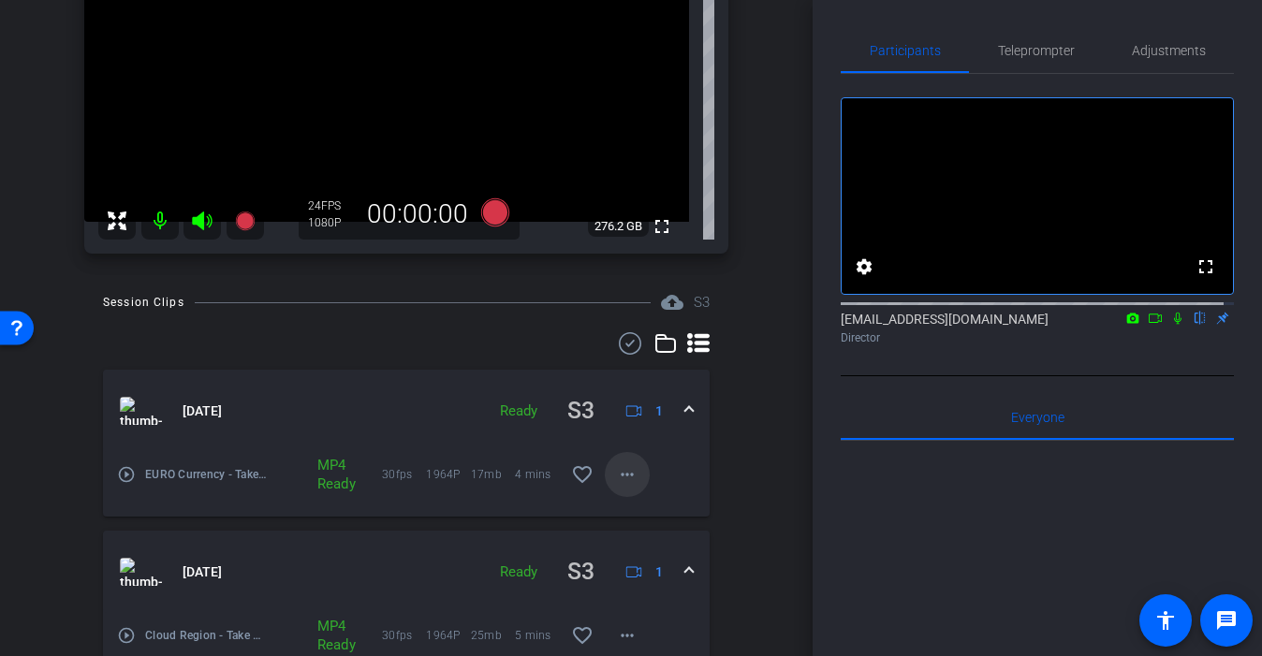
click at [616, 476] on mat-icon "more_horiz" at bounding box center [627, 474] width 22 height 22
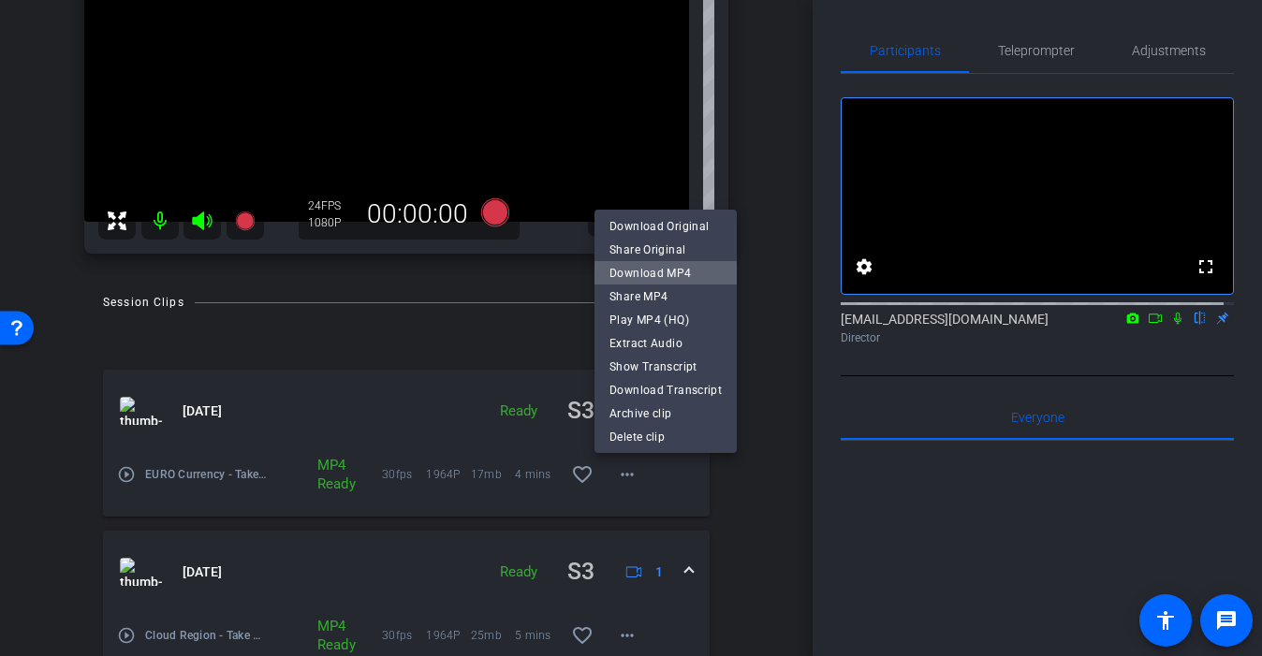
click at [674, 275] on span "Download MP4" at bounding box center [665, 272] width 112 height 22
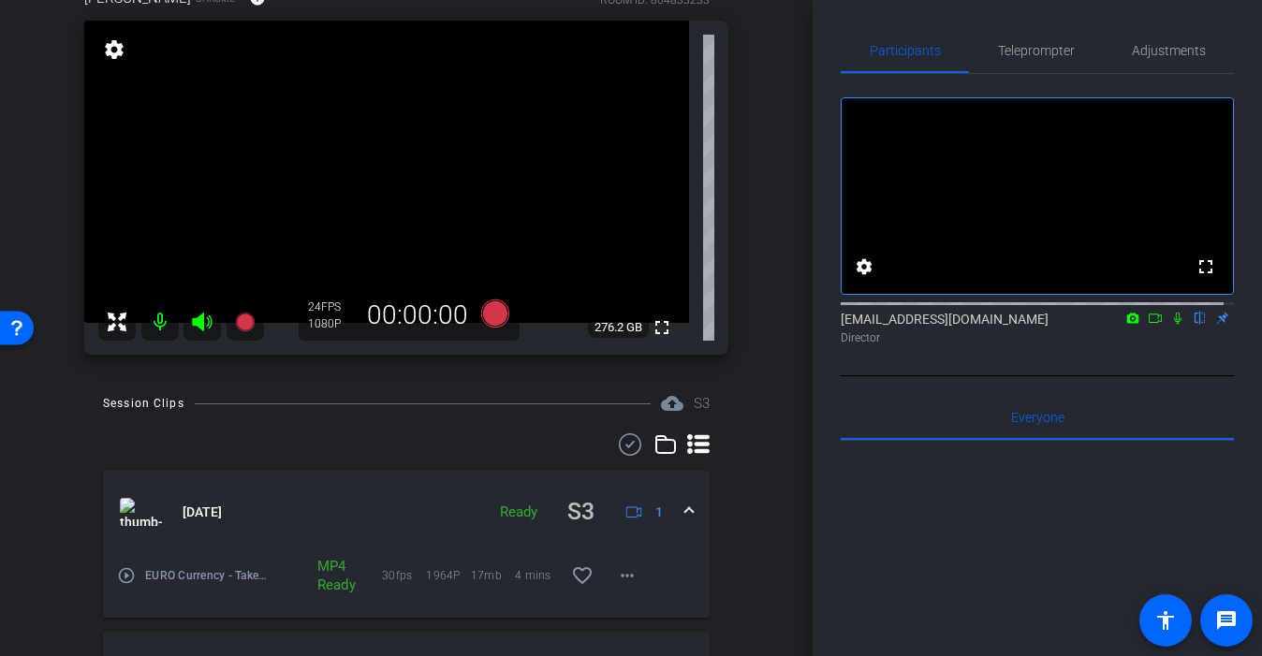
scroll to position [0, 0]
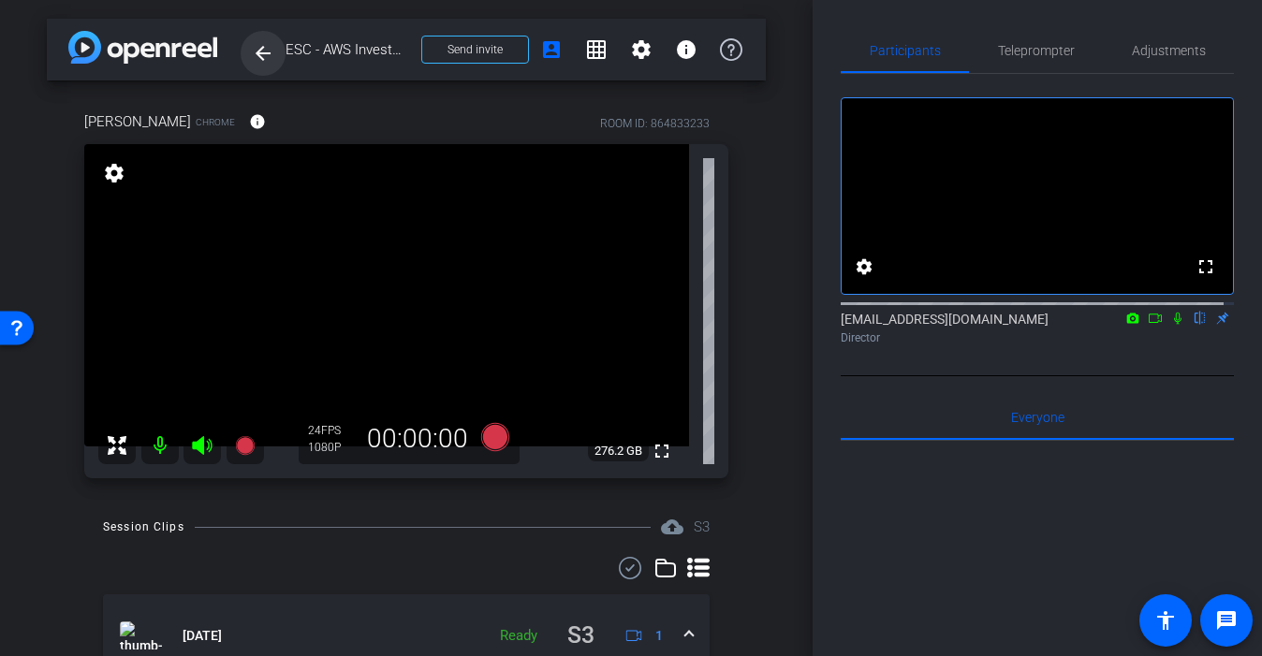
click at [253, 54] on mat-icon "arrow_back" at bounding box center [263, 53] width 22 height 22
